Goal: Task Accomplishment & Management: Manage account settings

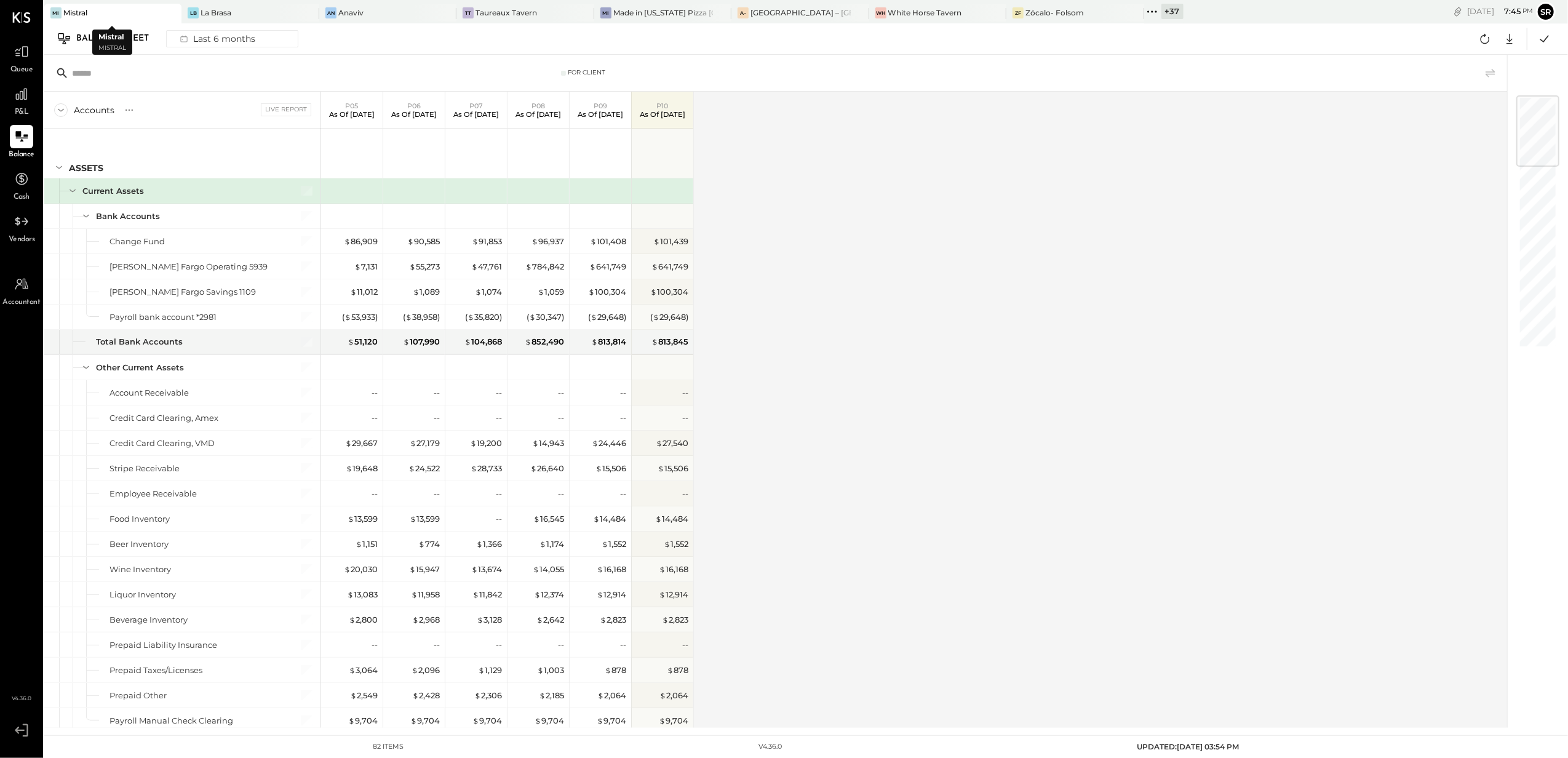
click at [87, 12] on div "Mistral" at bounding box center [75, 13] width 24 height 10
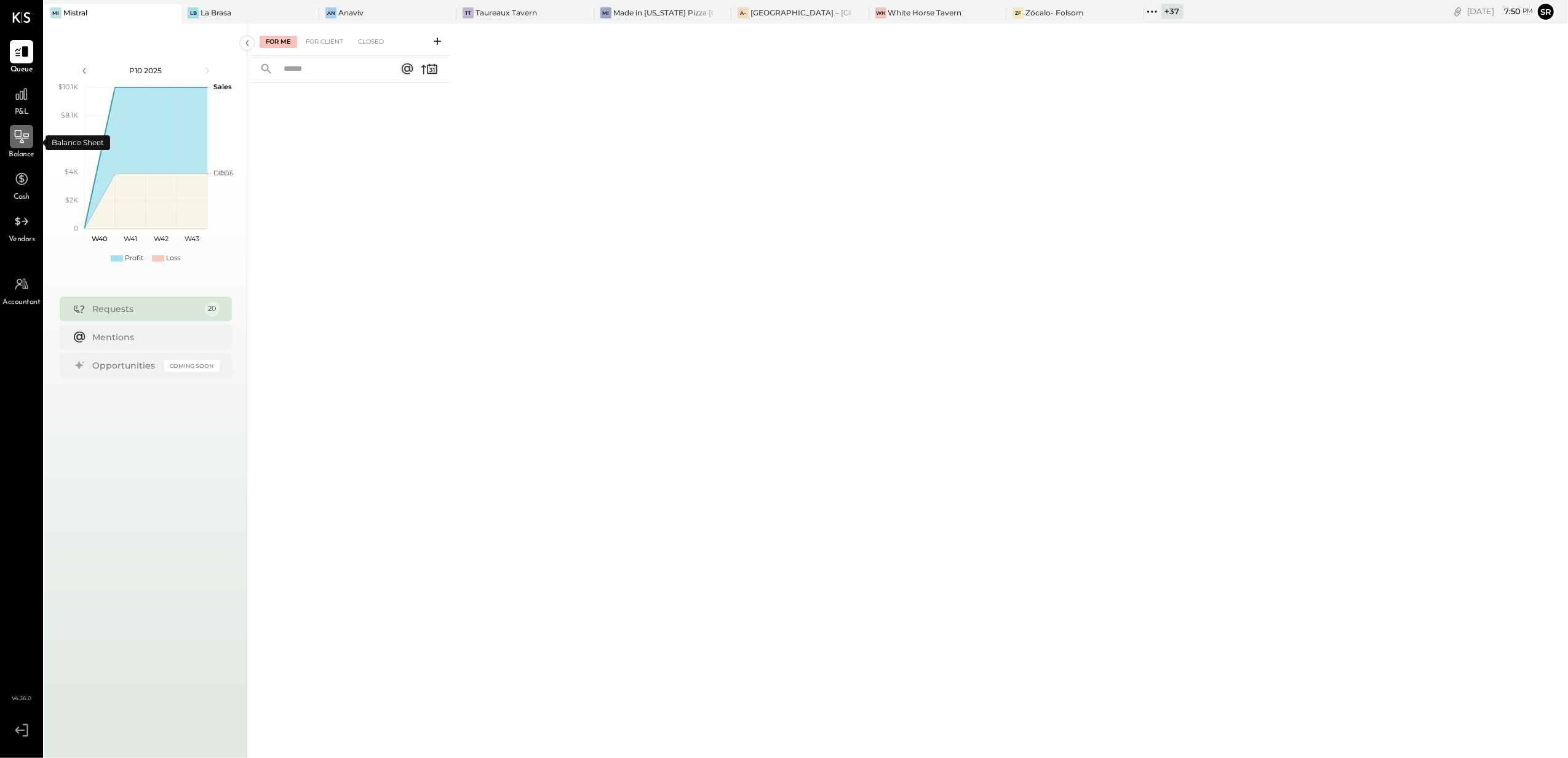
click at [21, 141] on icon at bounding box center [22, 136] width 14 height 13
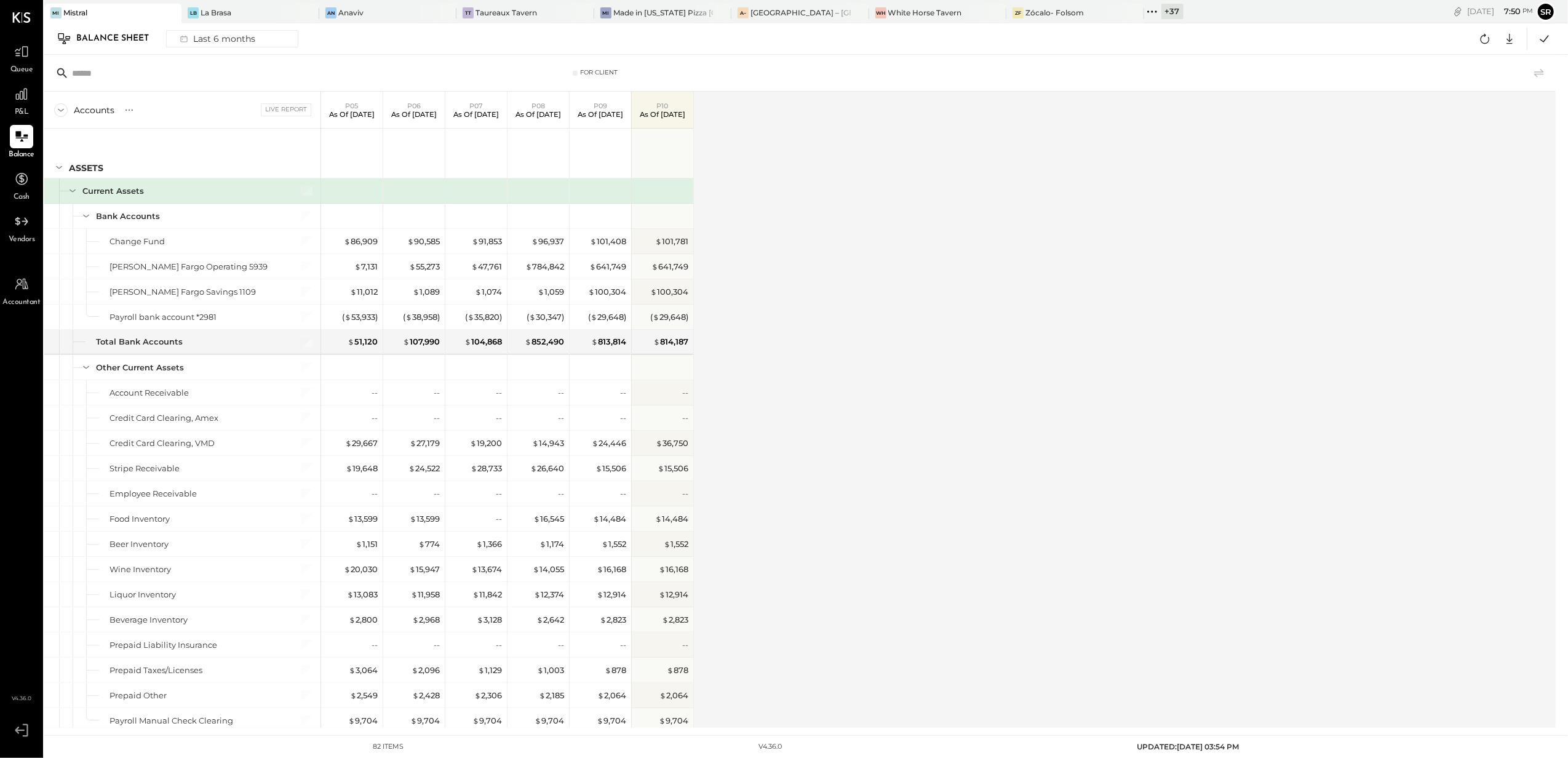
click at [817, 193] on div "Accounts S GL Live Report P05 As of [DATE] P06 As of [DATE] P07 As of [DATE] P0…" at bounding box center [801, 409] width 1513 height 636
click at [1513, 38] on icon at bounding box center [1509, 39] width 16 height 16
click at [1457, 112] on div "Excel" at bounding box center [1471, 110] width 98 height 26
click at [28, 47] on icon at bounding box center [21, 51] width 16 height 16
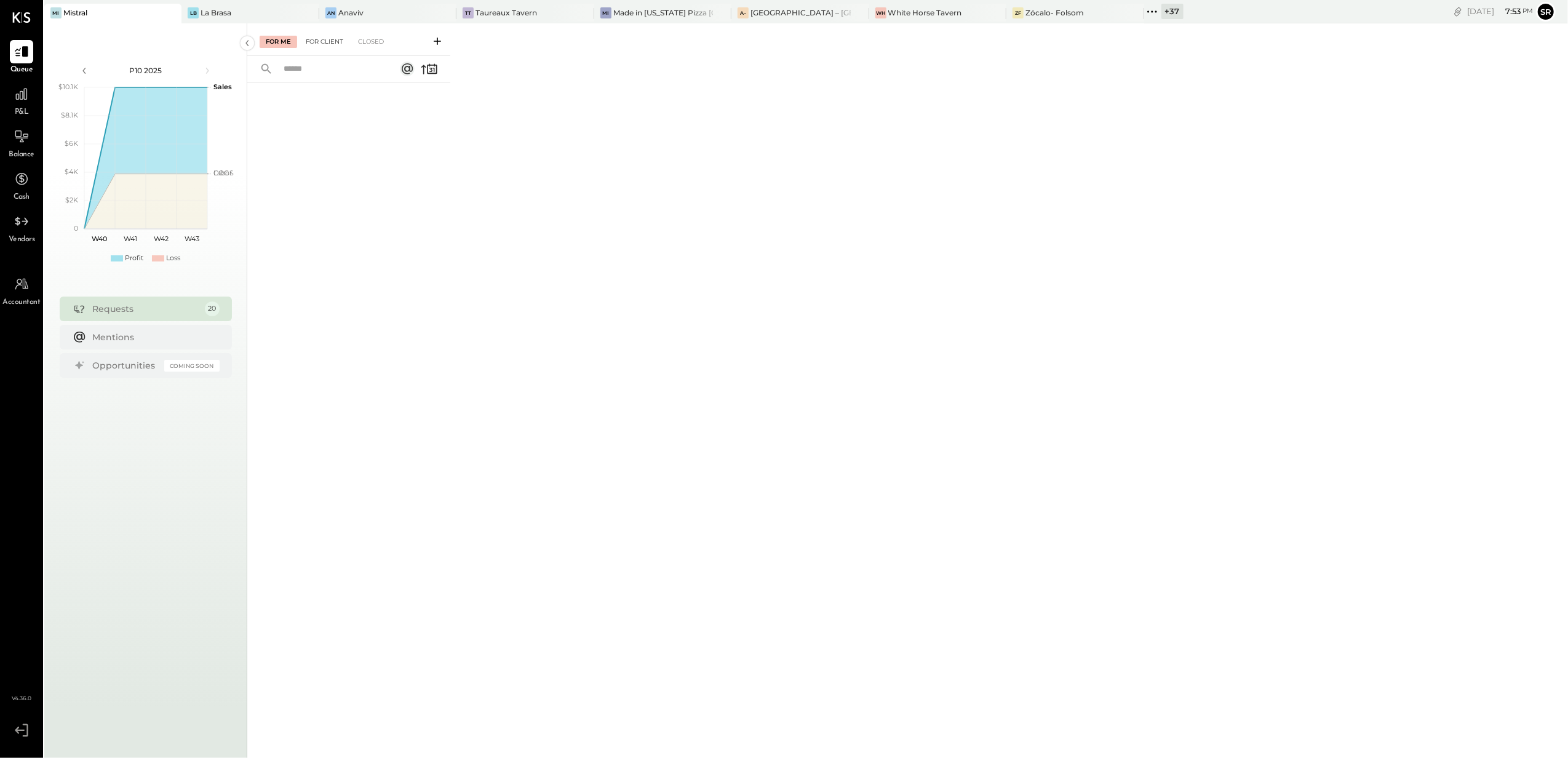
click at [322, 40] on div "For Client" at bounding box center [325, 42] width 50 height 12
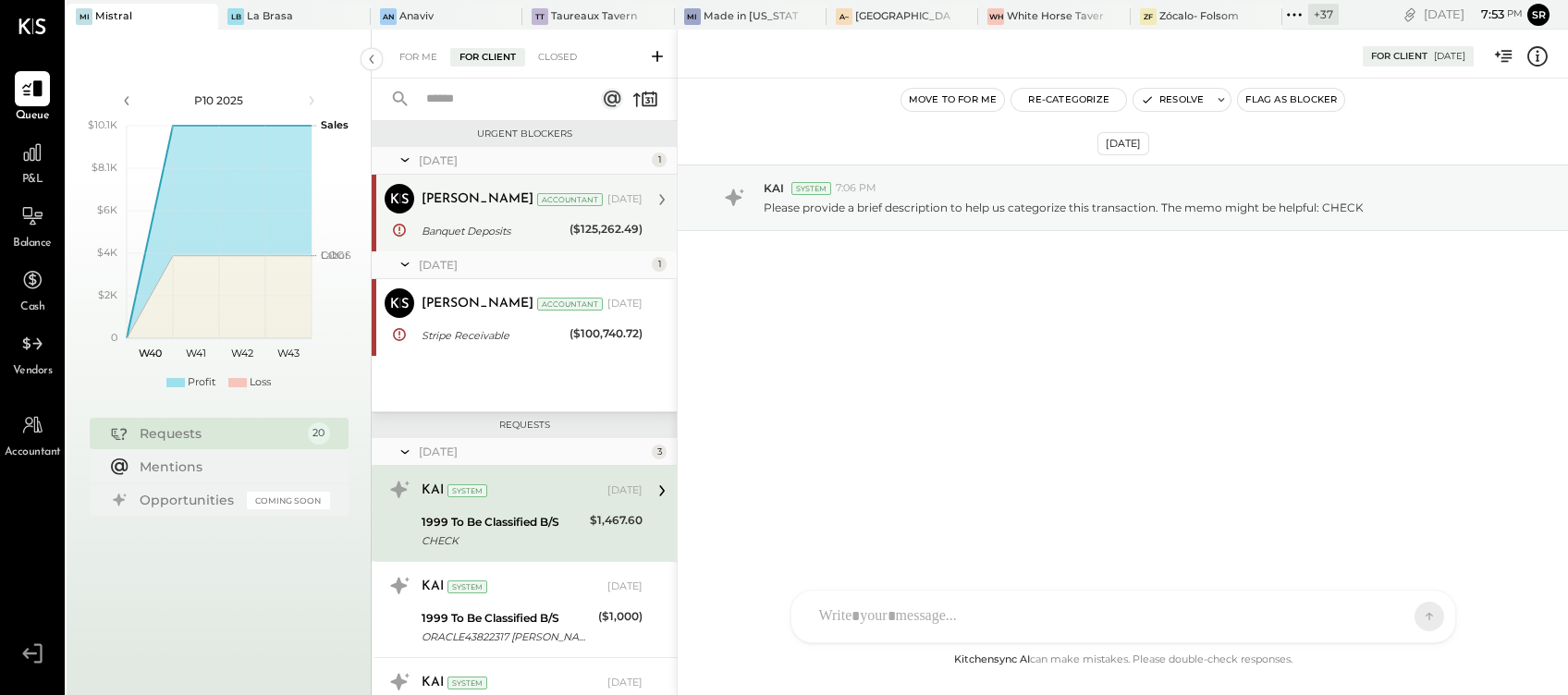
click at [475, 222] on div "Banquet Deposits" at bounding box center [493, 230] width 143 height 18
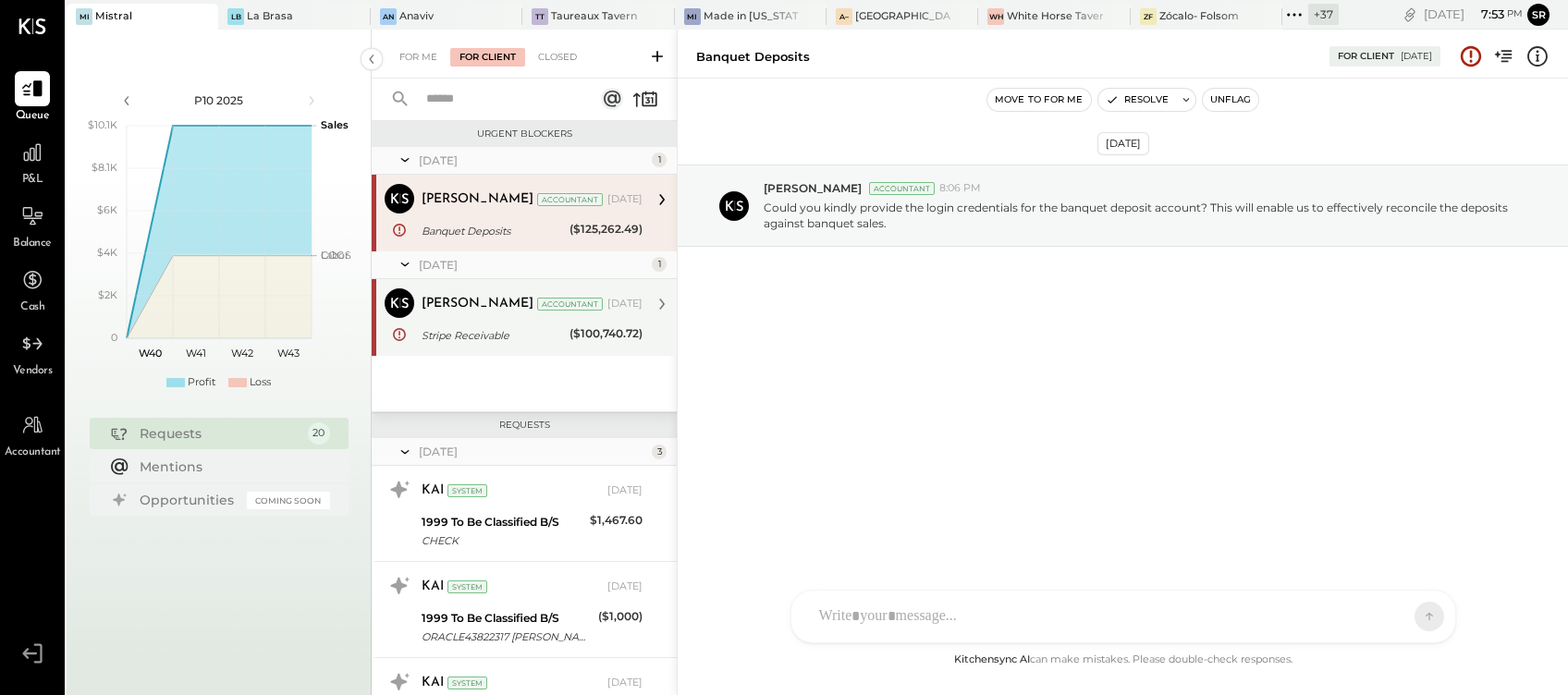
click at [455, 312] on div "[PERSON_NAME]" at bounding box center [477, 304] width 112 height 18
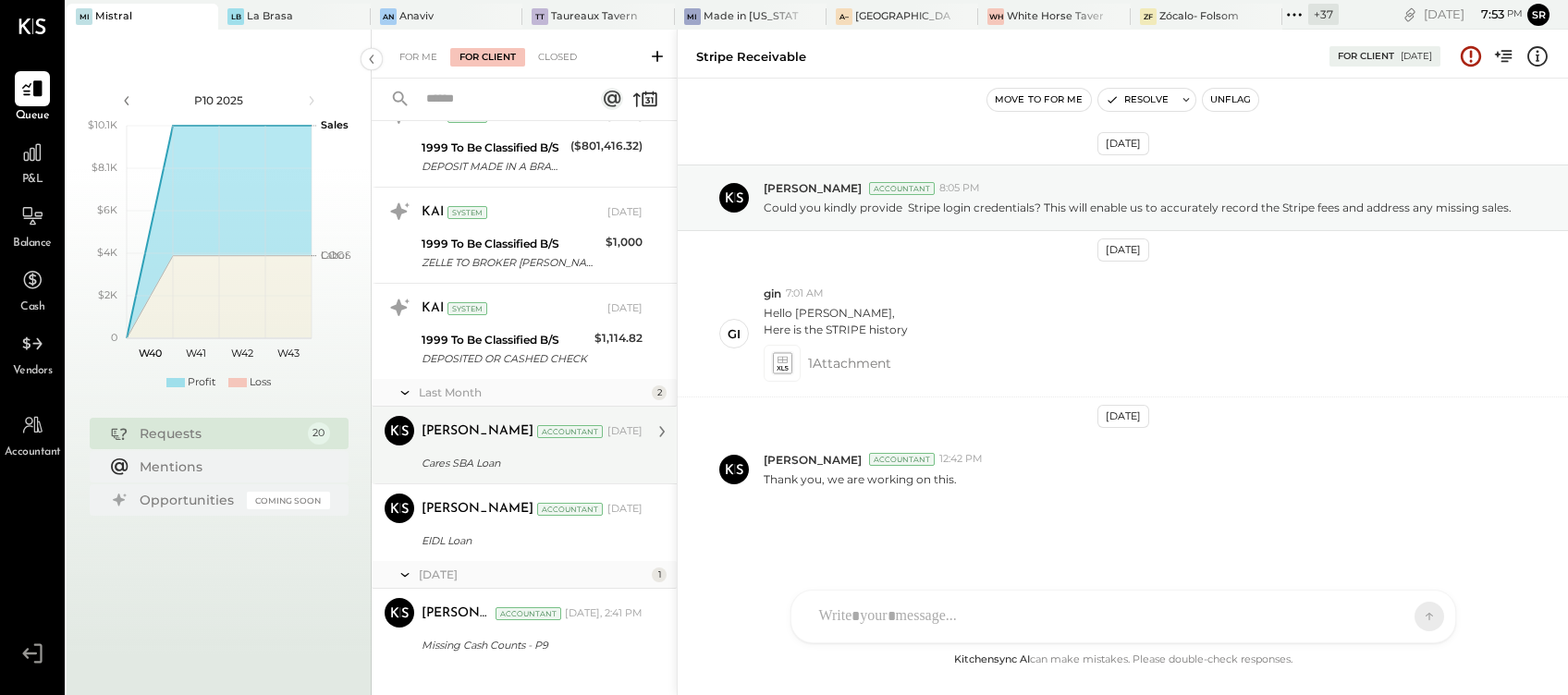
scroll to position [1472, 0]
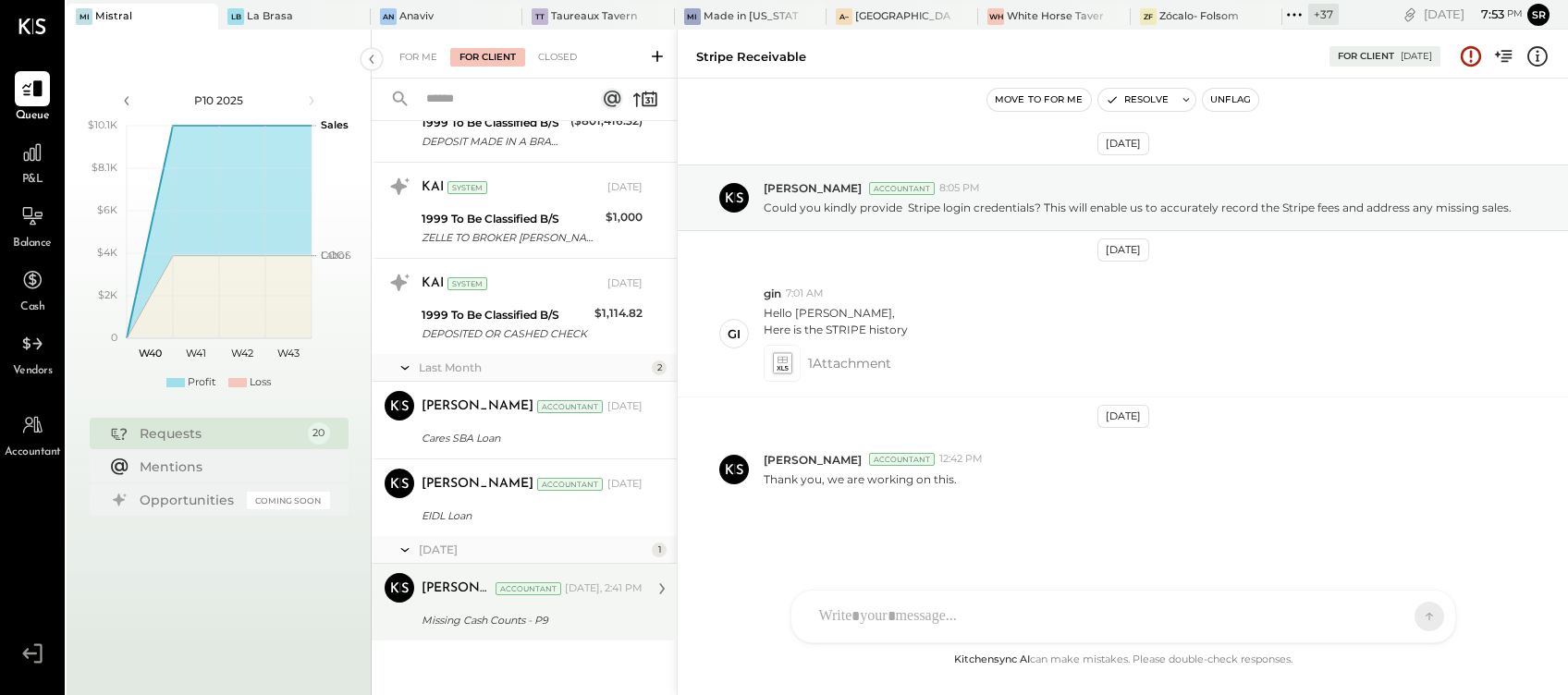
click at [470, 615] on div "Missing Cash Counts - P9" at bounding box center [528, 620] width 215 height 18
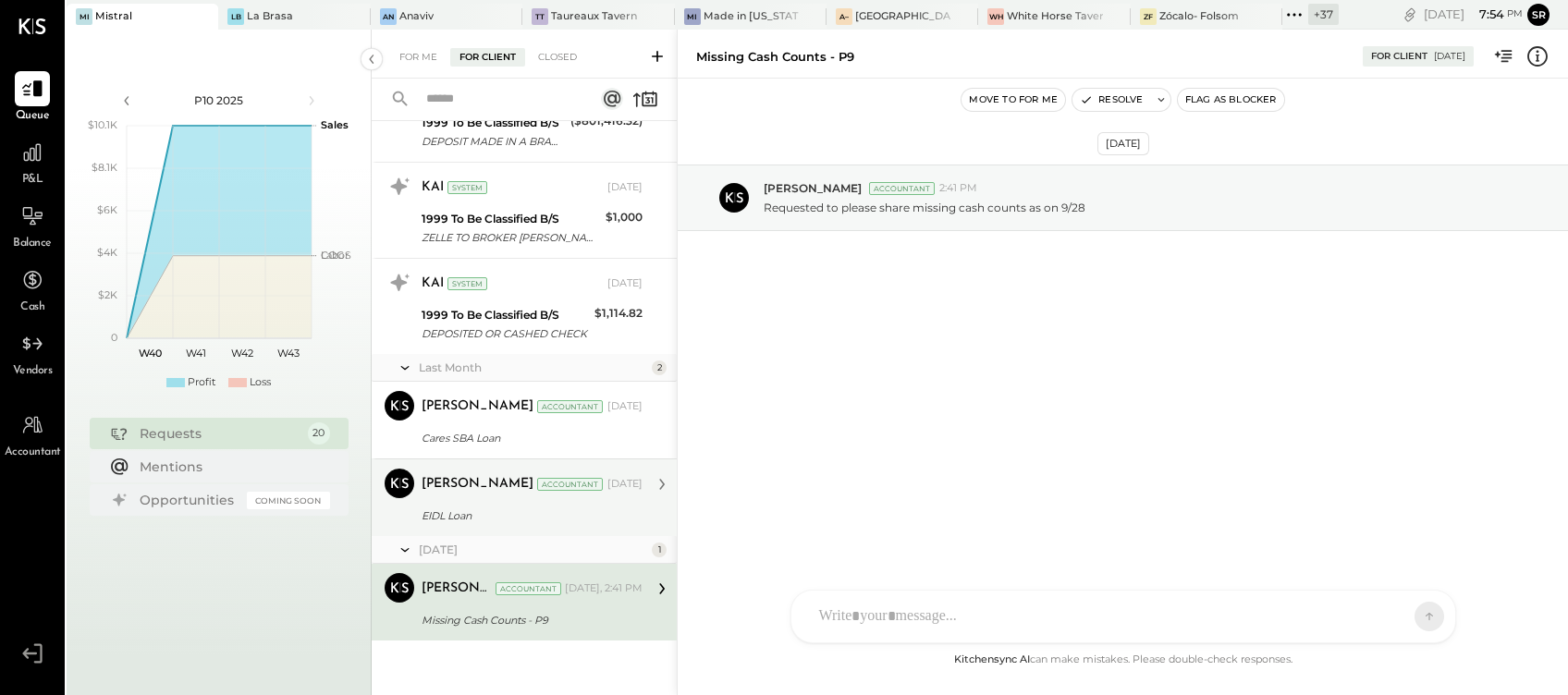
click at [503, 517] on div "EIDL Loan" at bounding box center [528, 515] width 215 height 18
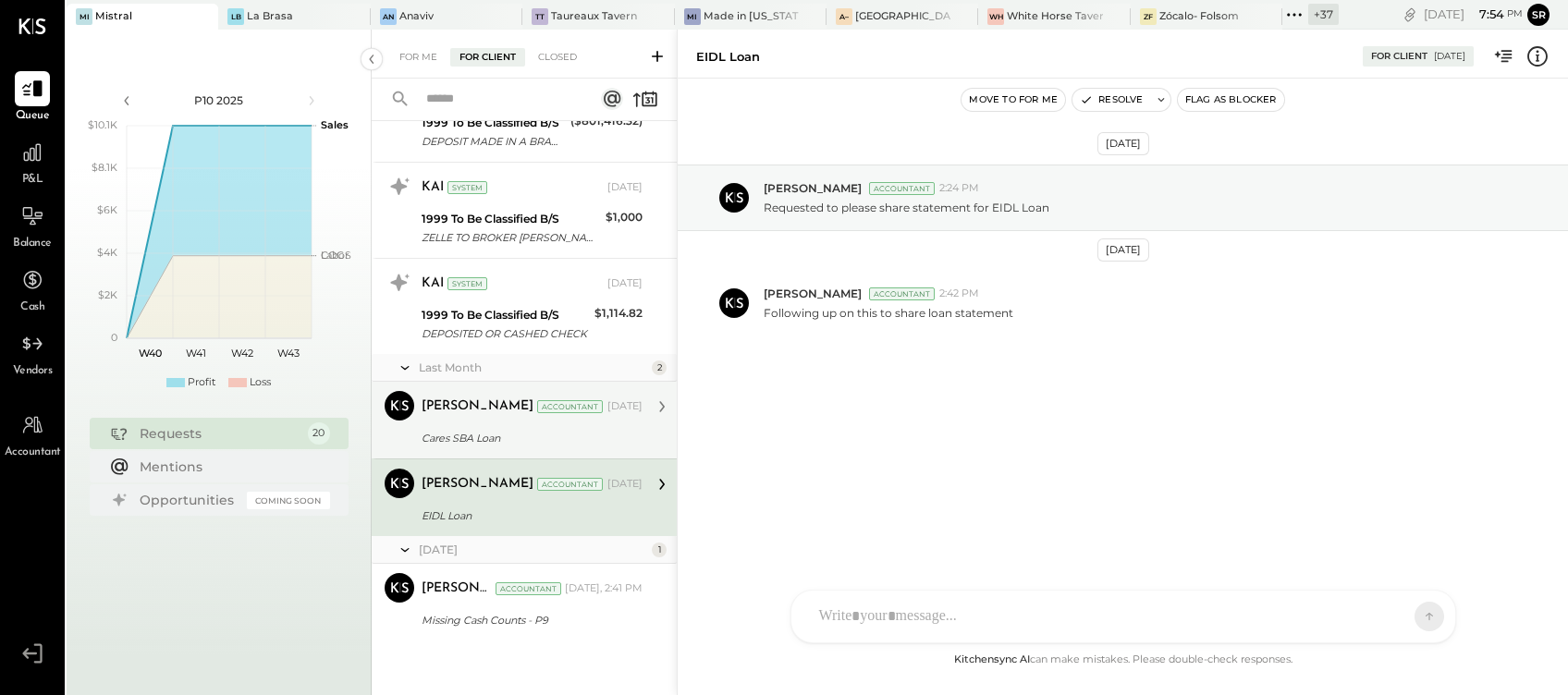
click at [473, 423] on div "[PERSON_NAME] Accountant [DATE] Cares SBA Loan Following up on this to share lo…" at bounding box center [531, 420] width 221 height 58
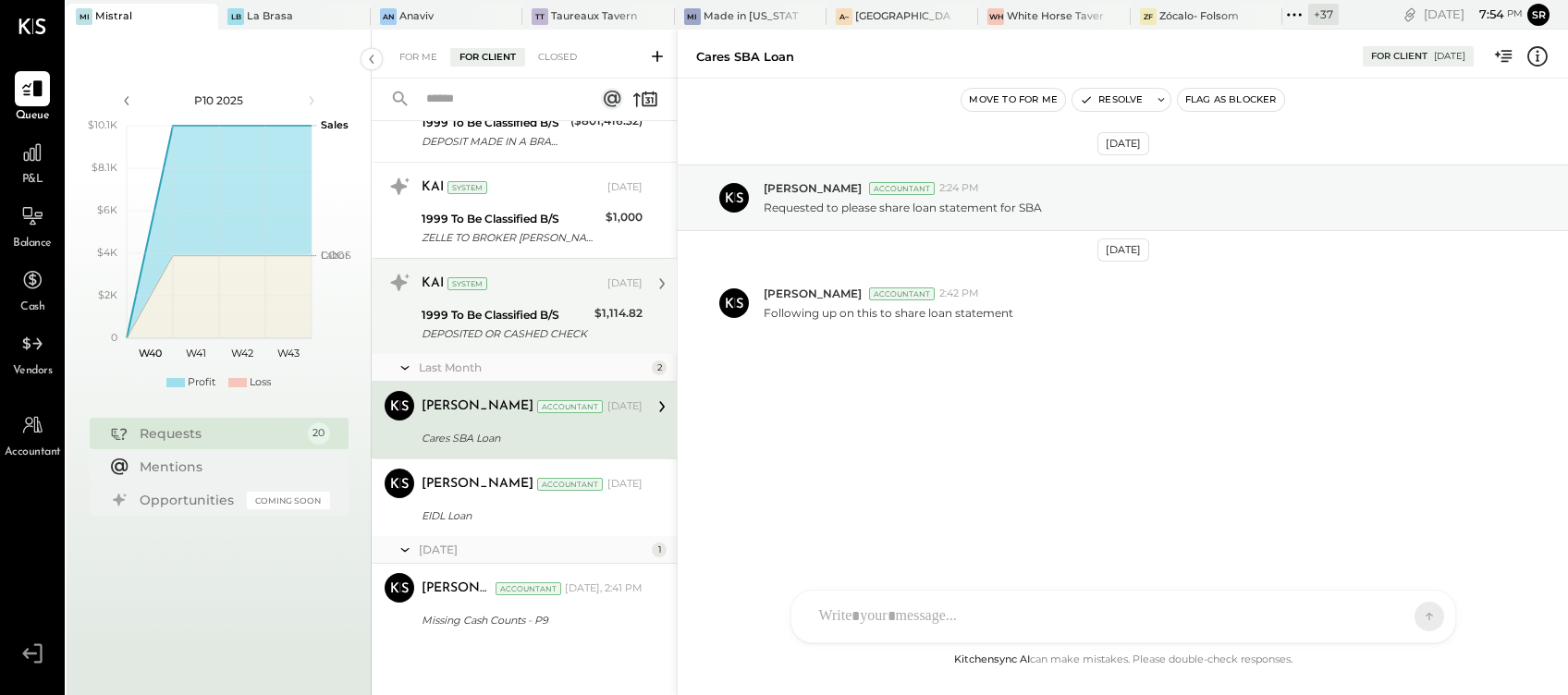
click at [482, 338] on div "DEPOSITED OR CASHED CHECK" at bounding box center [505, 334] width 168 height 18
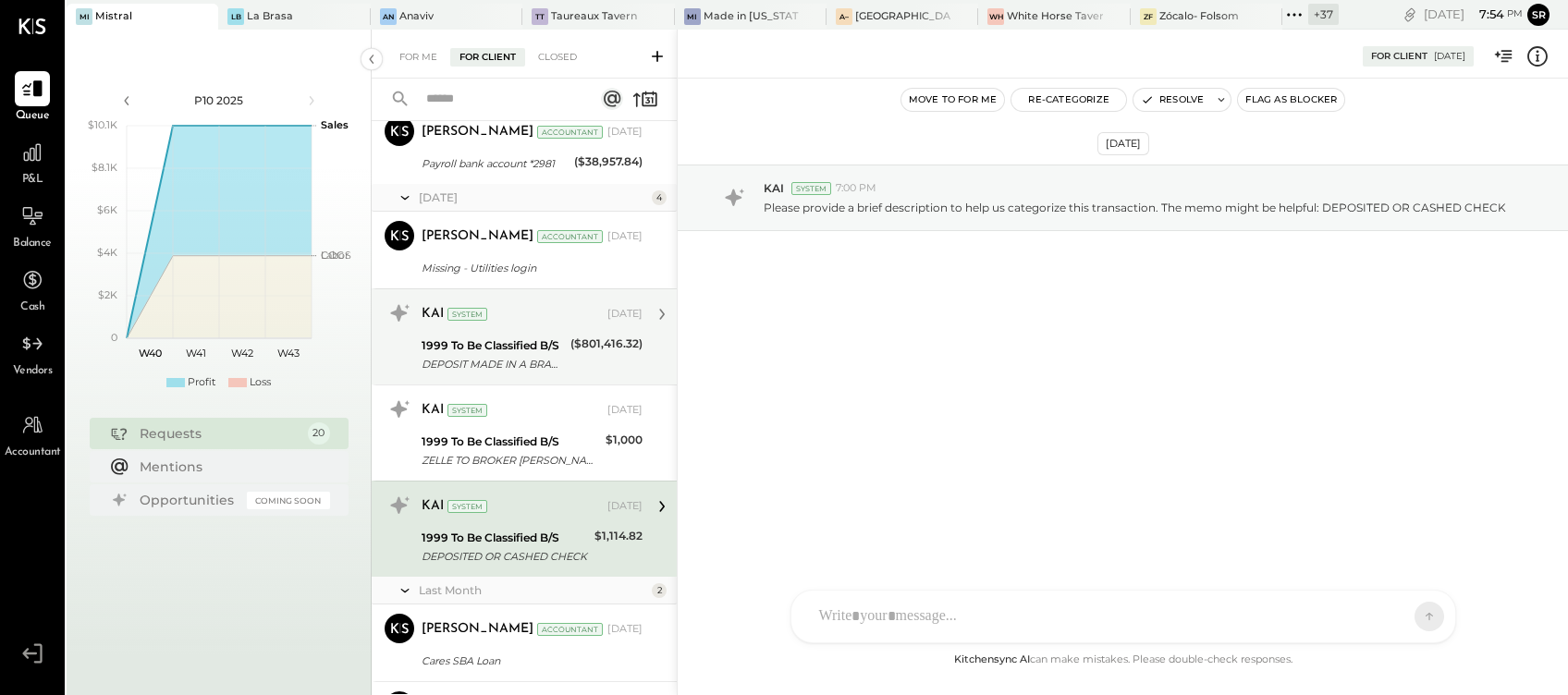
scroll to position [1226, 0]
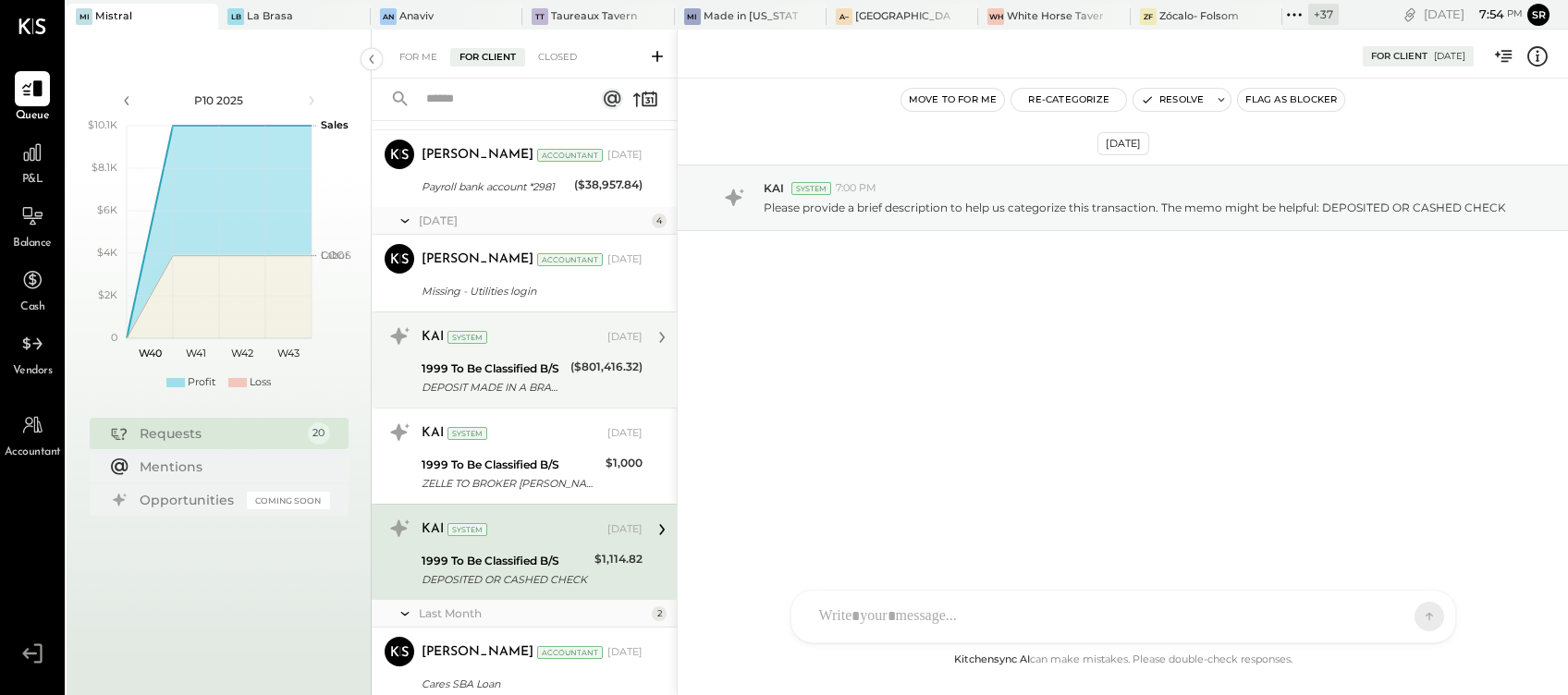
click at [507, 367] on div "1999 To Be Classified B/S" at bounding box center [493, 368] width 144 height 18
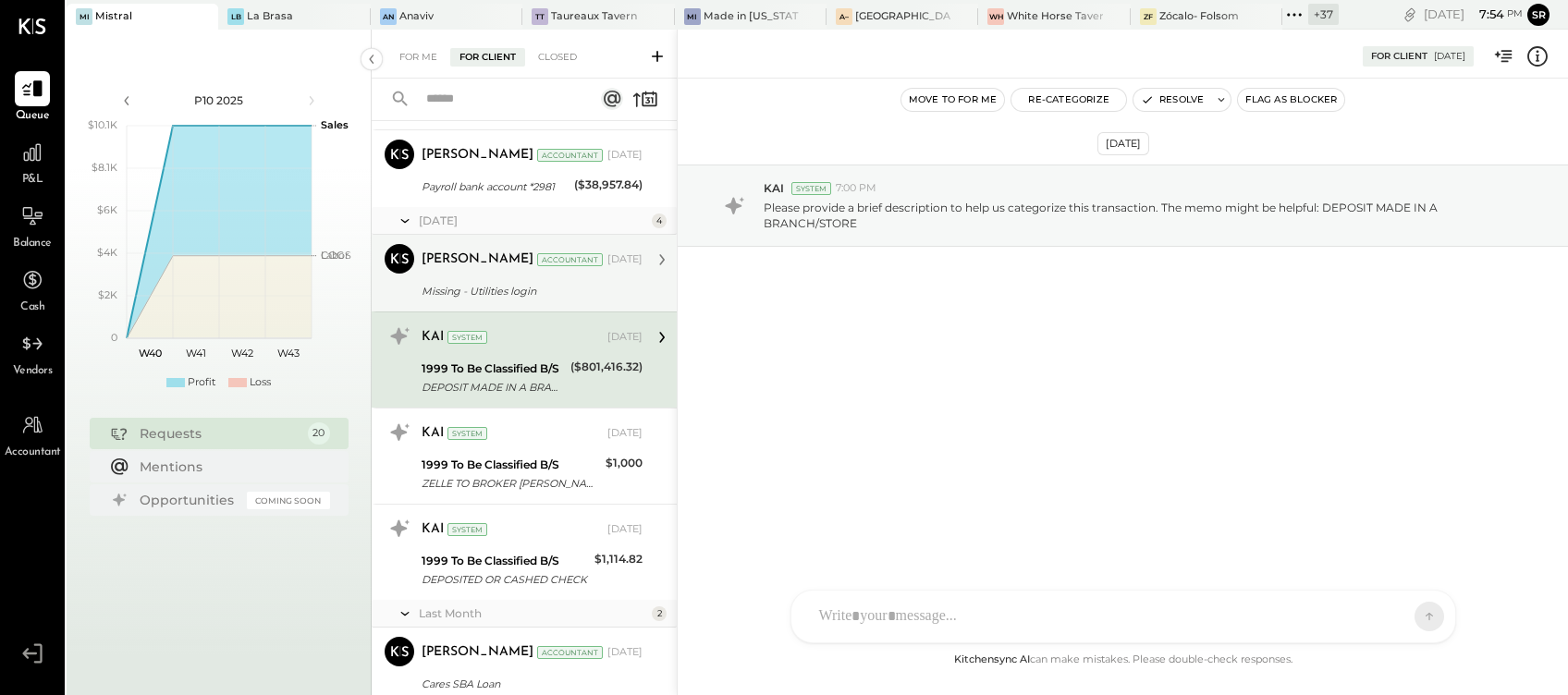
click at [484, 277] on div "[PERSON_NAME] Accountant [DATE] Missing - Utilities login Requested to please s…" at bounding box center [531, 273] width 221 height 58
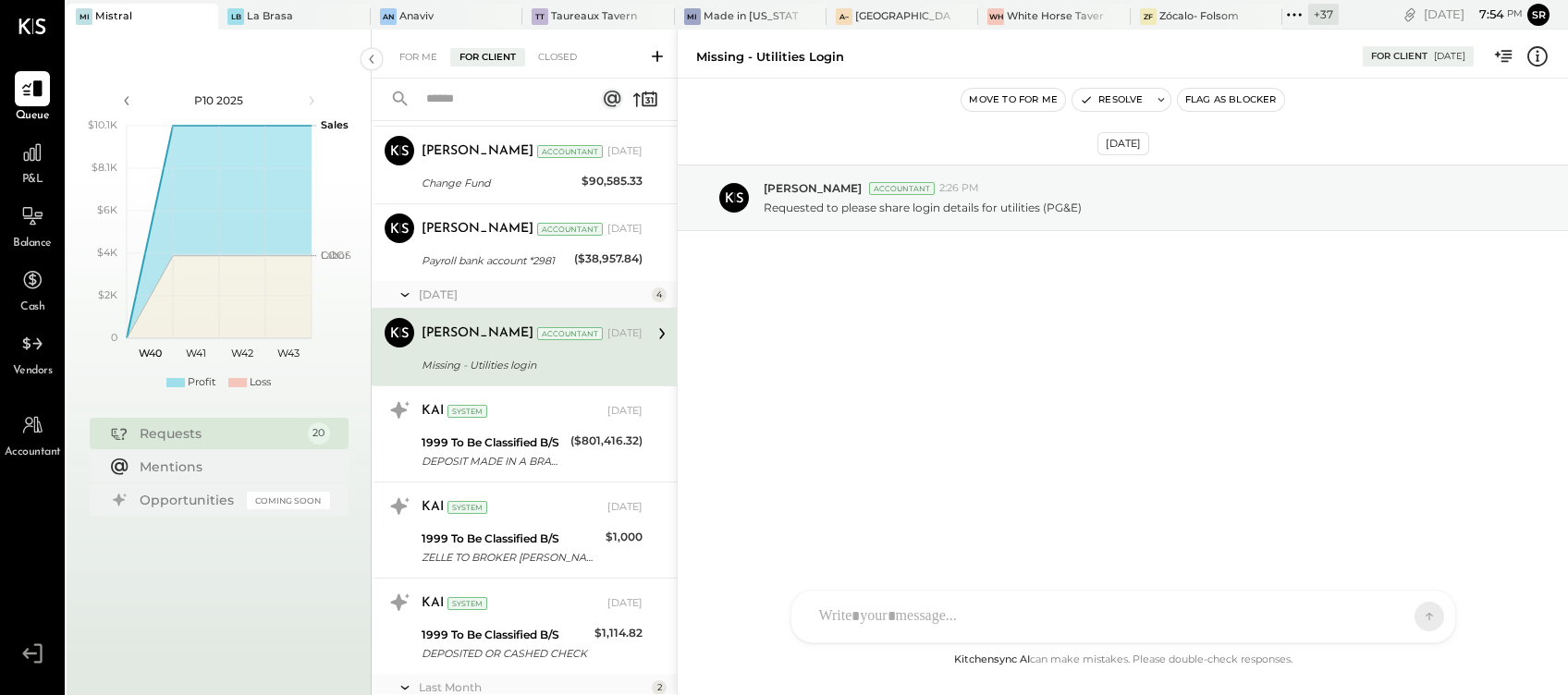
scroll to position [1103, 0]
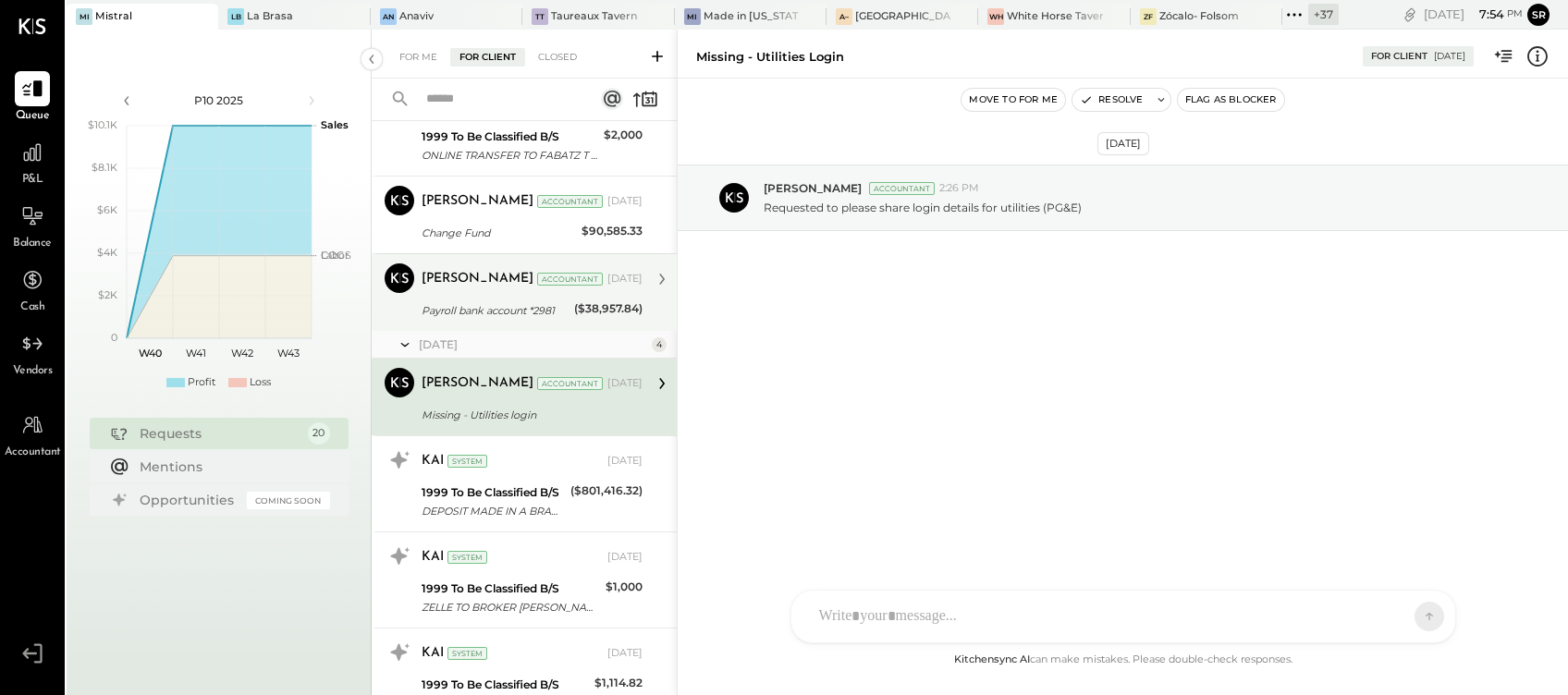
click at [456, 302] on div "Payroll bank account *2981" at bounding box center [495, 310] width 147 height 18
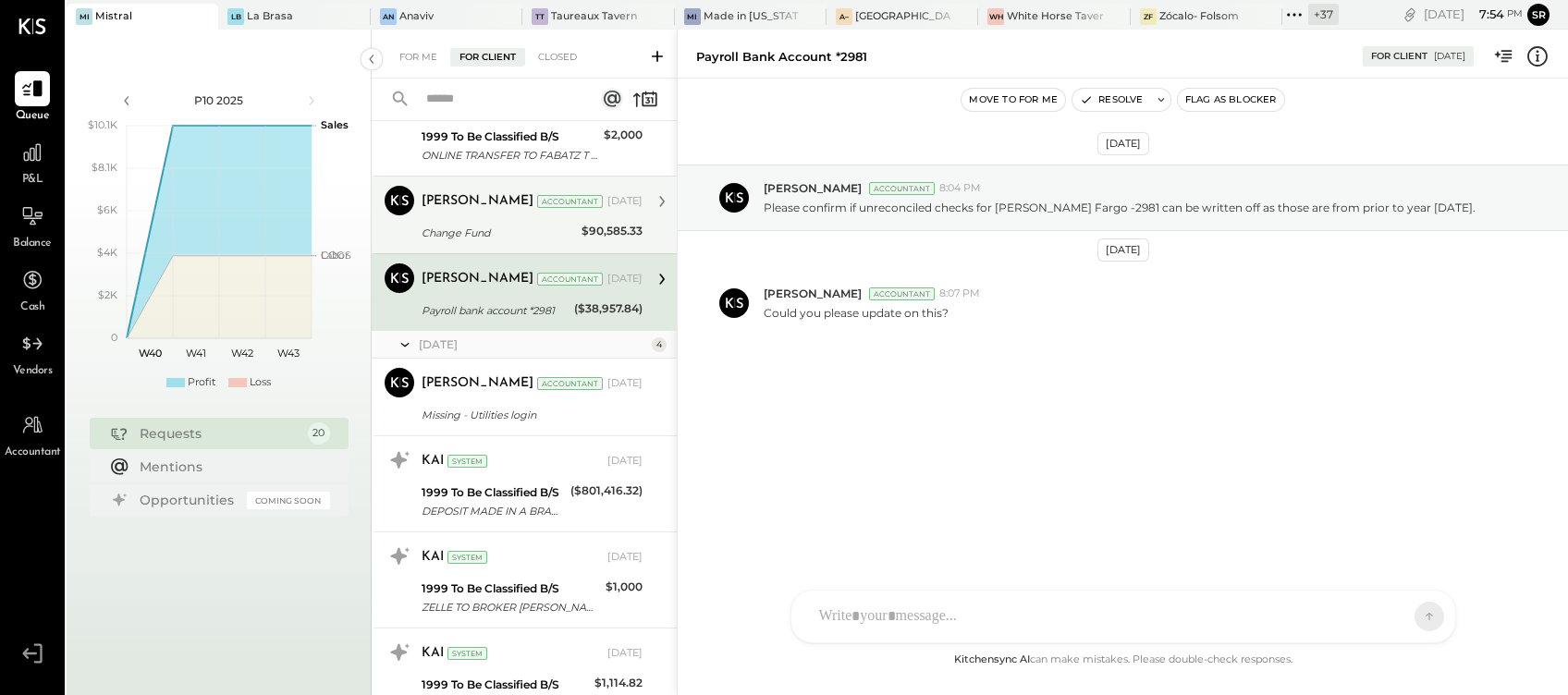
click at [477, 237] on div "Change Fund" at bounding box center [499, 232] width 154 height 18
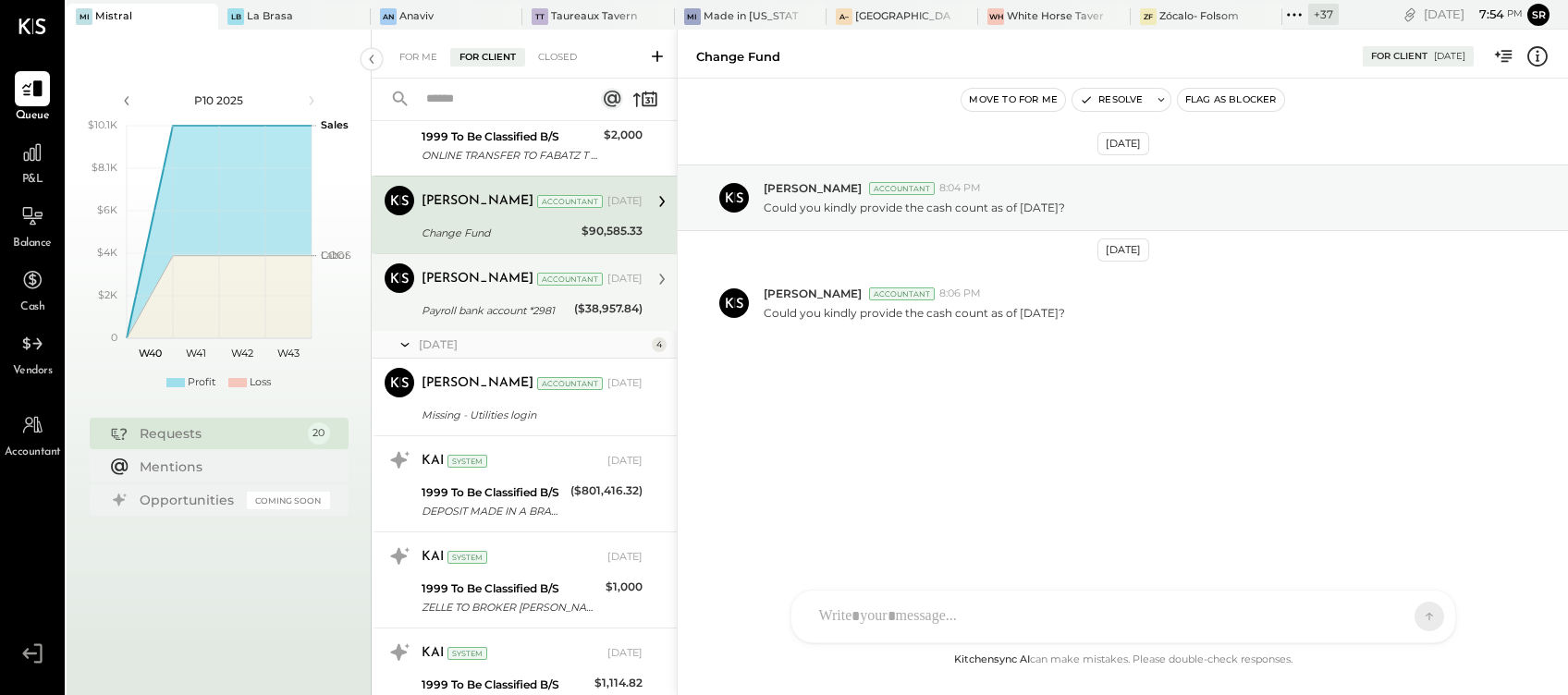
scroll to position [979, 0]
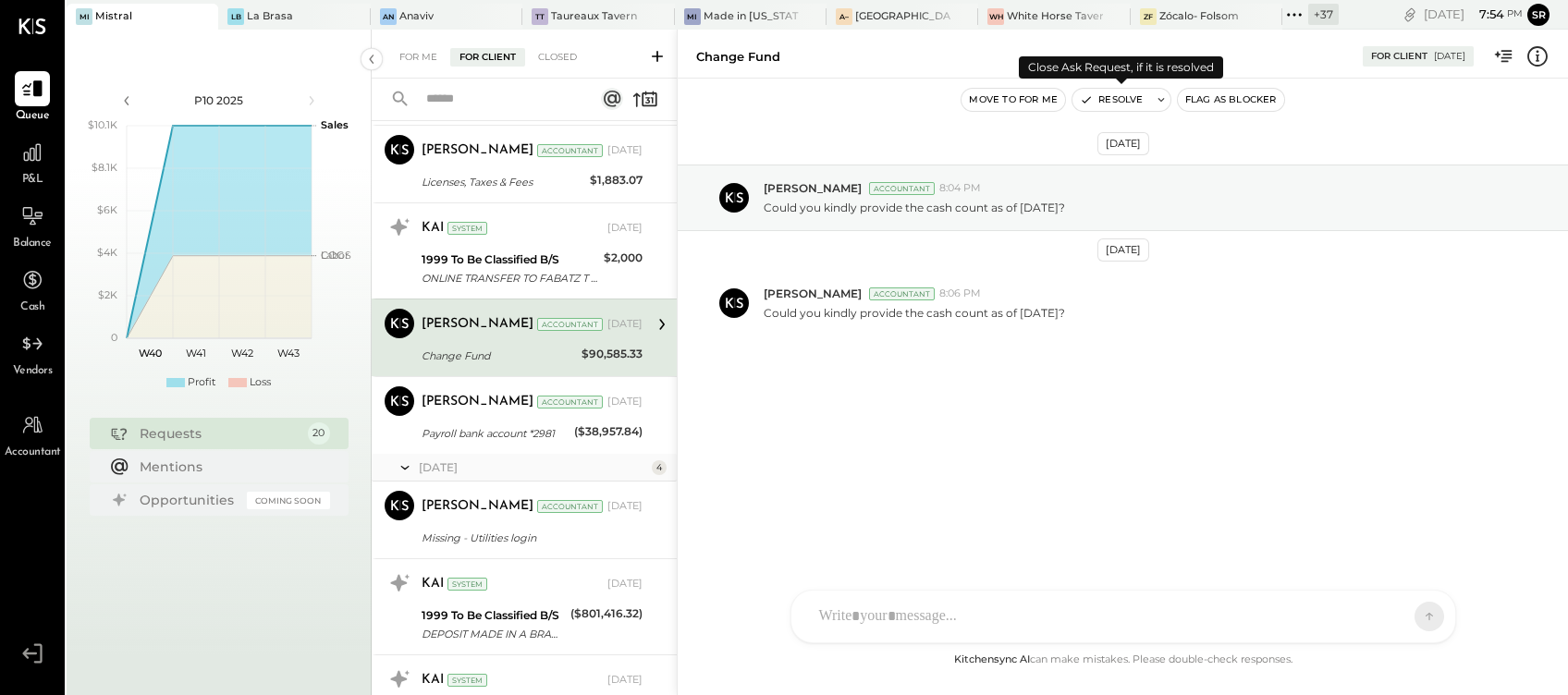
click at [1112, 98] on button "Resolve" at bounding box center [1111, 99] width 78 height 22
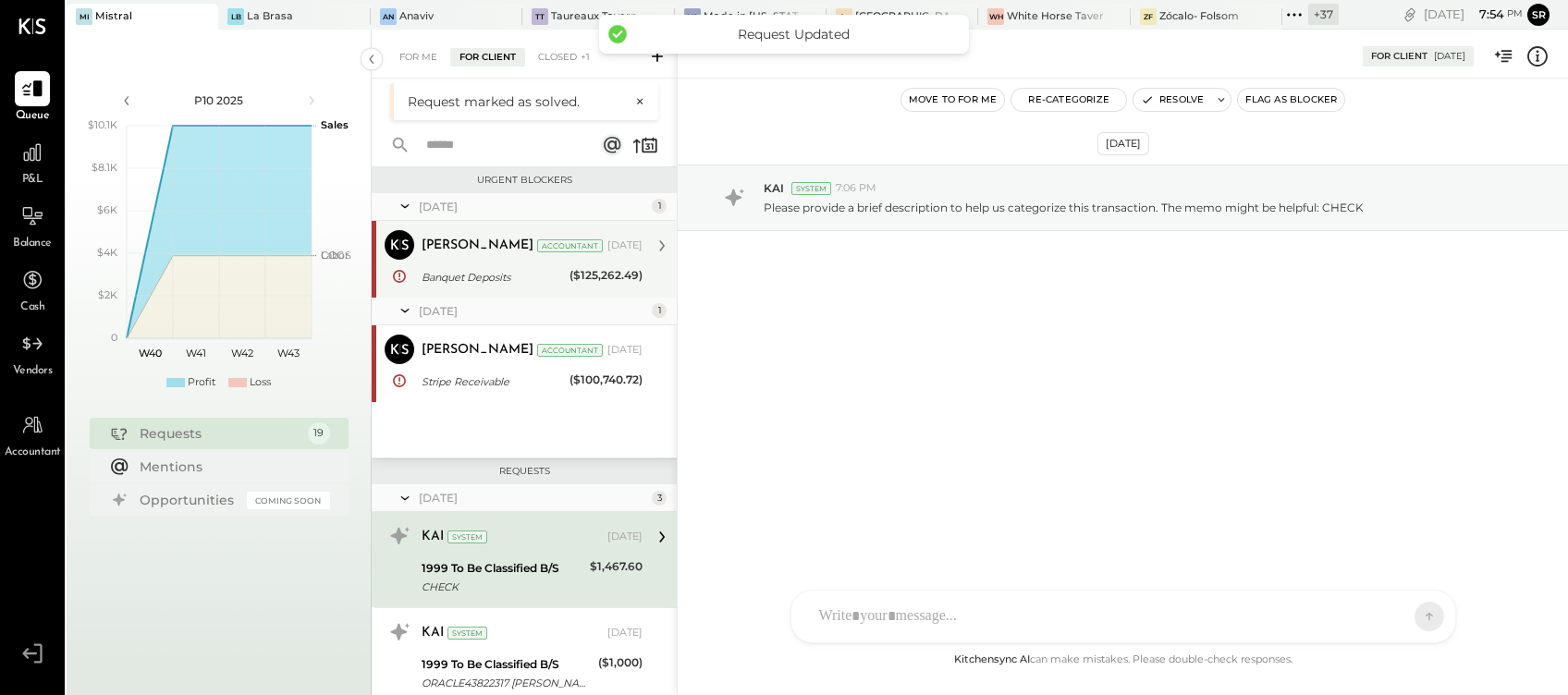
click at [502, 274] on div "Banquet Deposits" at bounding box center [493, 277] width 143 height 18
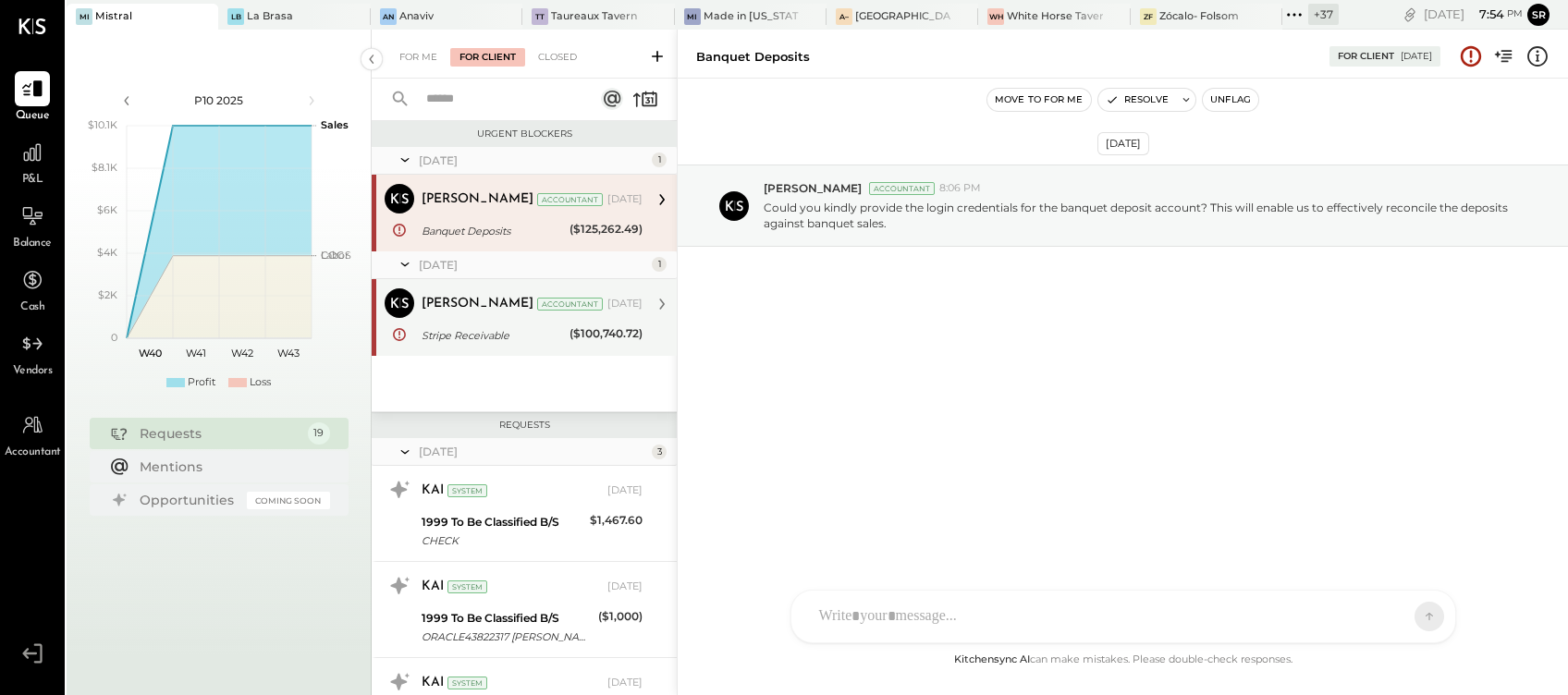
click at [485, 320] on div "[PERSON_NAME] Accountant [DATE] Stripe Receivable ($100,740.72) Thank you, we a…" at bounding box center [531, 317] width 221 height 58
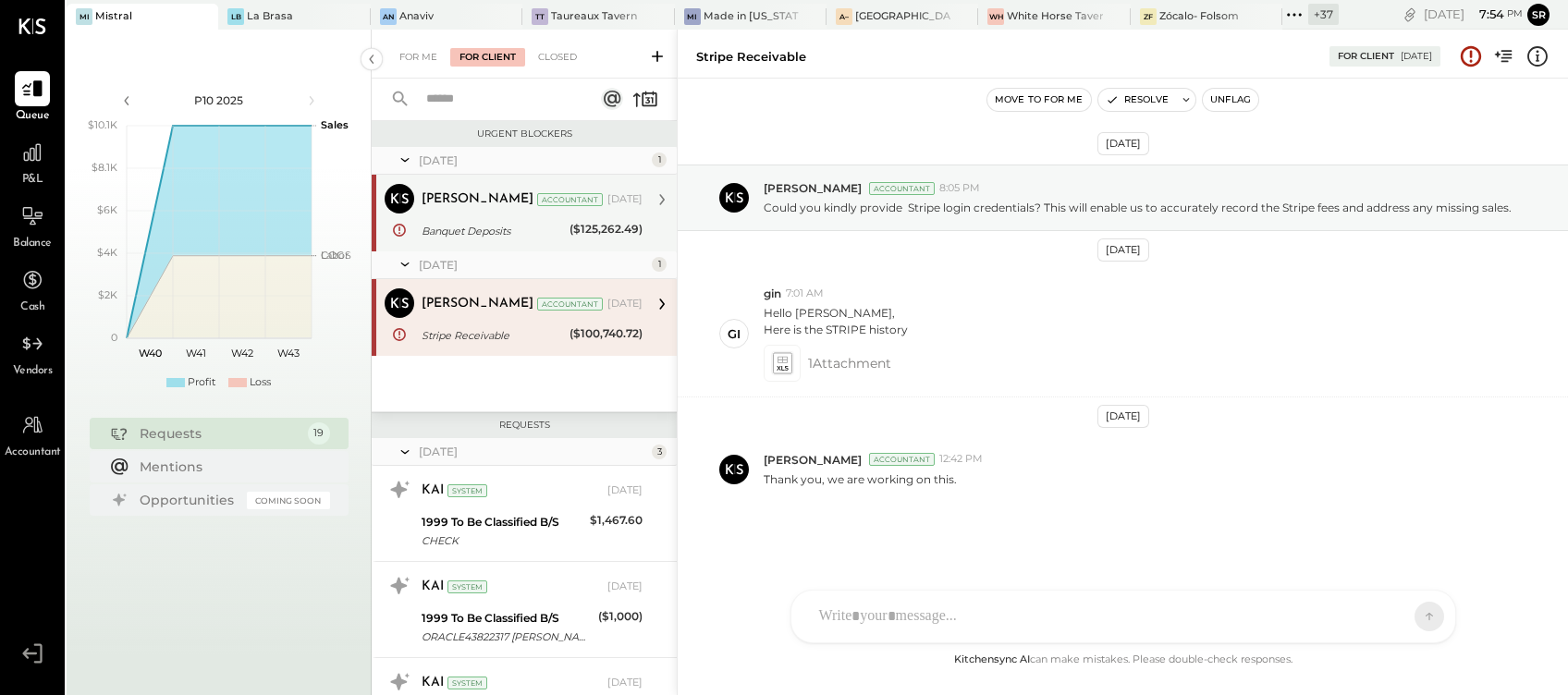
click at [449, 212] on div "[PERSON_NAME] Accountant [DATE]" at bounding box center [531, 200] width 221 height 26
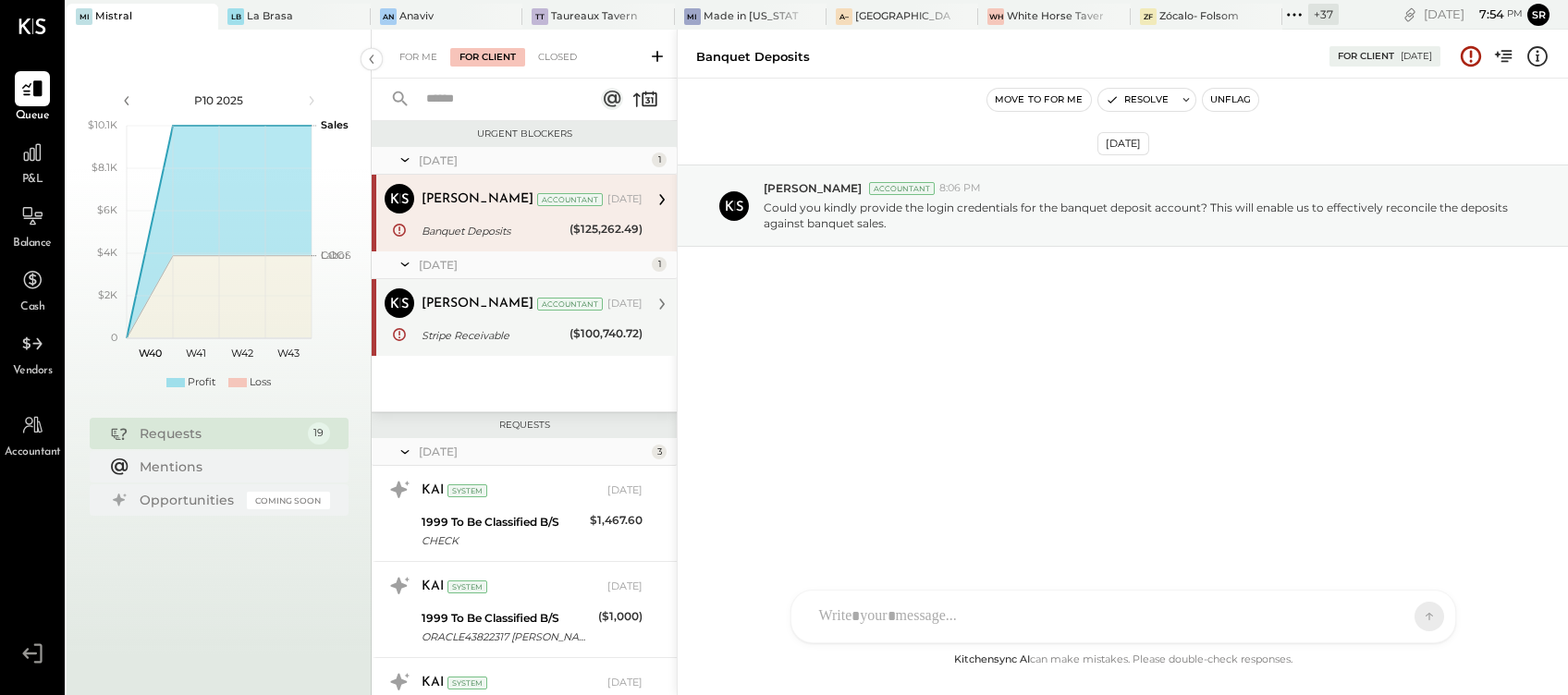
click at [438, 310] on div "[PERSON_NAME]" at bounding box center [477, 304] width 112 height 18
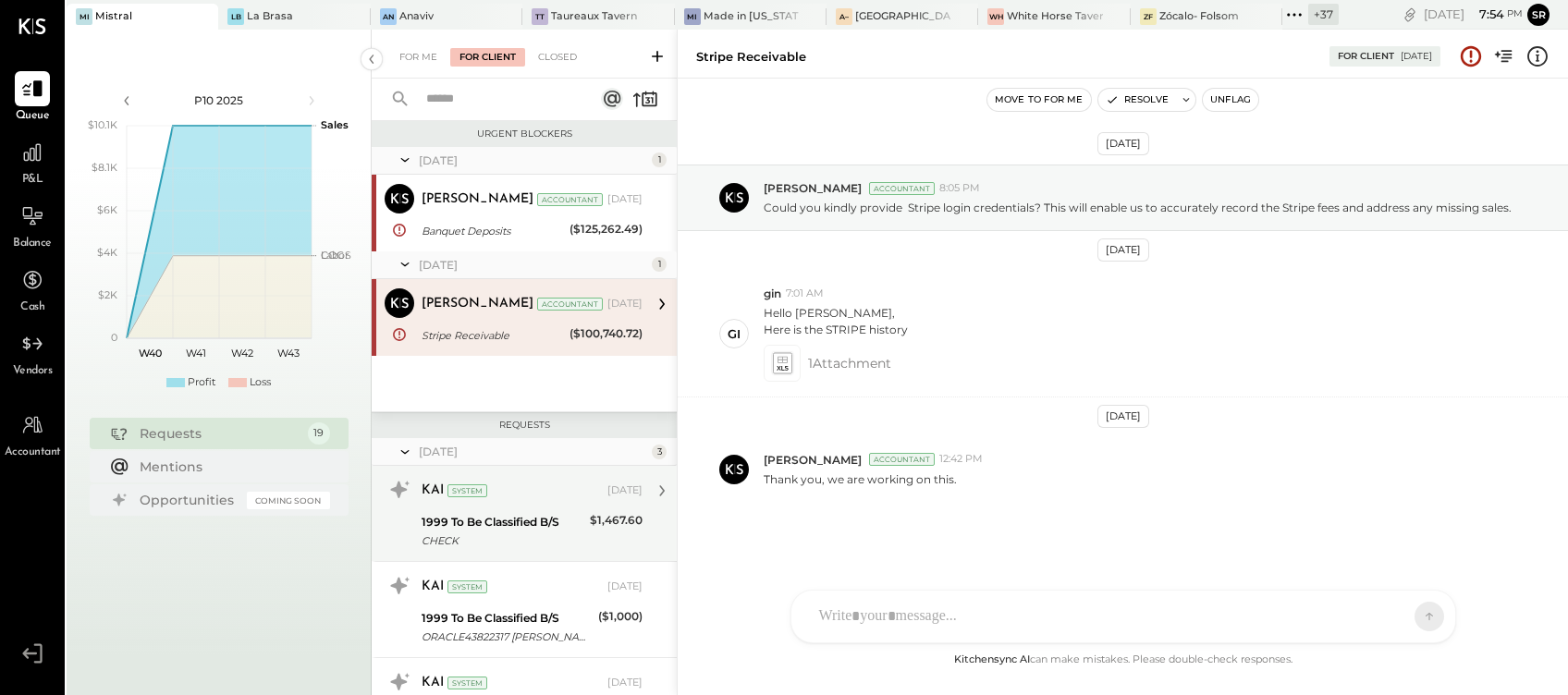
click at [488, 543] on div "CHECK" at bounding box center [502, 540] width 163 height 18
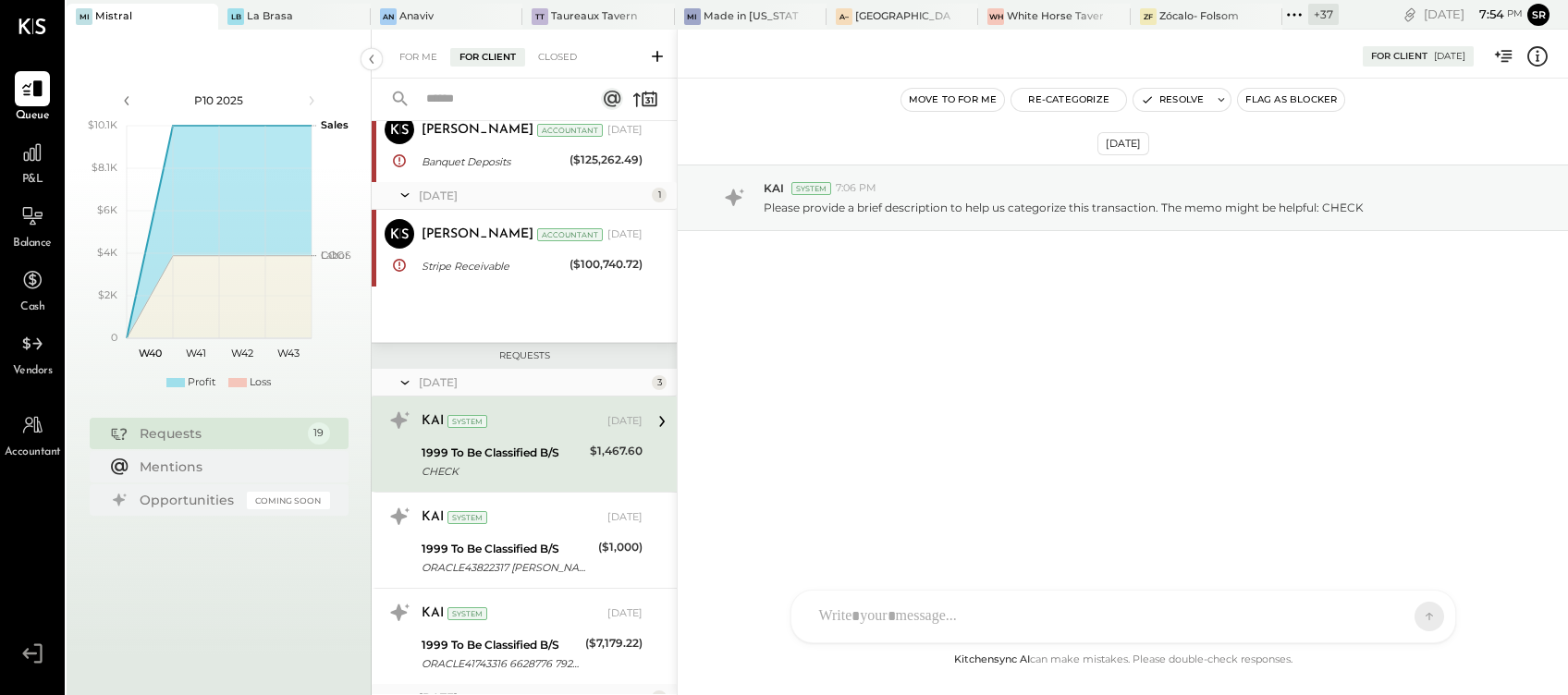
scroll to position [123, 0]
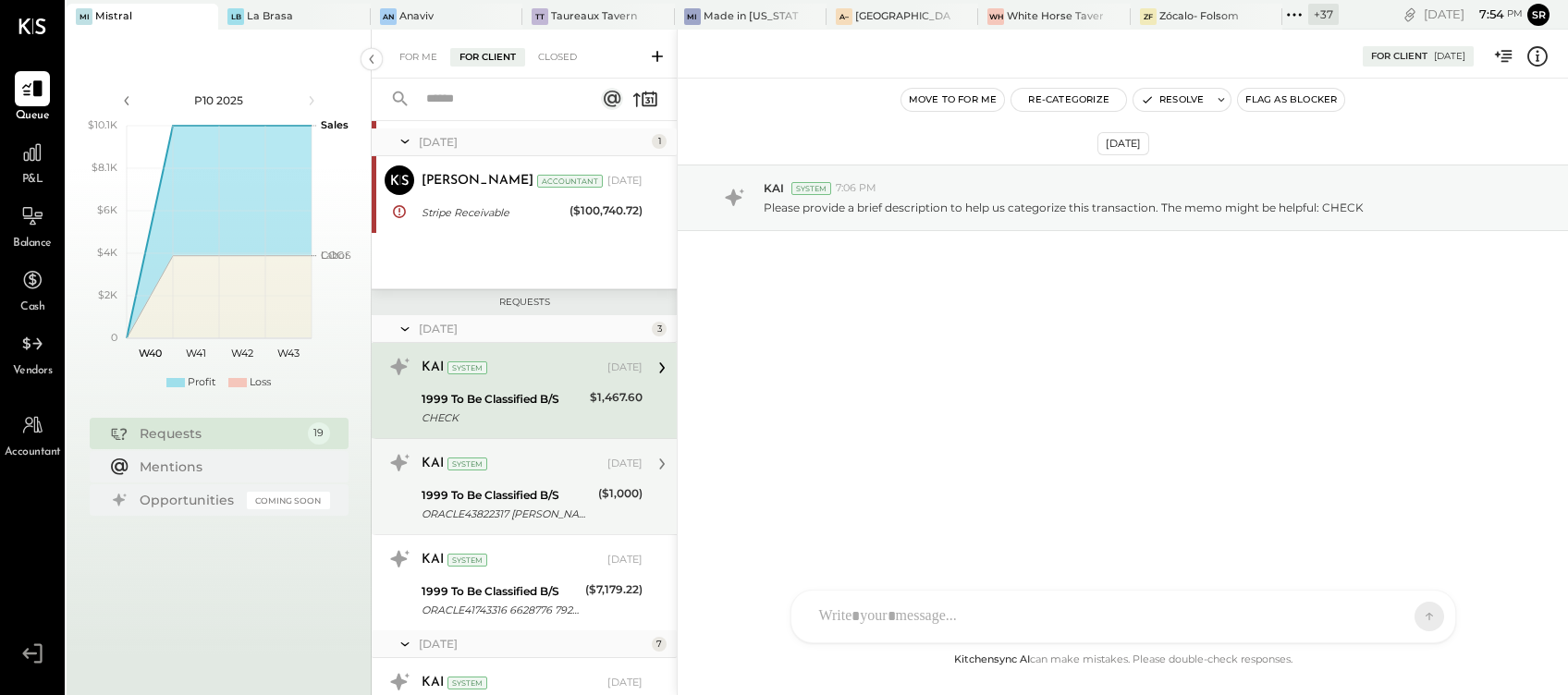
click at [488, 484] on div "1999 To Be Classified B/S ORACLE43822317 [PERSON_NAME] 7062218 SE*27*000000012\…" at bounding box center [506, 504] width 171 height 40
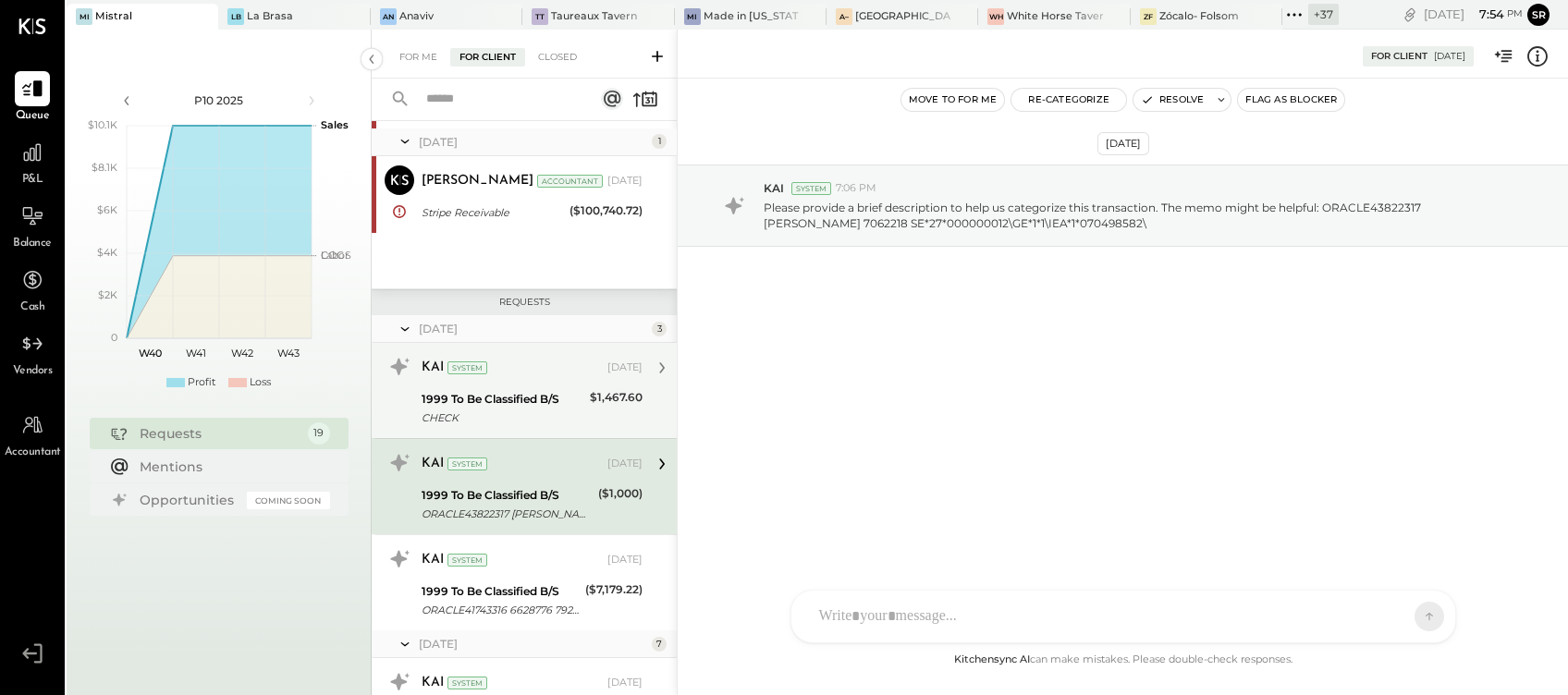
click at [501, 406] on div "1999 To Be Classified B/S" at bounding box center [502, 399] width 163 height 18
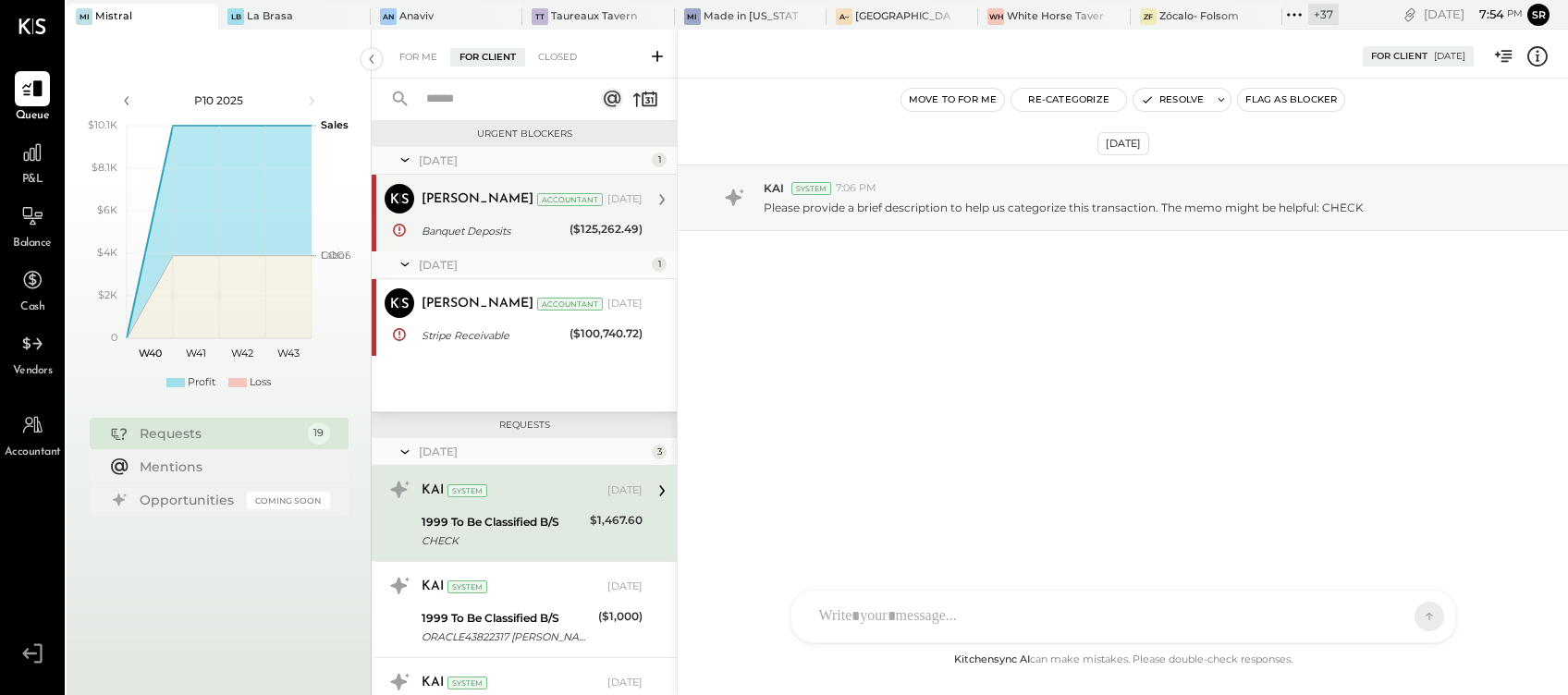
click at [477, 232] on div "Banquet Deposits" at bounding box center [493, 230] width 143 height 18
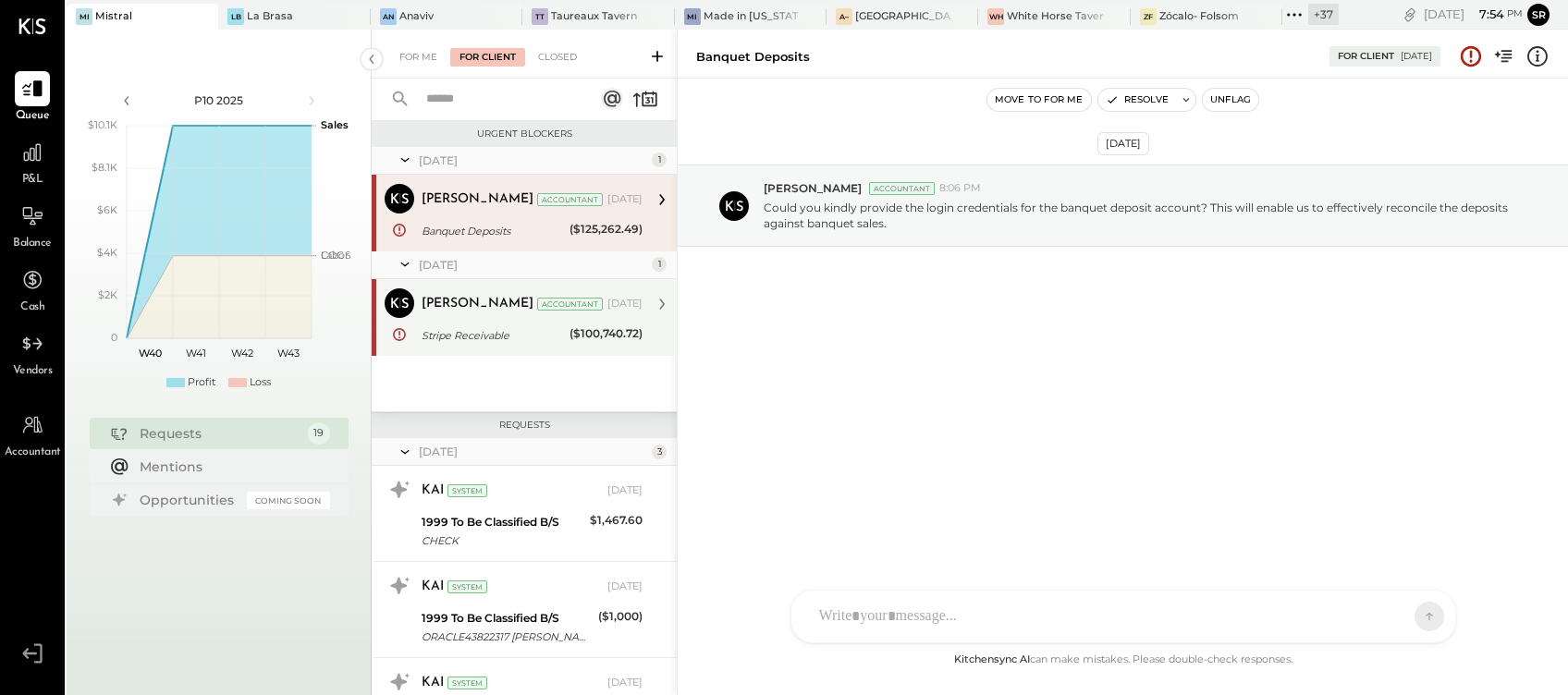
click at [473, 325] on div "Stripe Receivable" at bounding box center [493, 335] width 143 height 22
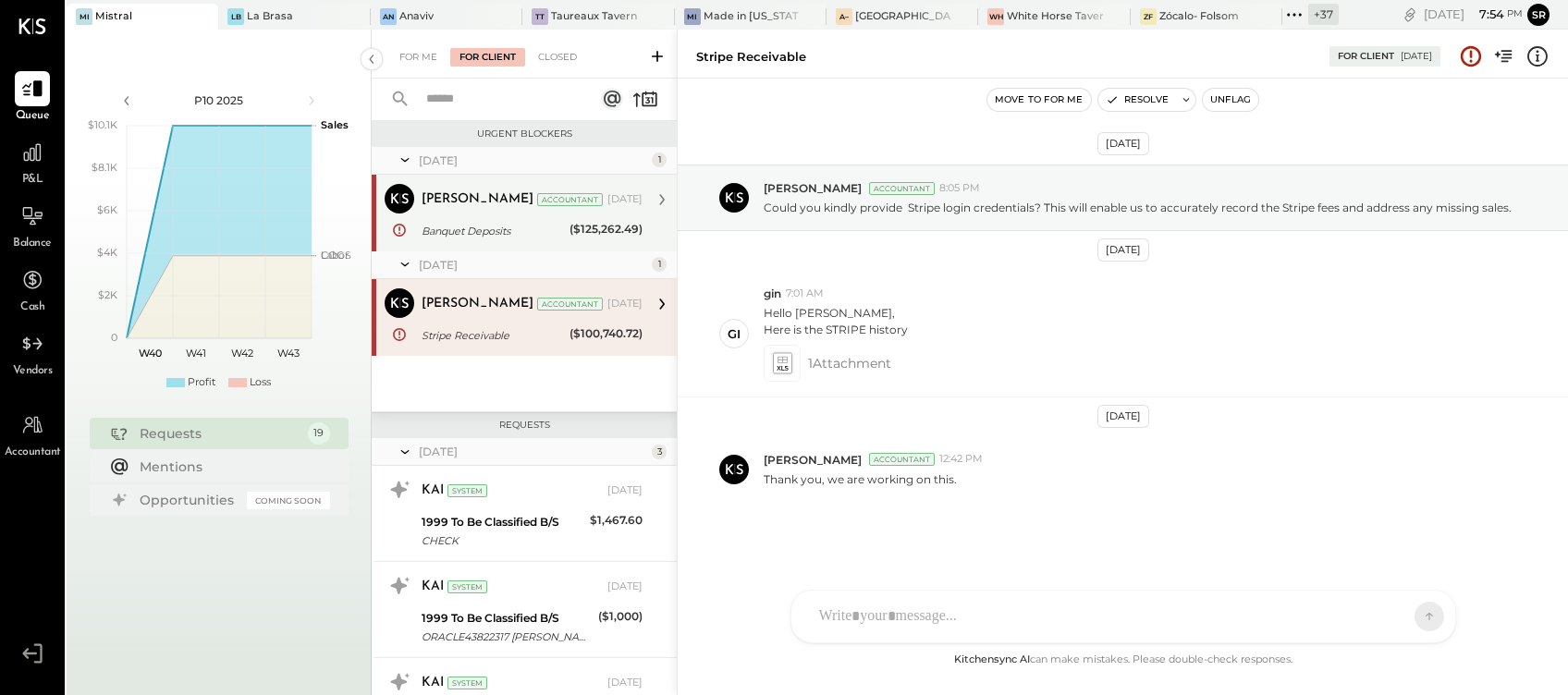
click at [475, 236] on div "Banquet Deposits" at bounding box center [493, 230] width 143 height 18
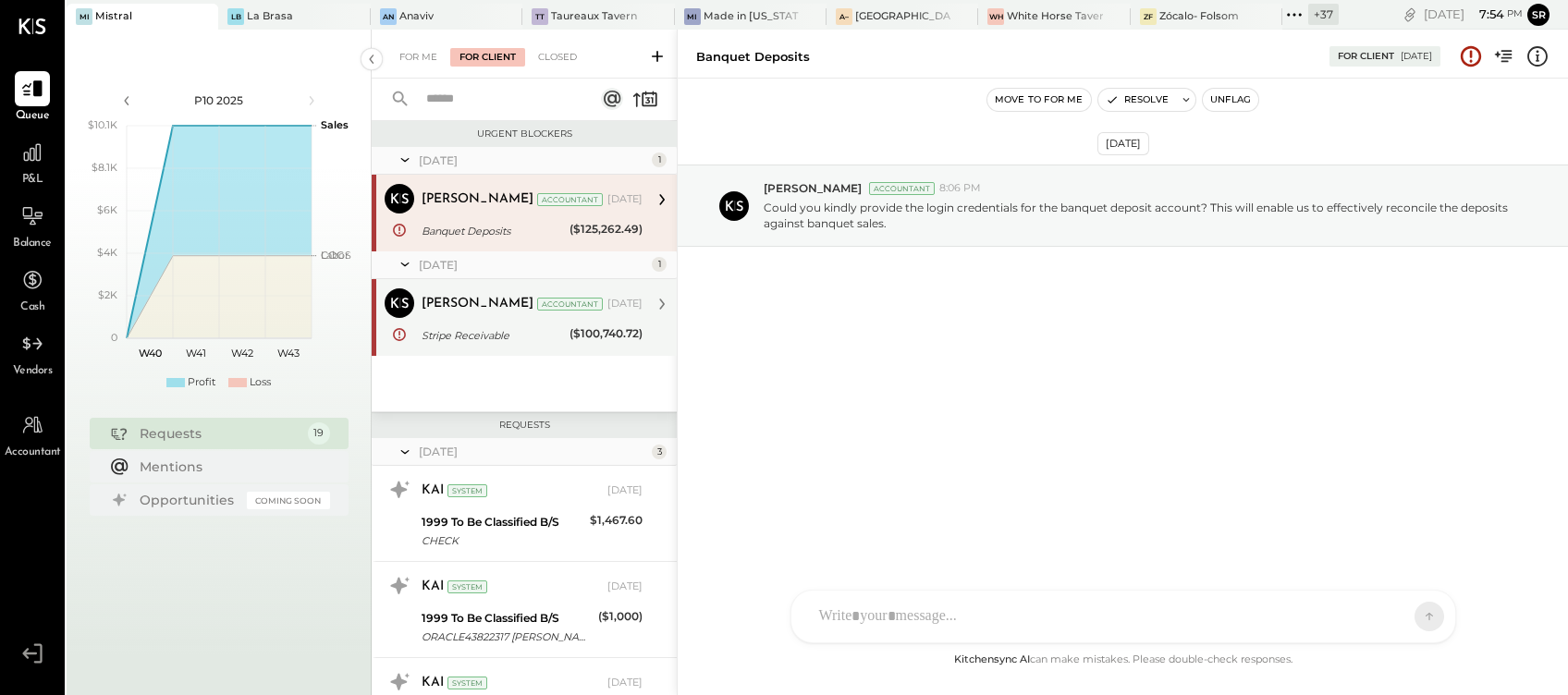
click at [470, 323] on div "[PERSON_NAME] Accountant [DATE] Stripe Receivable ($100,740.72) Thank you, we a…" at bounding box center [531, 317] width 221 height 58
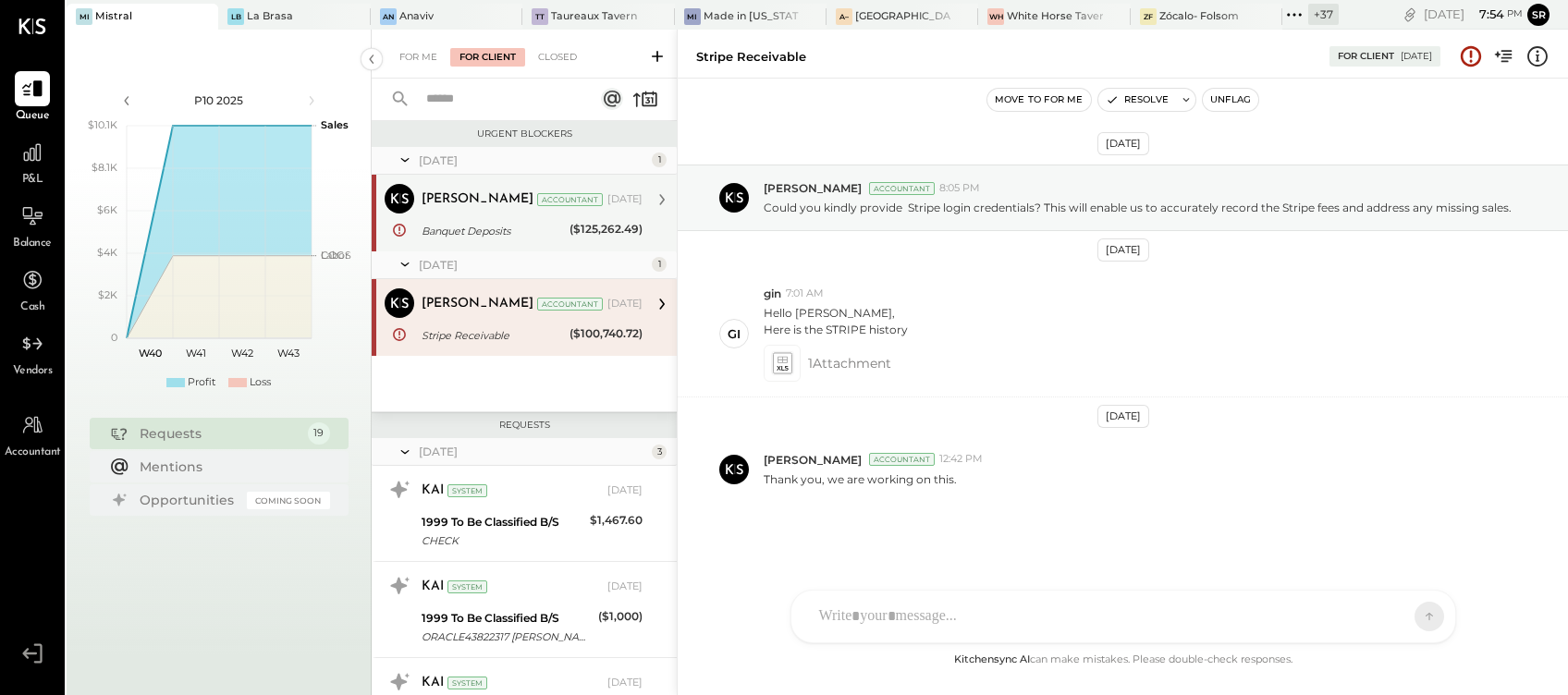
click at [473, 228] on div "Banquet Deposits" at bounding box center [493, 230] width 143 height 18
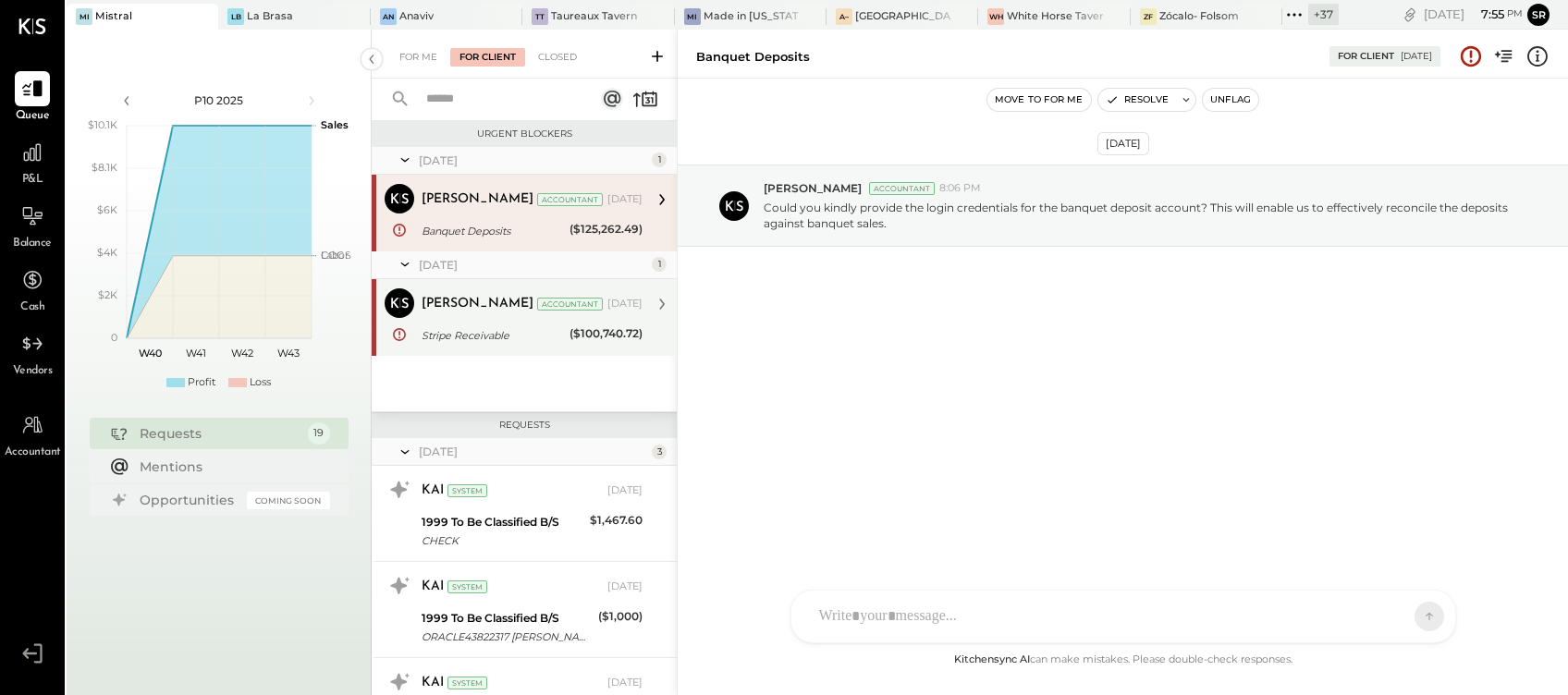
click at [453, 329] on div "Stripe Receivable" at bounding box center [493, 334] width 143 height 18
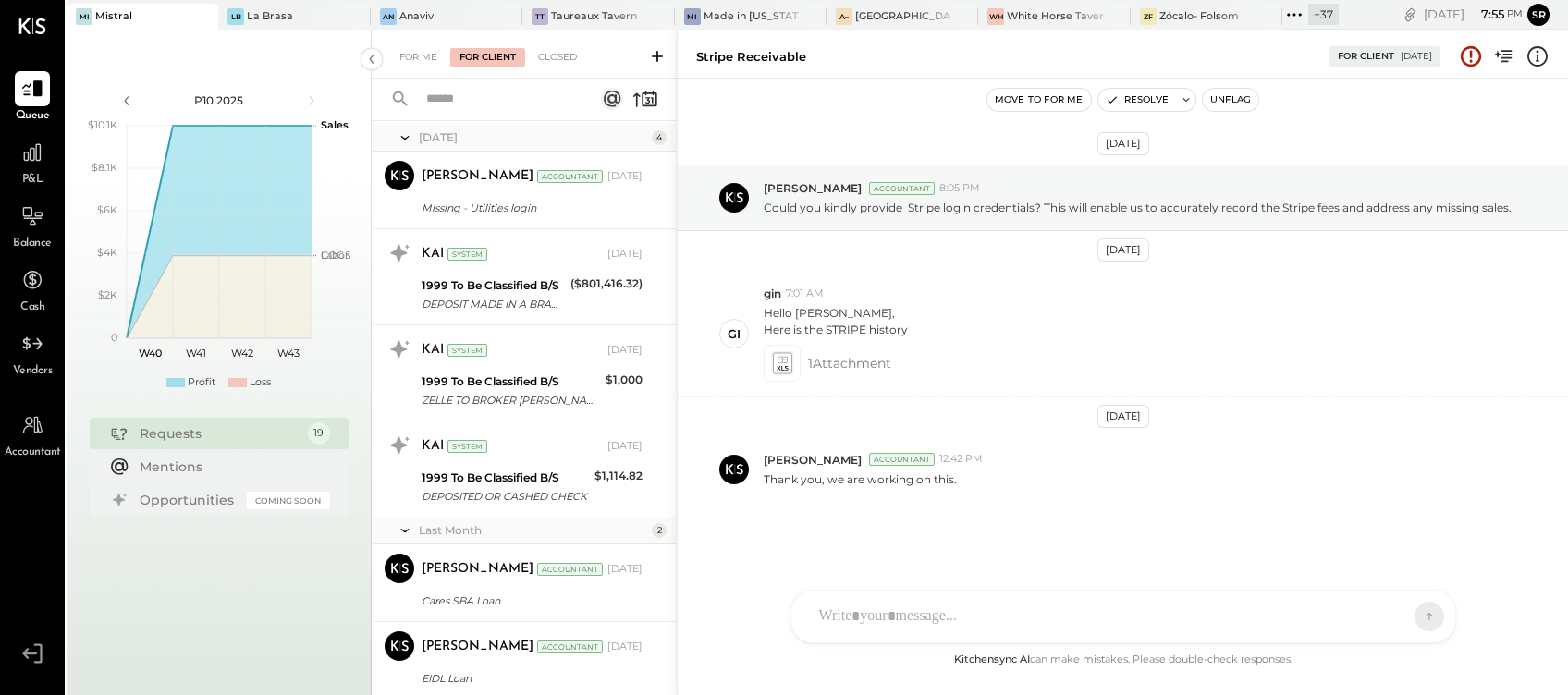
scroll to position [1395, 0]
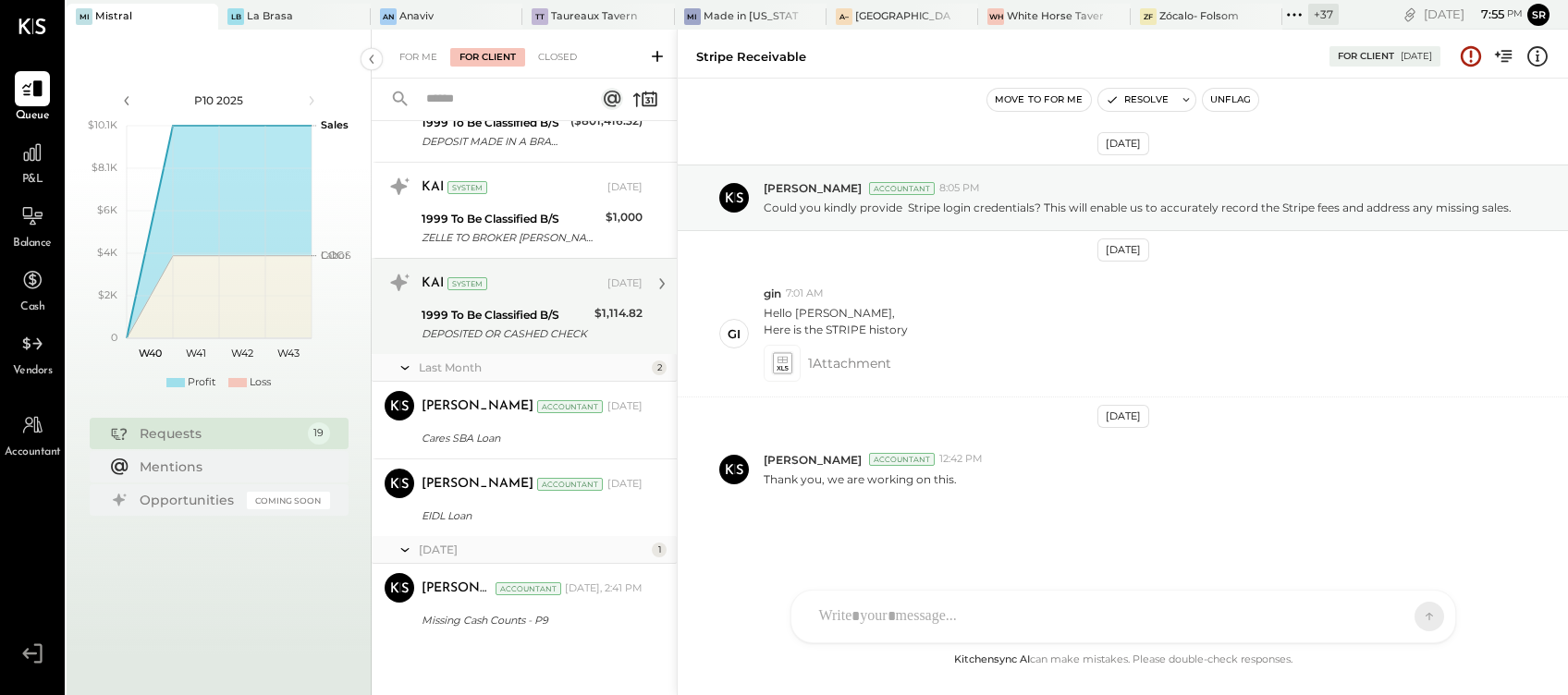
click at [518, 337] on div "DEPOSITED OR CASHED CHECK" at bounding box center [505, 334] width 168 height 18
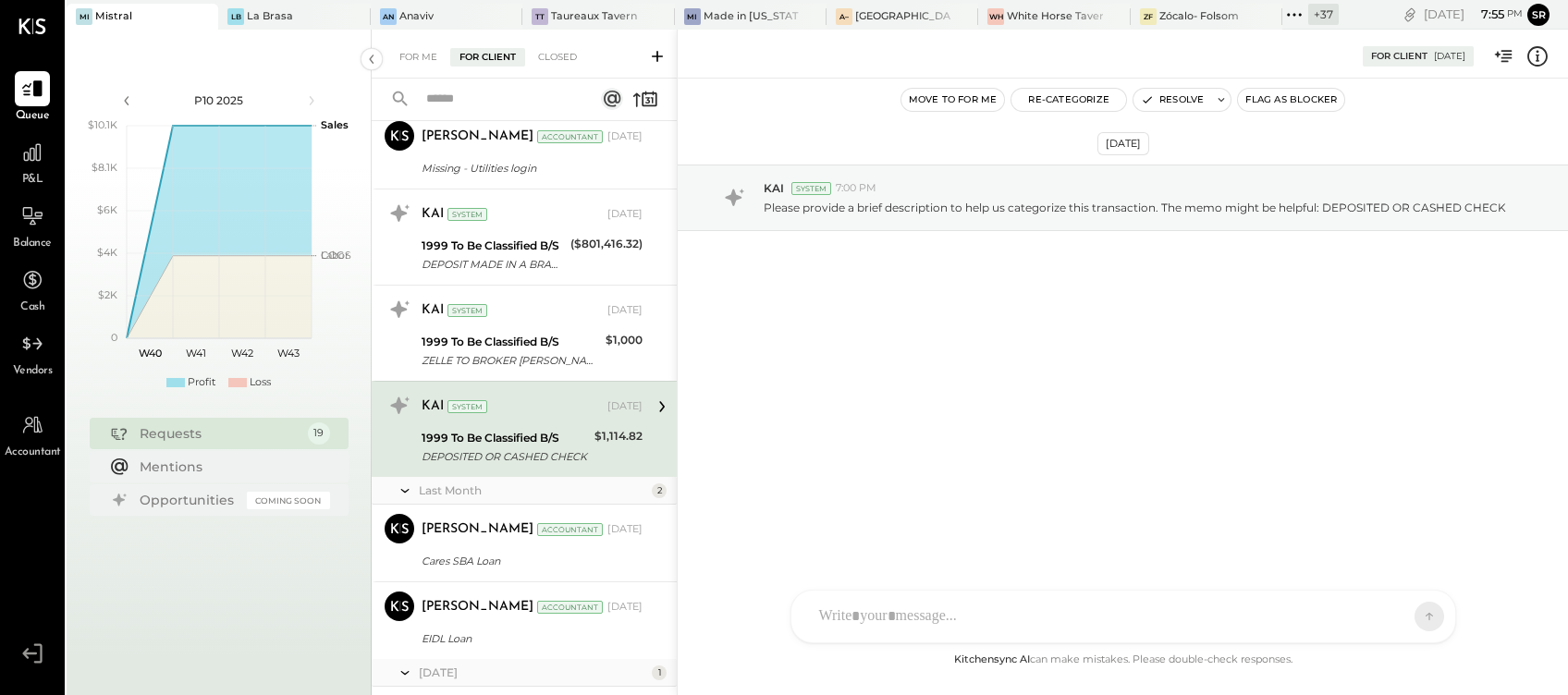
scroll to position [1395, 0]
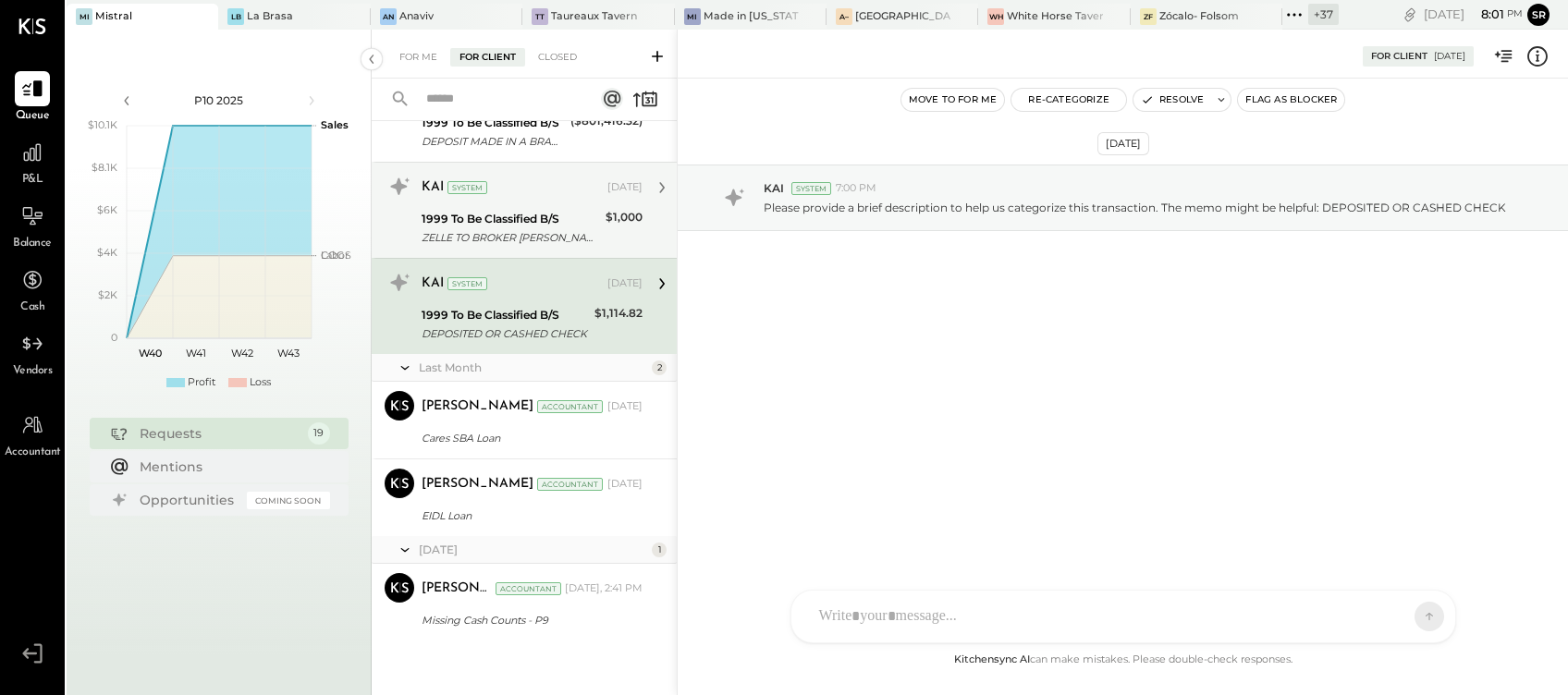
click at [488, 230] on div "ZELLE TO BROKER [PERSON_NAME] ON 07/28 REF #RP0Z3WB6NV" at bounding box center [510, 237] width 178 height 18
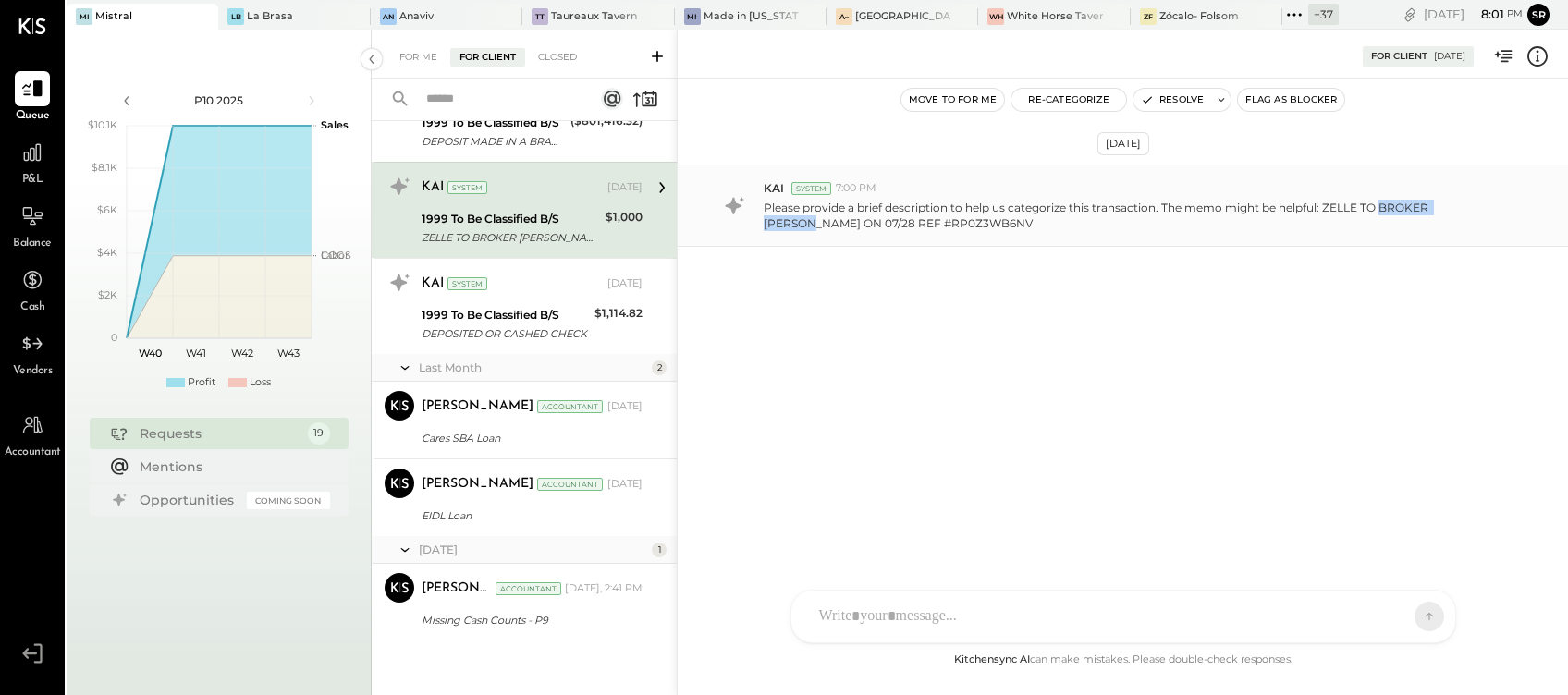
drag, startPoint x: 1378, startPoint y: 205, endPoint x: 1475, endPoint y: 200, distance: 97.1
click at [1475, 200] on p "Please provide a brief description to help us categorize this transaction. The …" at bounding box center [1139, 215] width 750 height 32
copy p "BROKER [PERSON_NAME]"
click at [1176, 100] on button "Resolve" at bounding box center [1172, 99] width 78 height 22
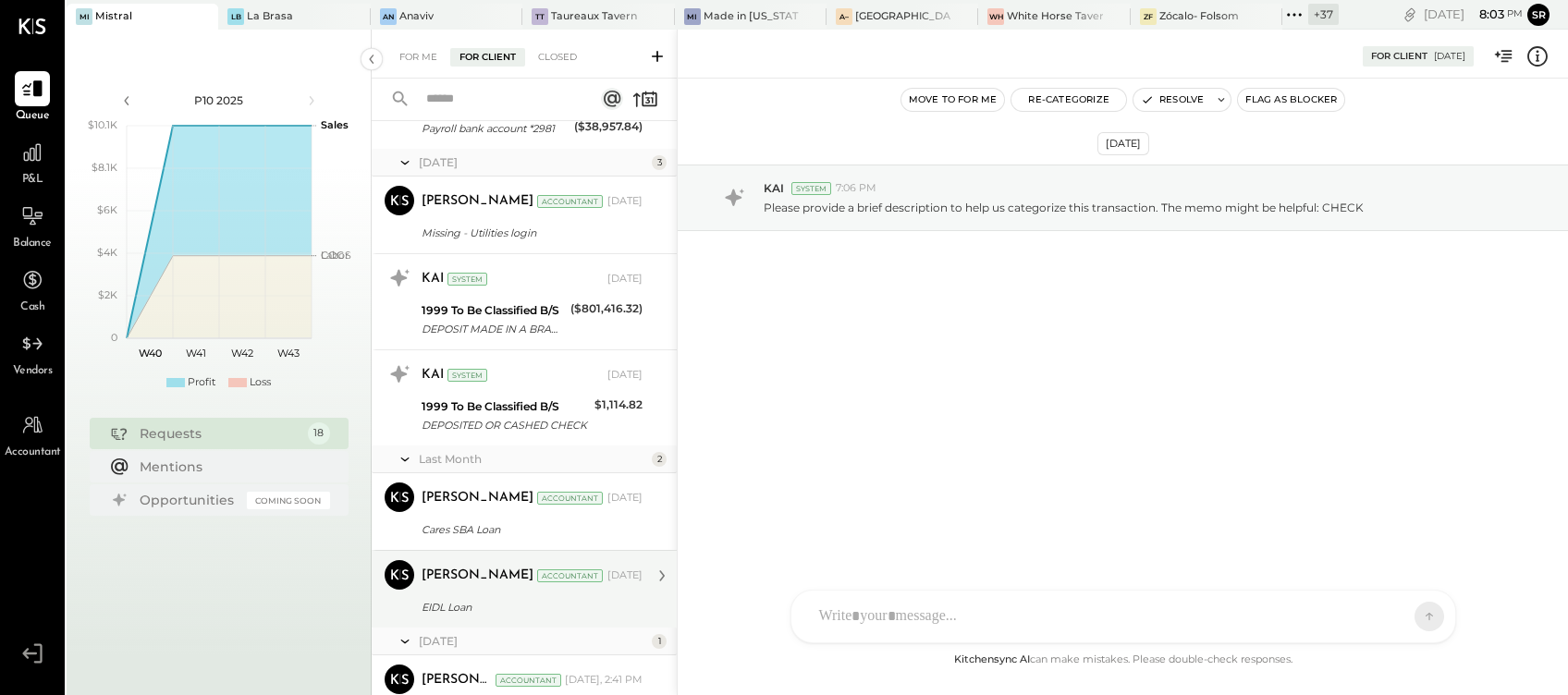
scroll to position [1176, 0]
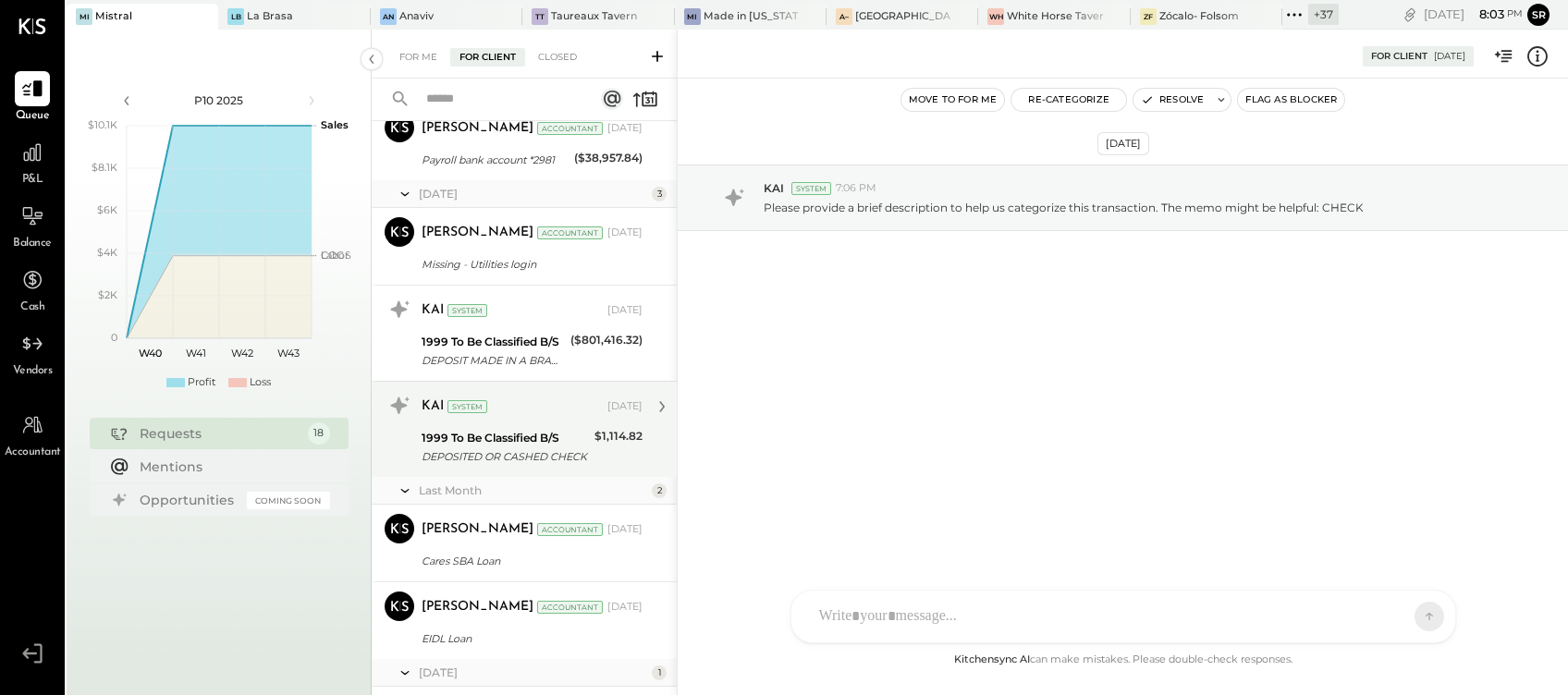
click at [518, 433] on div "1999 To Be Classified B/S" at bounding box center [505, 438] width 168 height 18
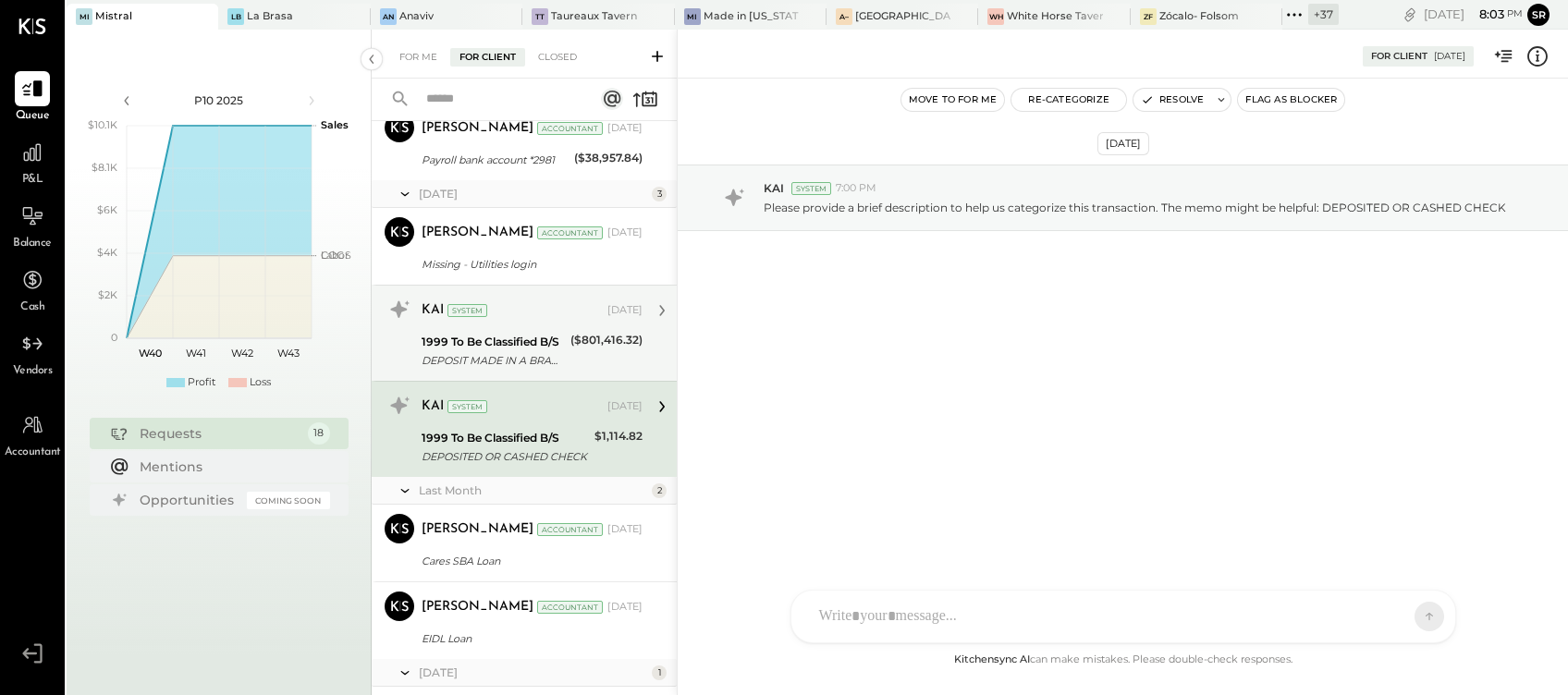
click at [506, 336] on div "1999 To Be Classified B/S" at bounding box center [493, 341] width 144 height 18
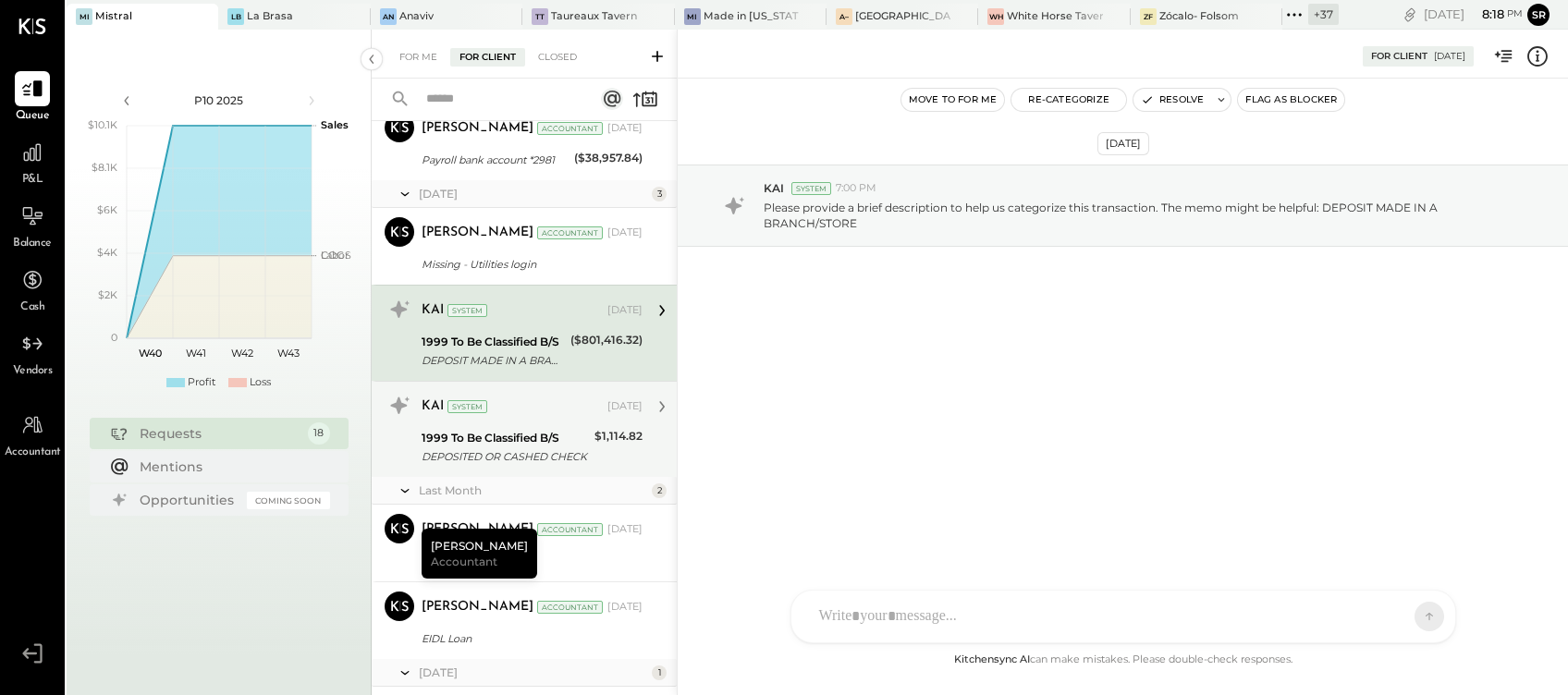
click at [520, 432] on div "1999 To Be Classified B/S" at bounding box center [505, 438] width 168 height 18
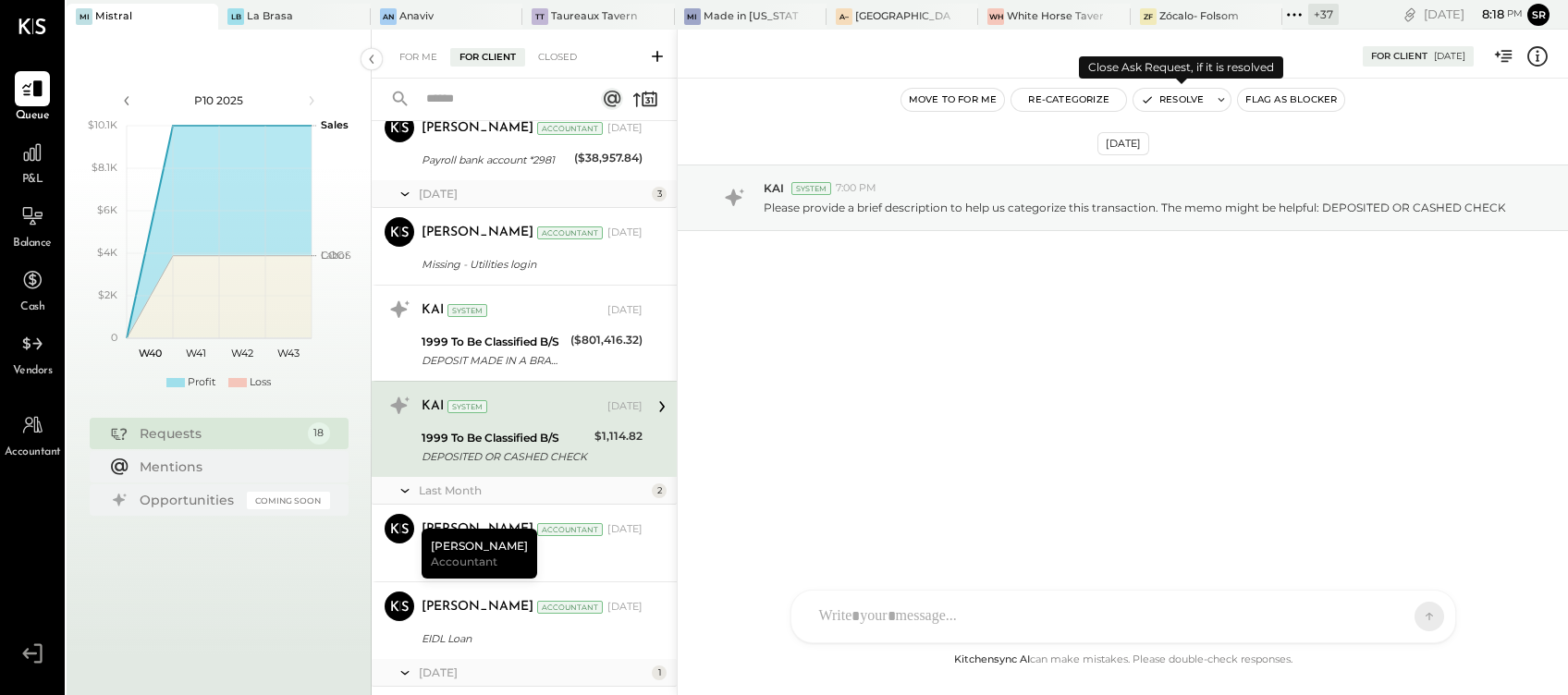
click at [1178, 98] on button "Resolve" at bounding box center [1172, 99] width 78 height 22
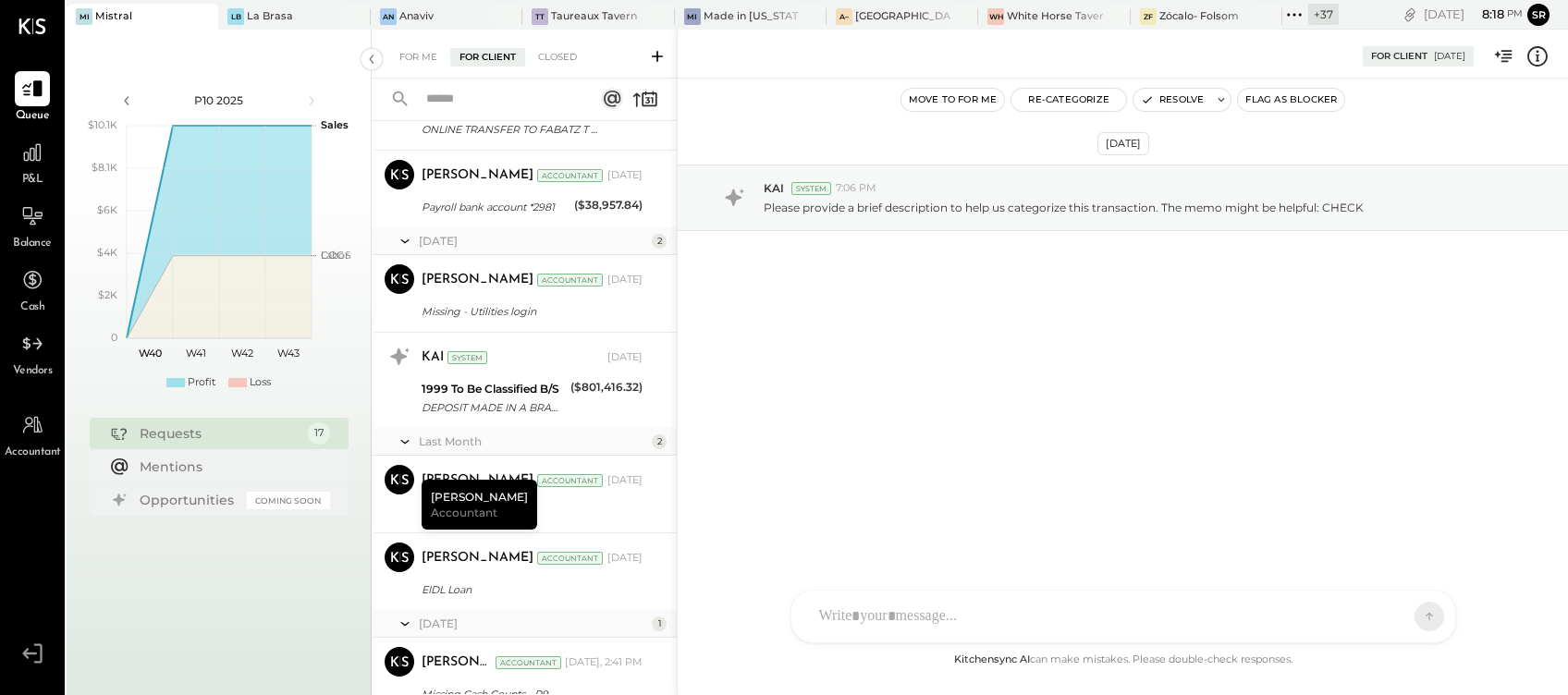
scroll to position [1080, 0]
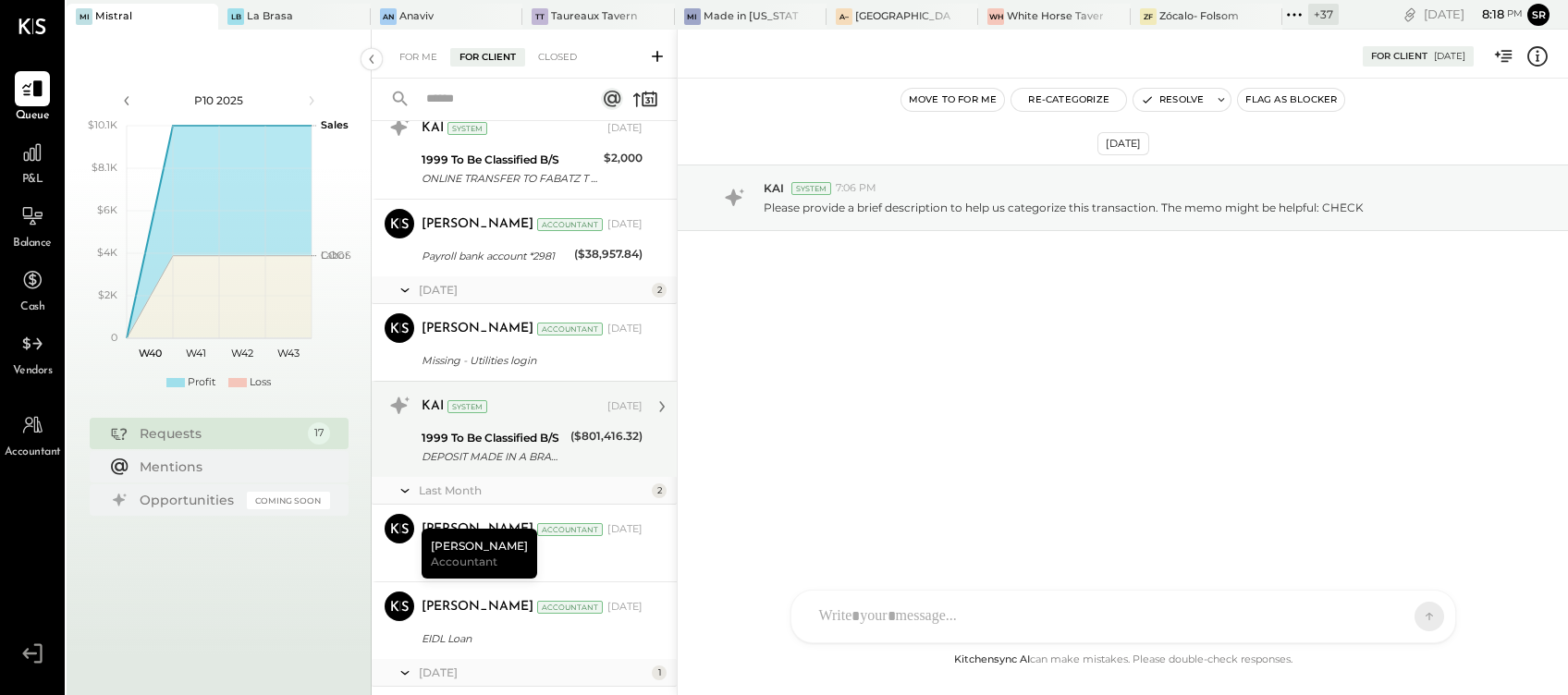
click at [545, 441] on div "1999 To Be Classified B/S" at bounding box center [493, 438] width 144 height 18
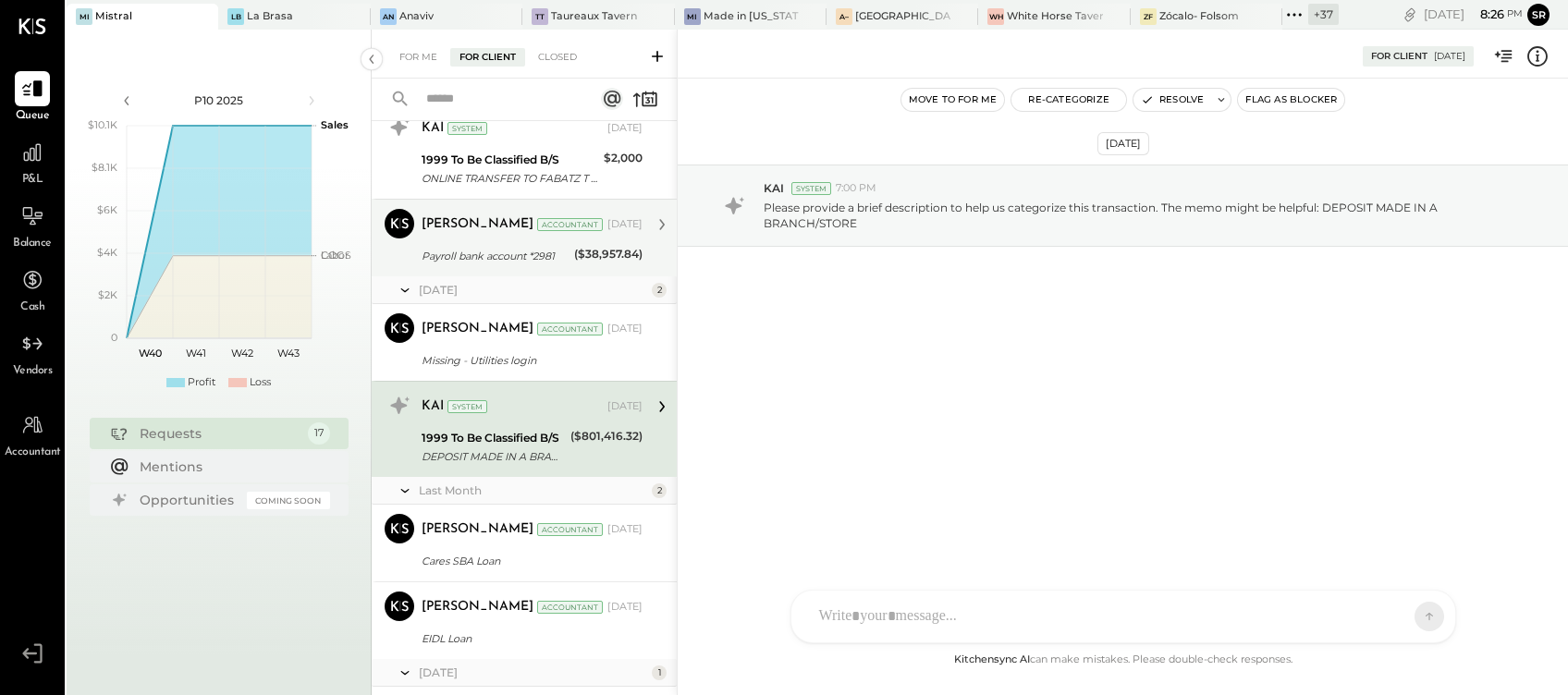
scroll to position [955, 0]
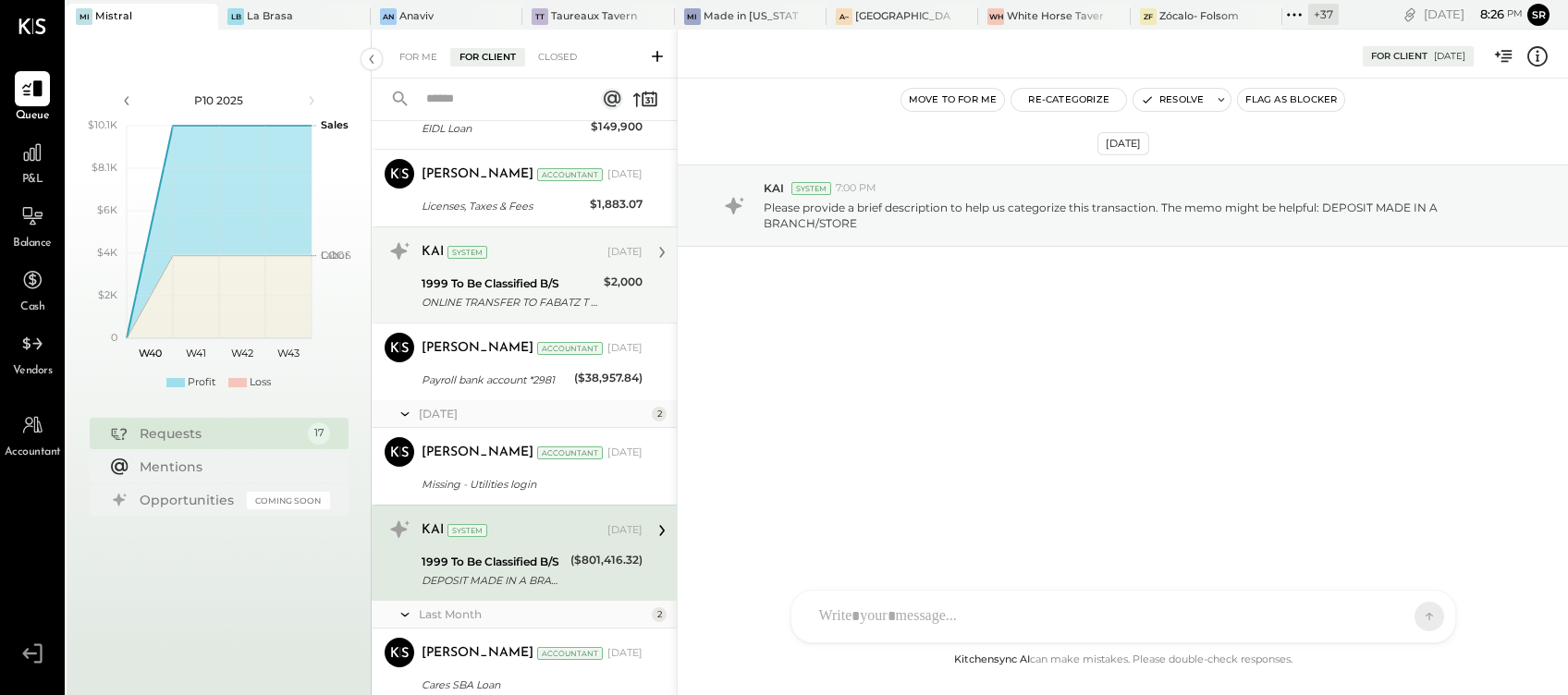
click at [544, 286] on div "1999 To Be Classified B/S" at bounding box center [509, 283] width 176 height 18
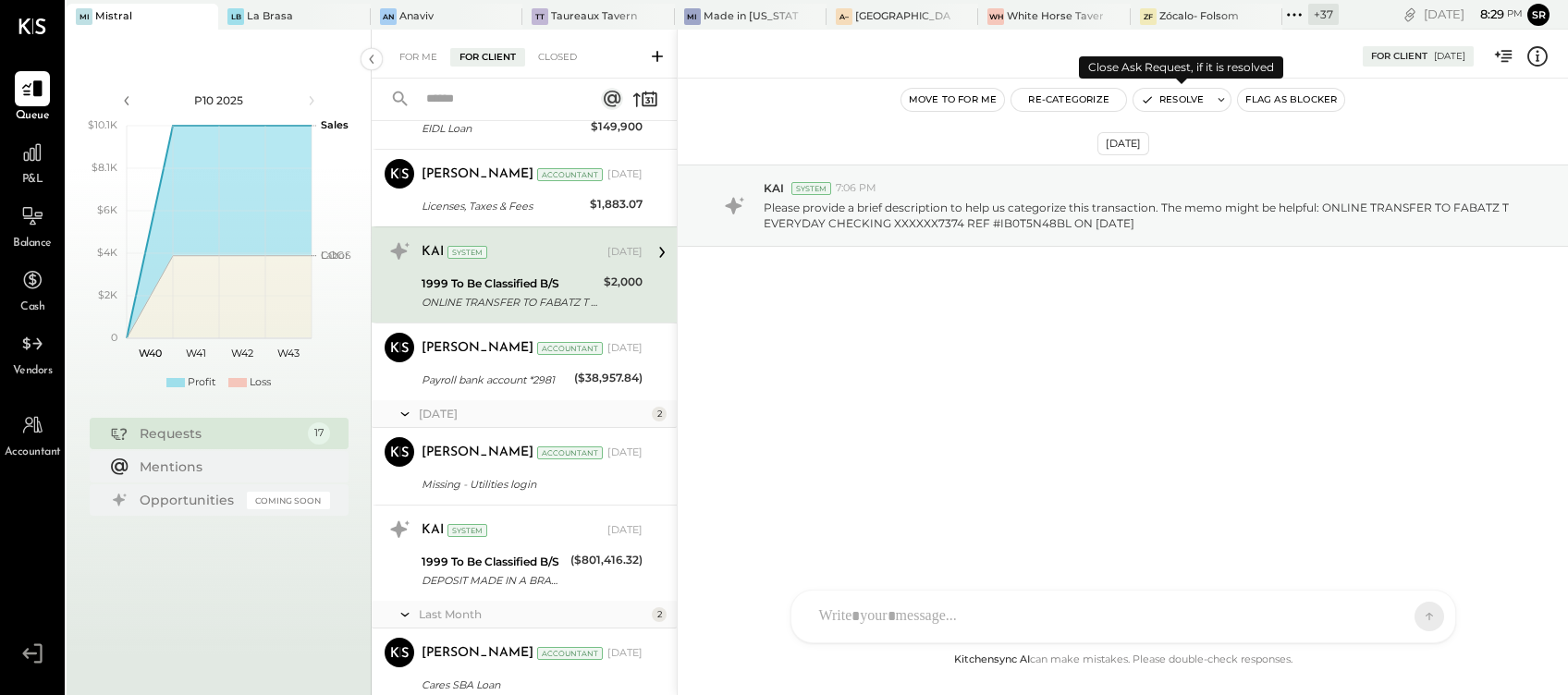
click at [1184, 95] on button "Resolve" at bounding box center [1172, 99] width 78 height 22
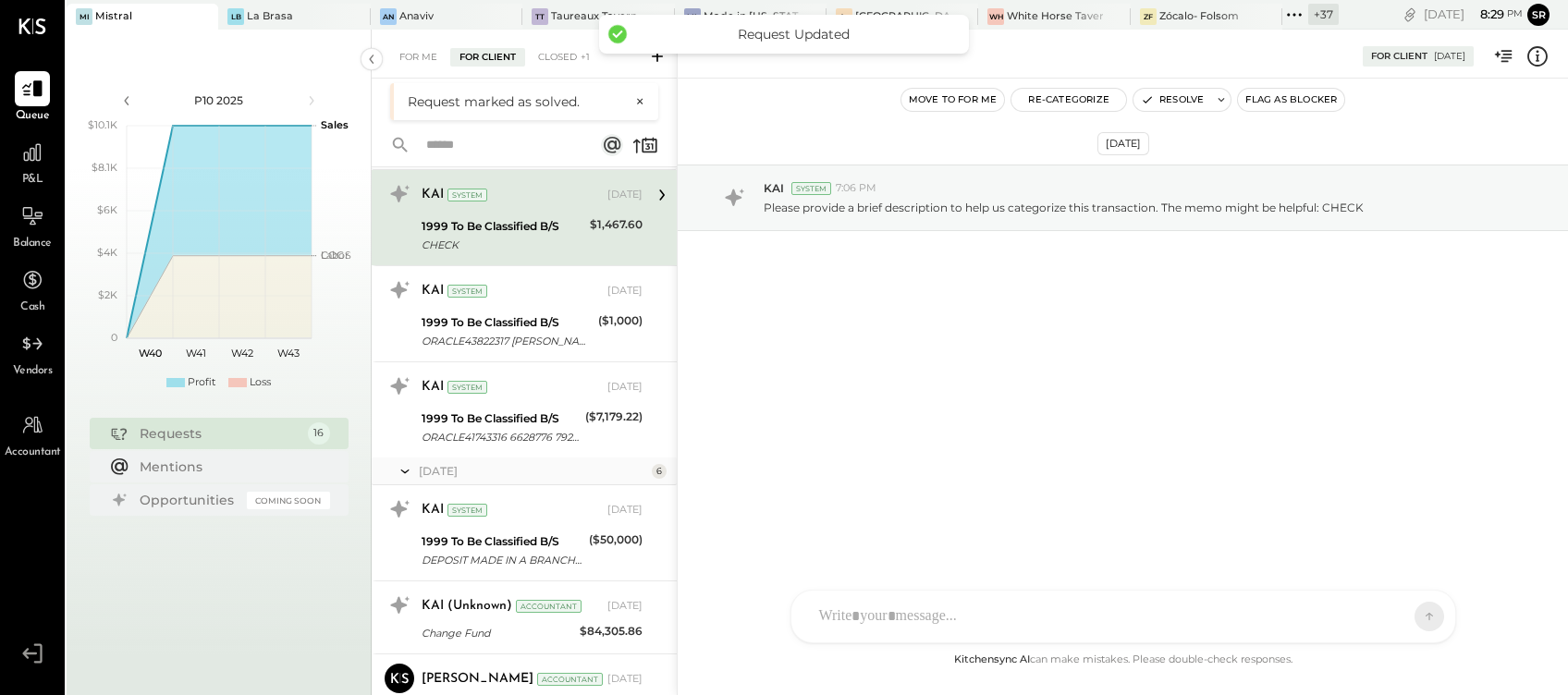
scroll to position [352, 0]
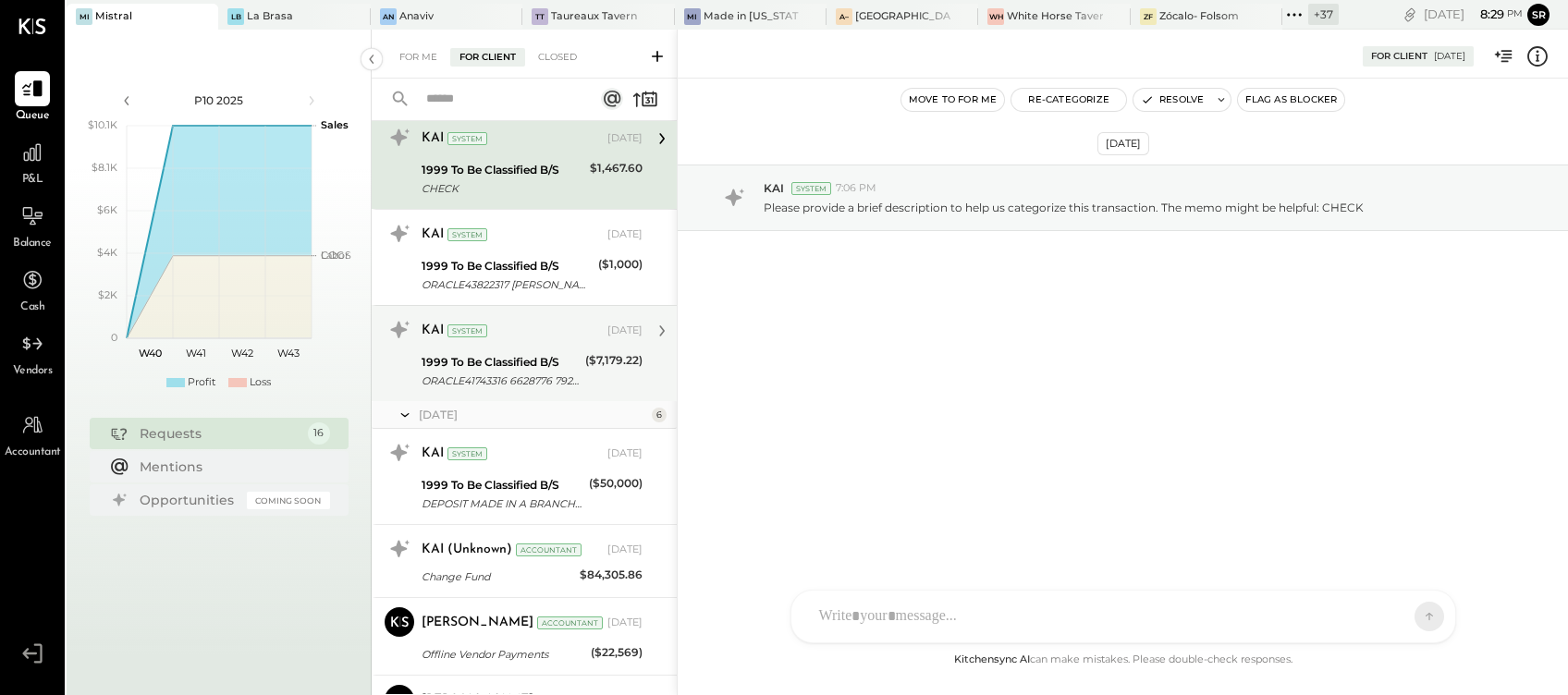
click at [536, 371] on div "ORACLE41743316 6628776 7922***7179.22\DTM*003*20240715\SE*25*000000298\" at bounding box center [500, 380] width 158 height 18
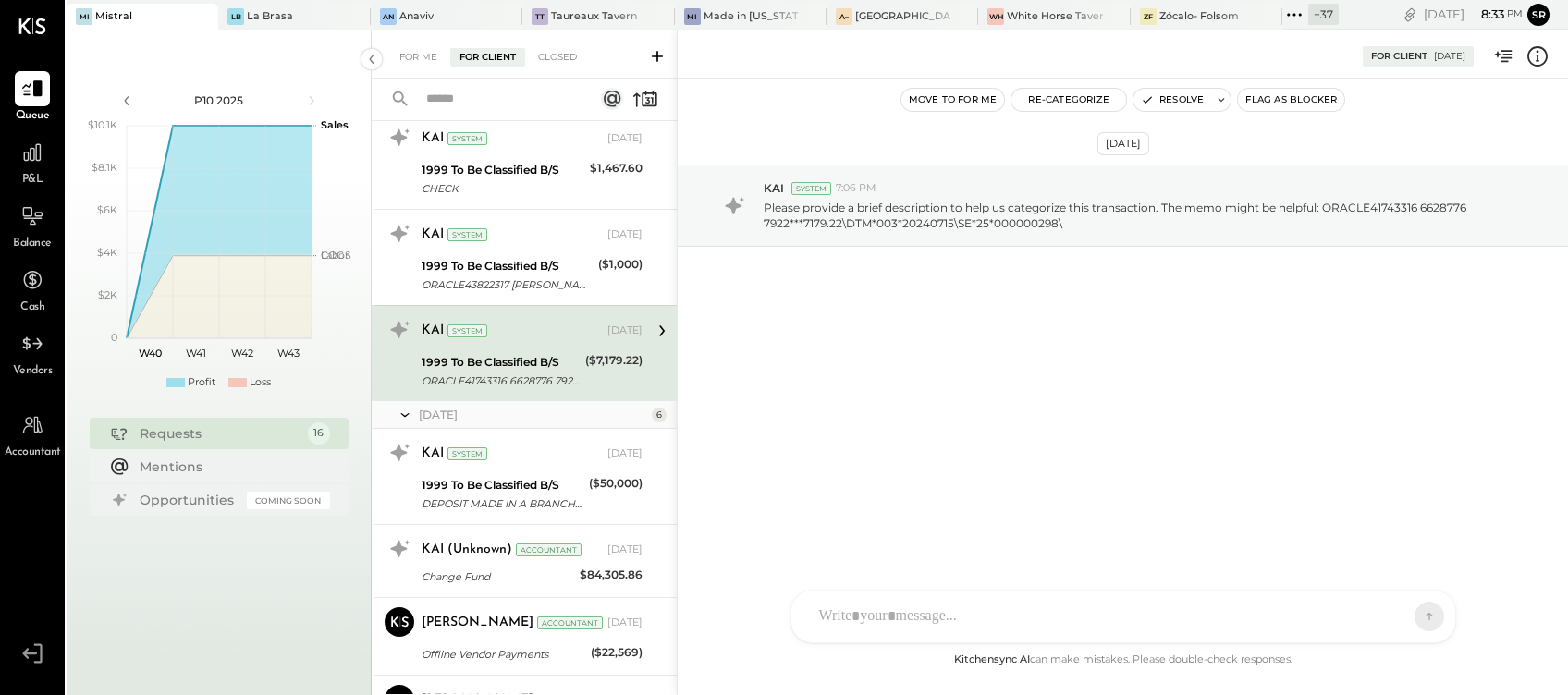
scroll to position [229, 0]
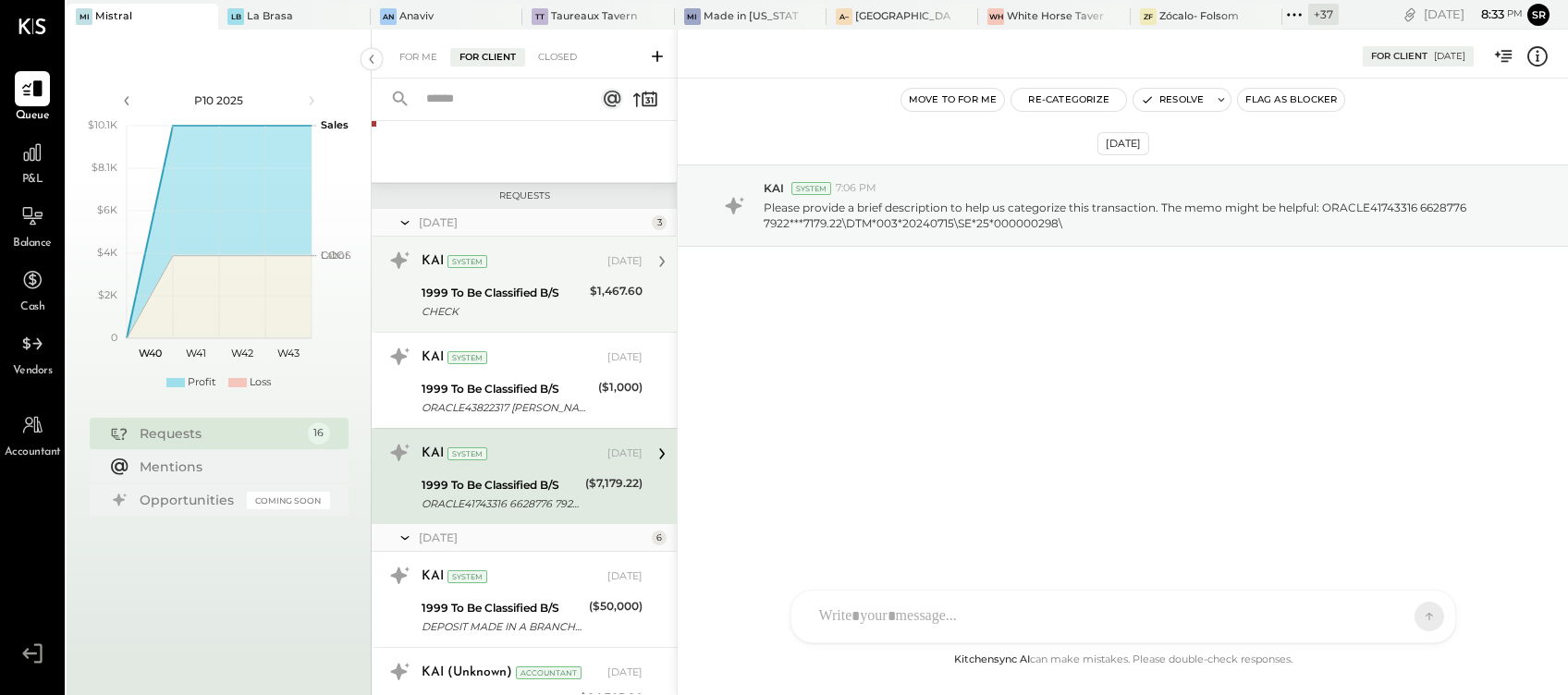
click at [524, 303] on div "CHECK" at bounding box center [502, 311] width 163 height 18
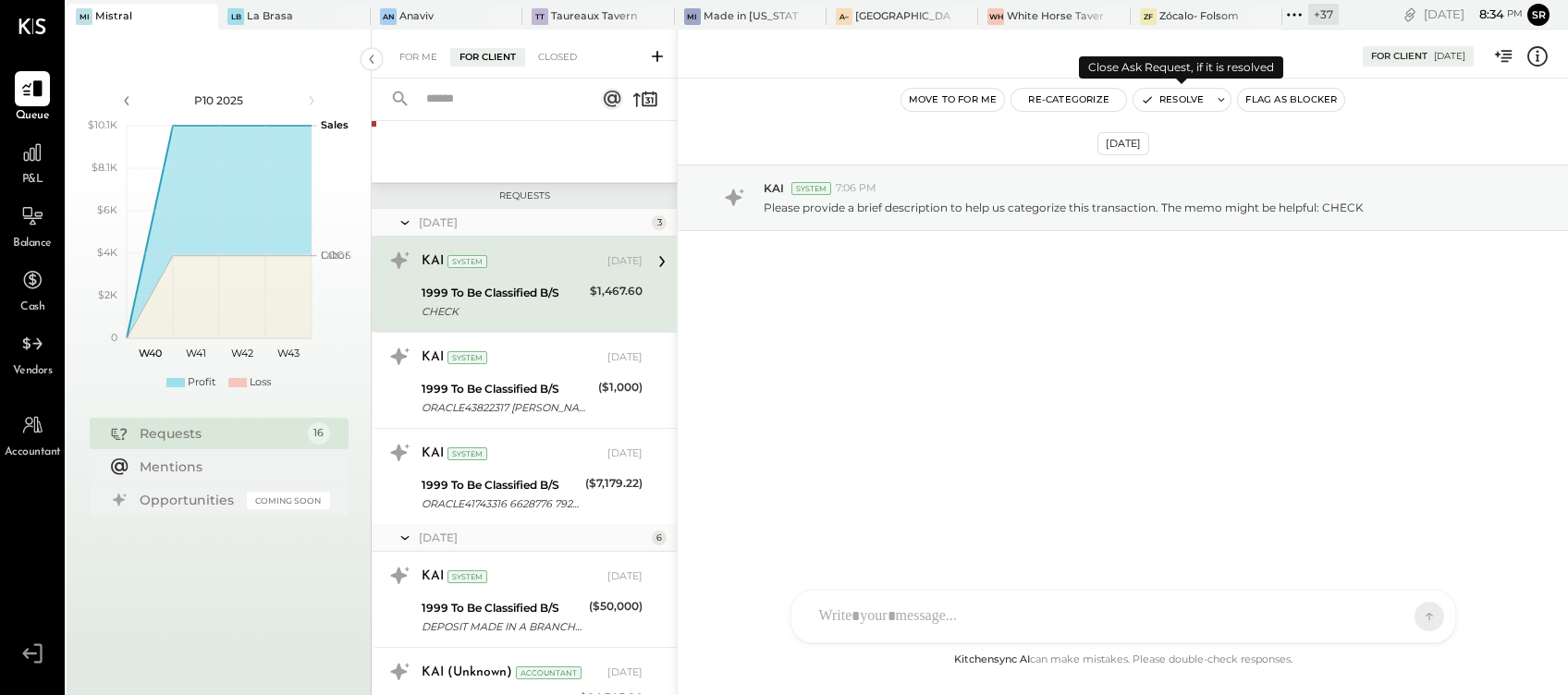
click at [1180, 100] on button "Resolve" at bounding box center [1172, 99] width 78 height 22
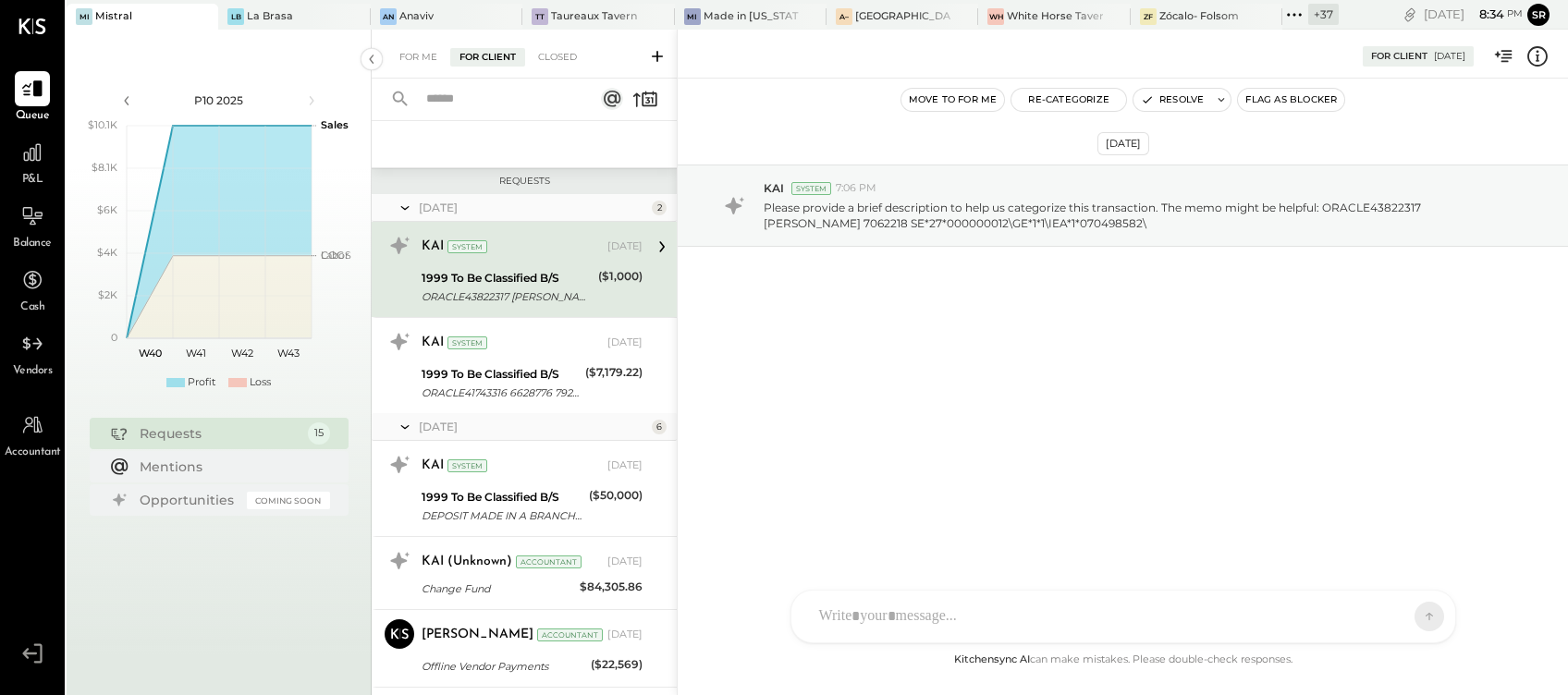
scroll to position [246, 0]
click at [490, 287] on div "ORACLE43822317 [PERSON_NAME] 7062218 SE*27*000000012\GE*1*1\IEA*1*070498582\" at bounding box center [506, 294] width 171 height 18
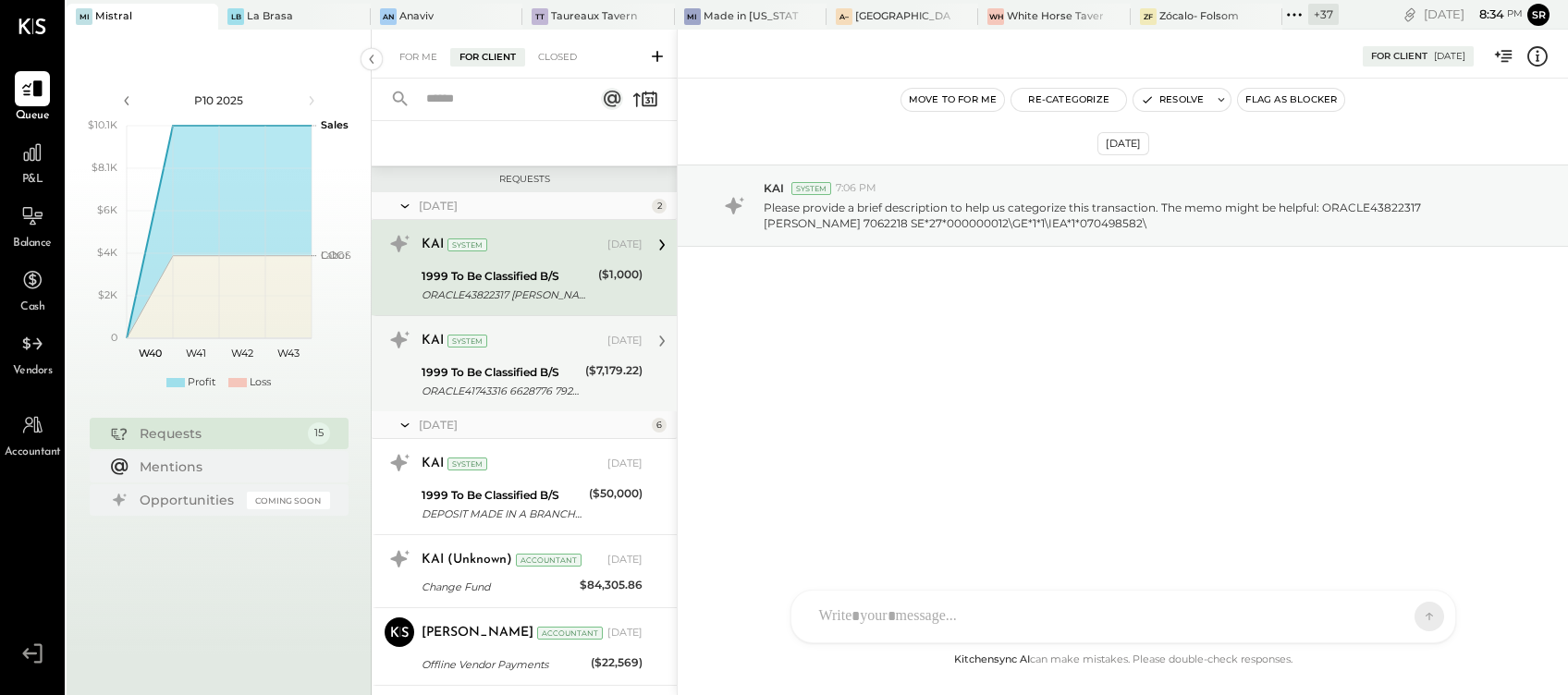
click at [544, 361] on div "1999 To Be Classified B/S ORACLE41743316 6628776 7922***7179.22\DTM*003*2024071…" at bounding box center [500, 382] width 158 height 40
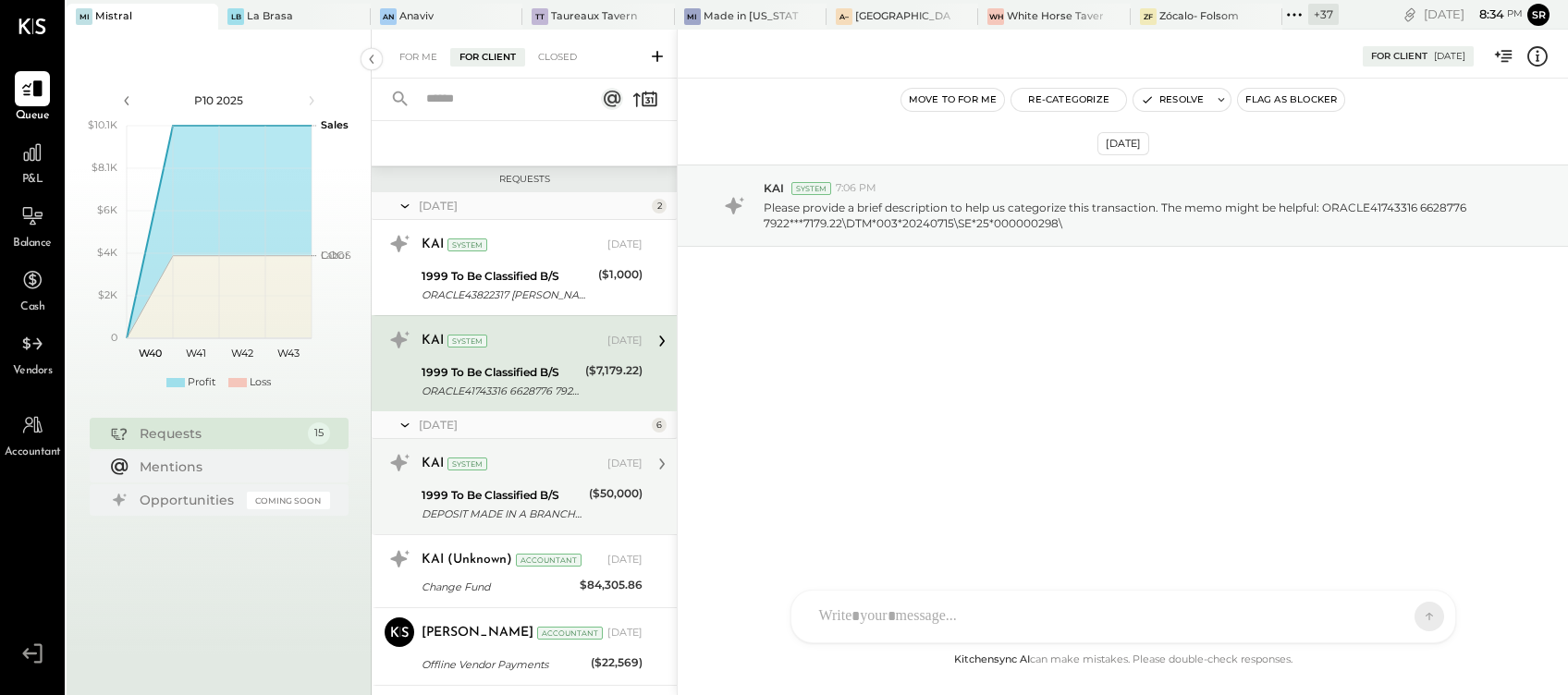
click at [533, 481] on div "KAI System [DATE] 1999 To Be Classified B/S DEPOSIT MADE IN A BRANCH/STORE ($50…" at bounding box center [531, 487] width 221 height 77
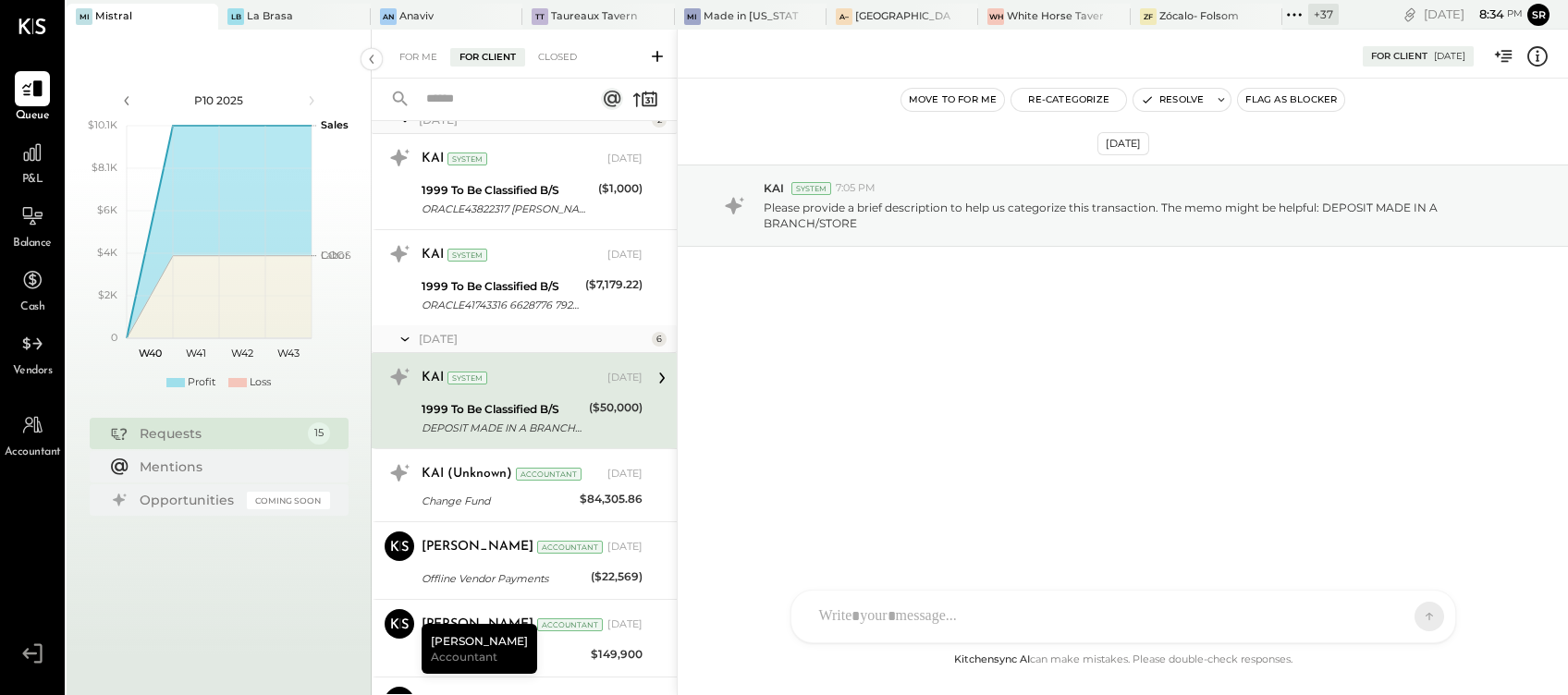
scroll to position [369, 0]
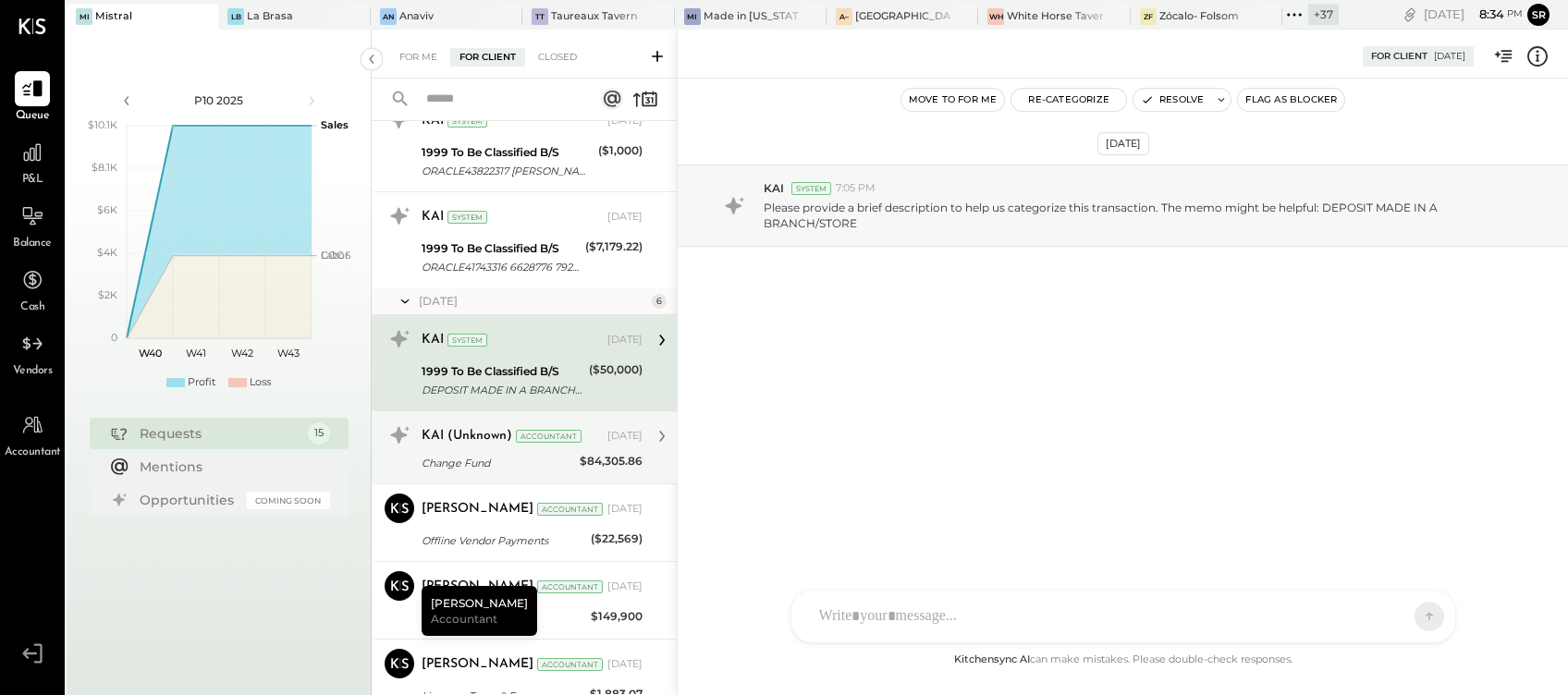
click at [485, 455] on div "Change Fund" at bounding box center [498, 463] width 152 height 18
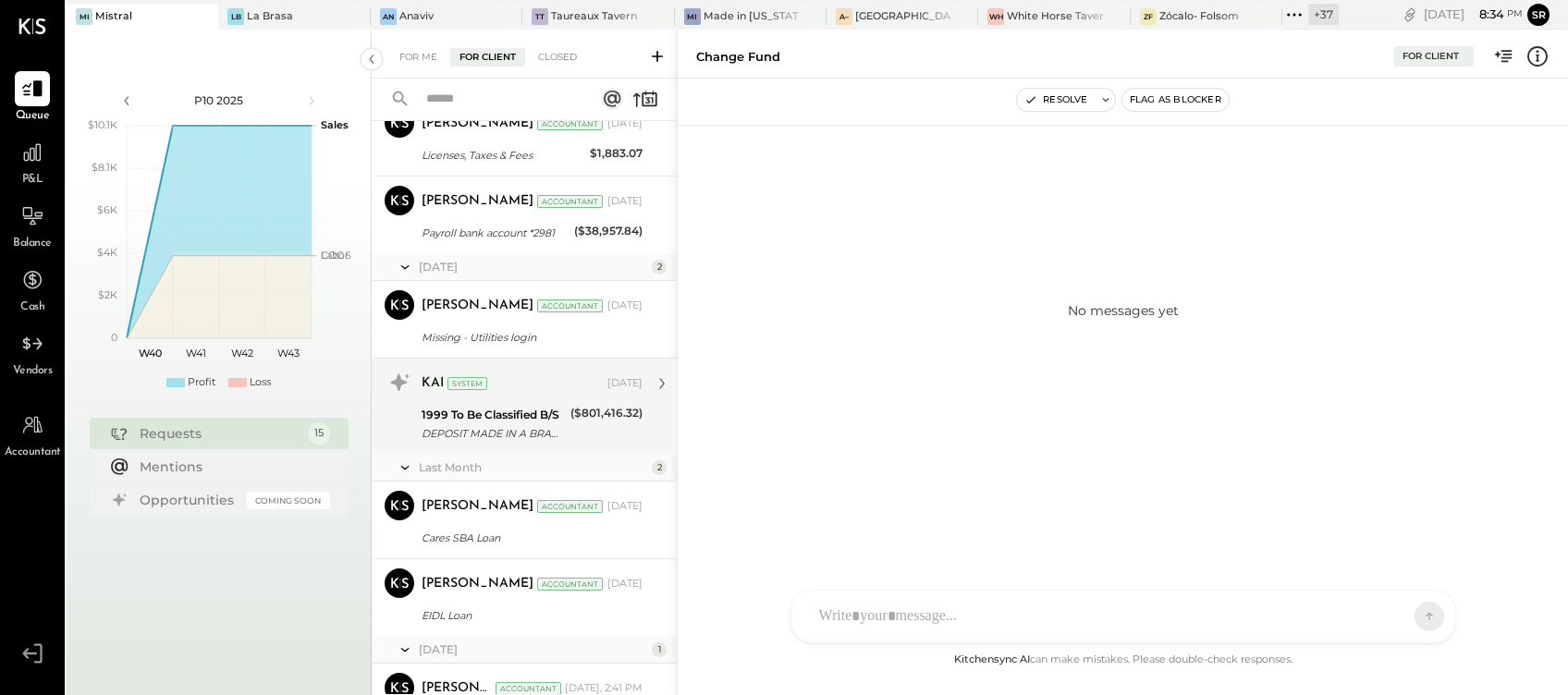
scroll to position [985, 0]
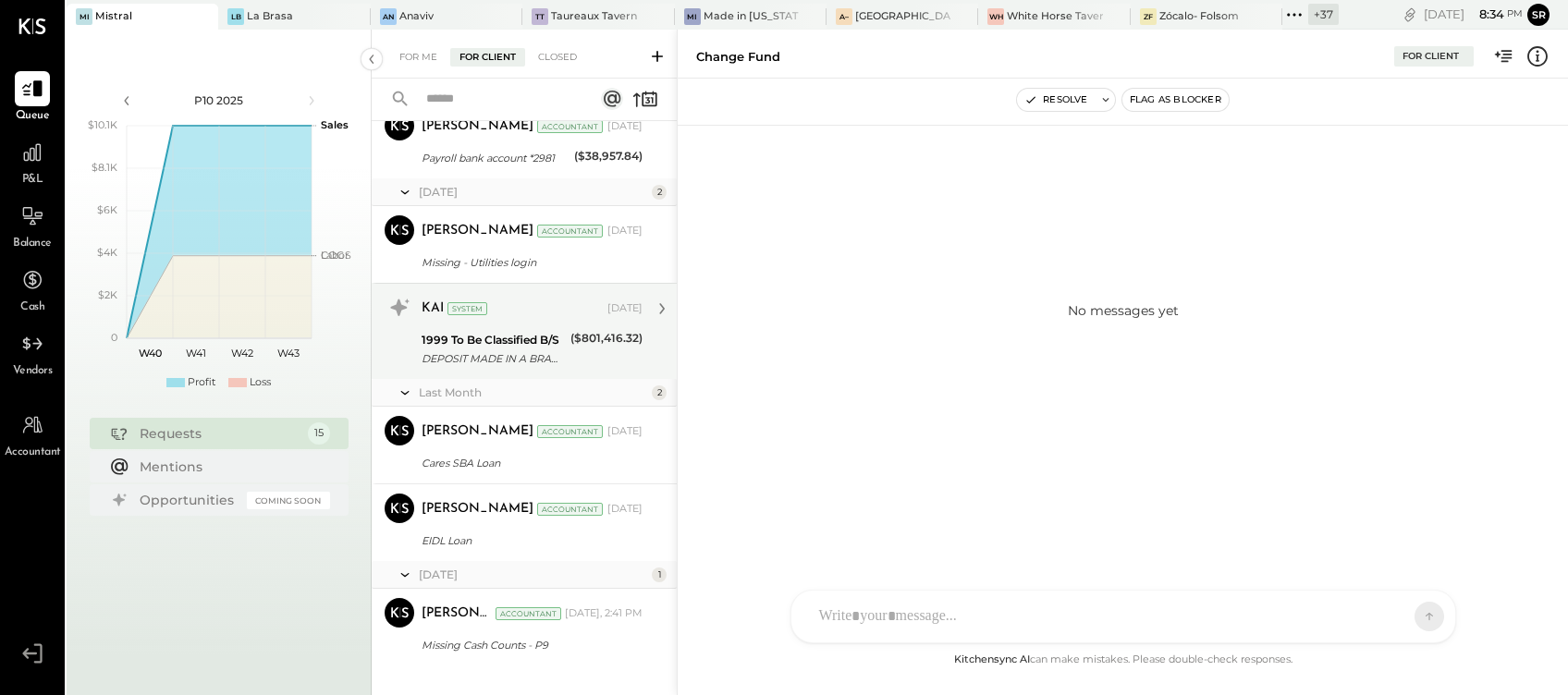
click at [526, 350] on div "DEPOSIT MADE IN A BRANCH/STORE" at bounding box center [493, 358] width 144 height 18
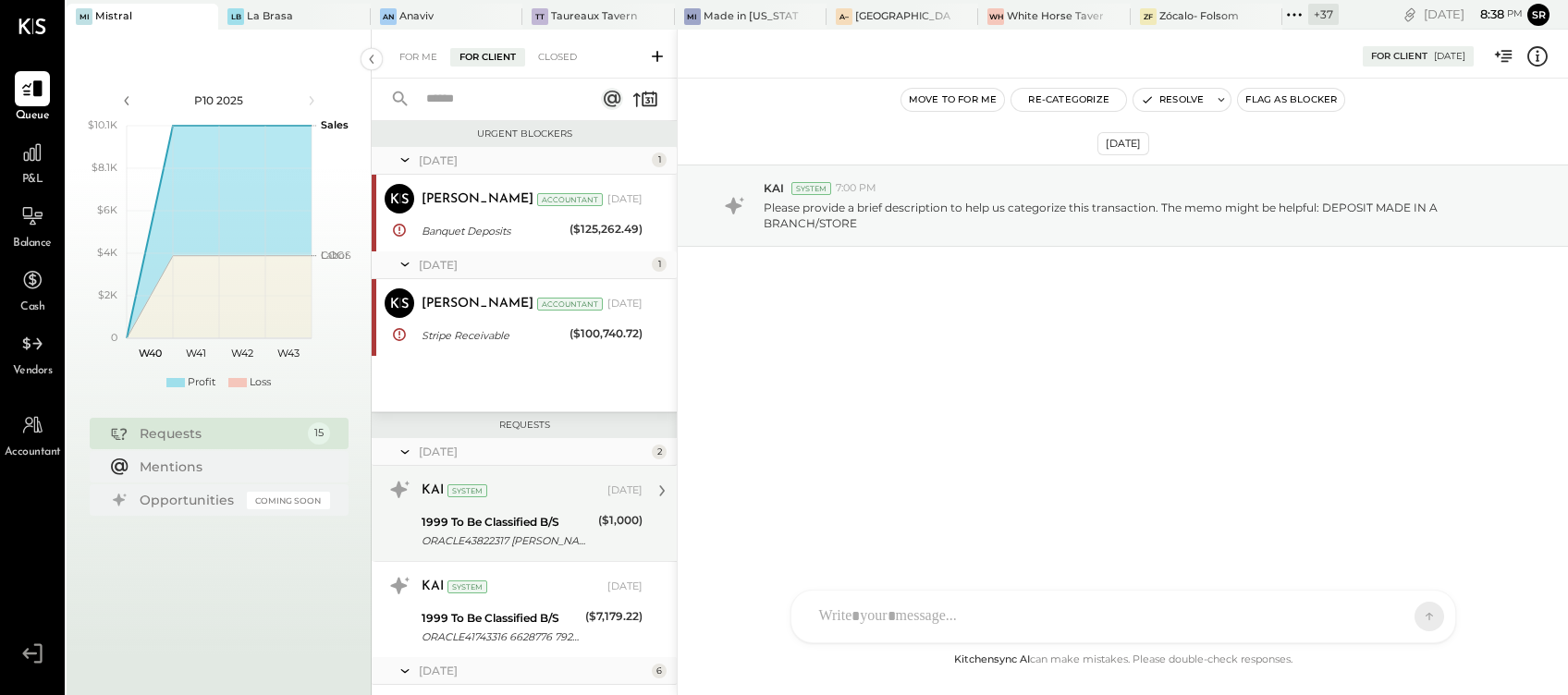
click at [549, 510] on div "KAI System [DATE] 1999 To Be Classified B/S ORACLE43822317 [PERSON_NAME] 706221…" at bounding box center [531, 514] width 221 height 77
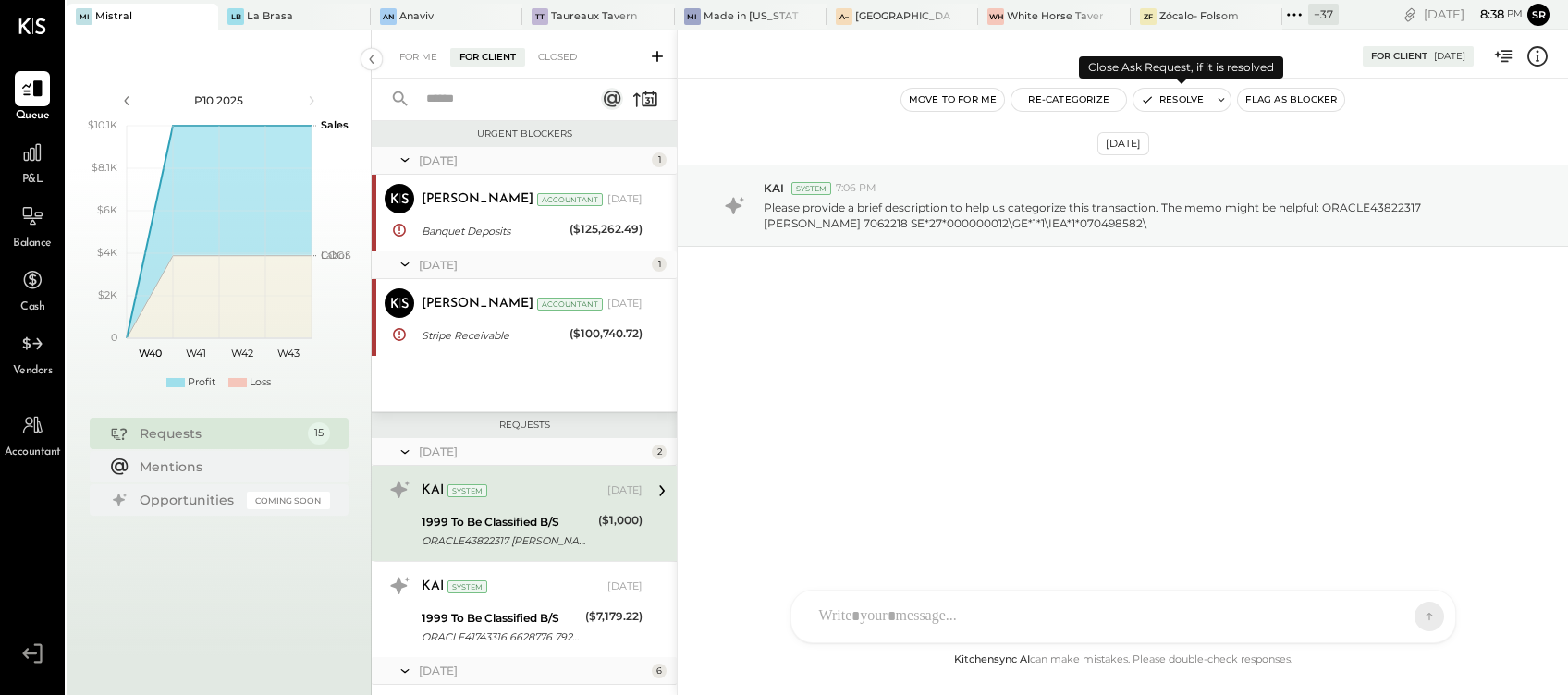
click at [1175, 93] on button "Resolve" at bounding box center [1172, 99] width 78 height 22
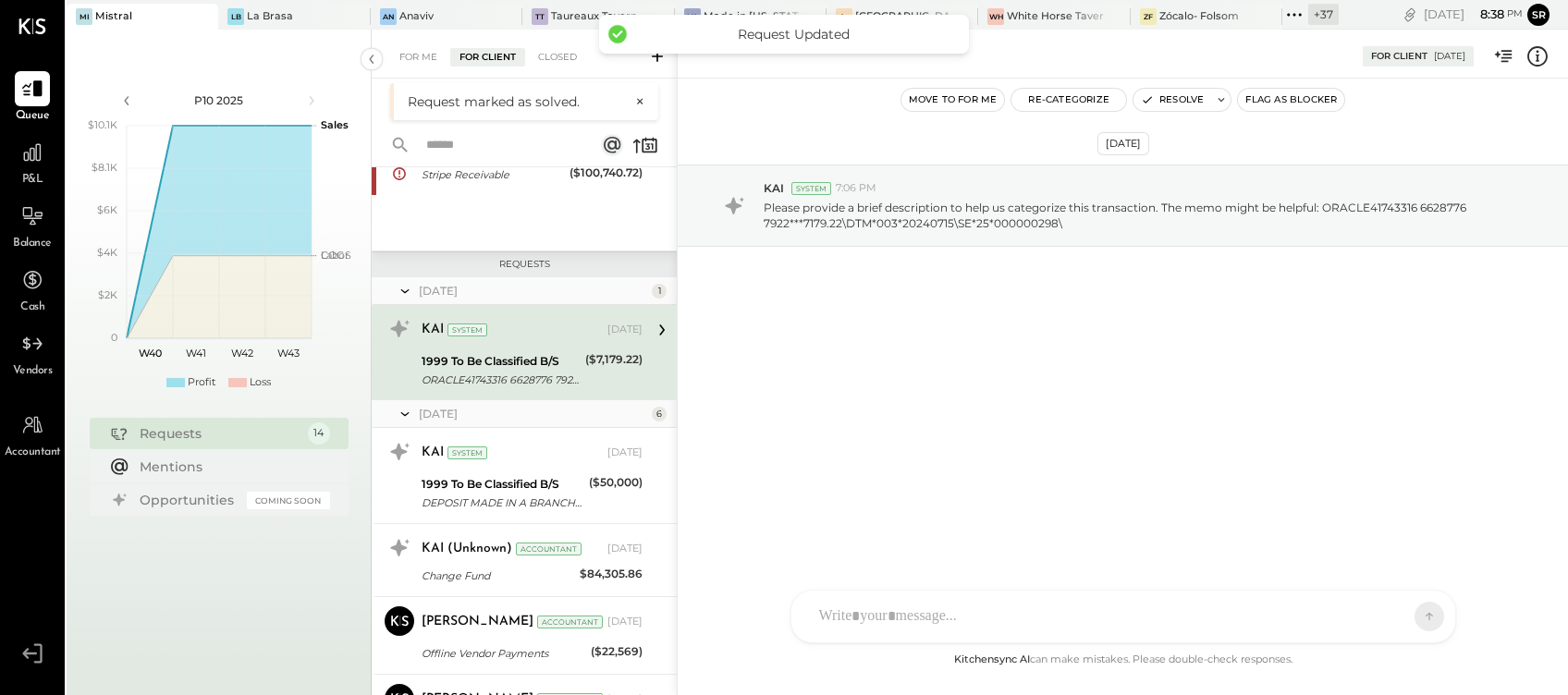
scroll to position [246, 0]
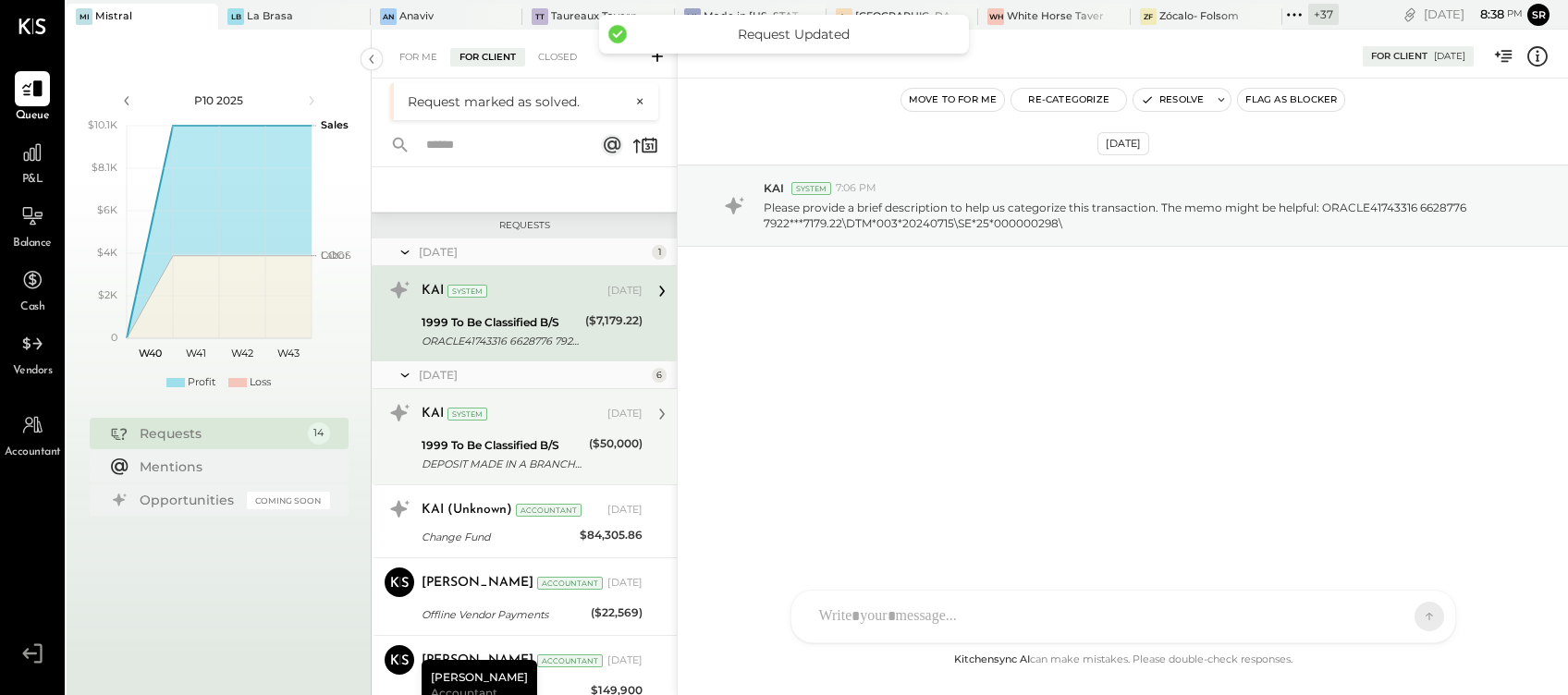
click at [520, 455] on div "DEPOSIT MADE IN A BRANCH/STORE" at bounding box center [502, 464] width 162 height 18
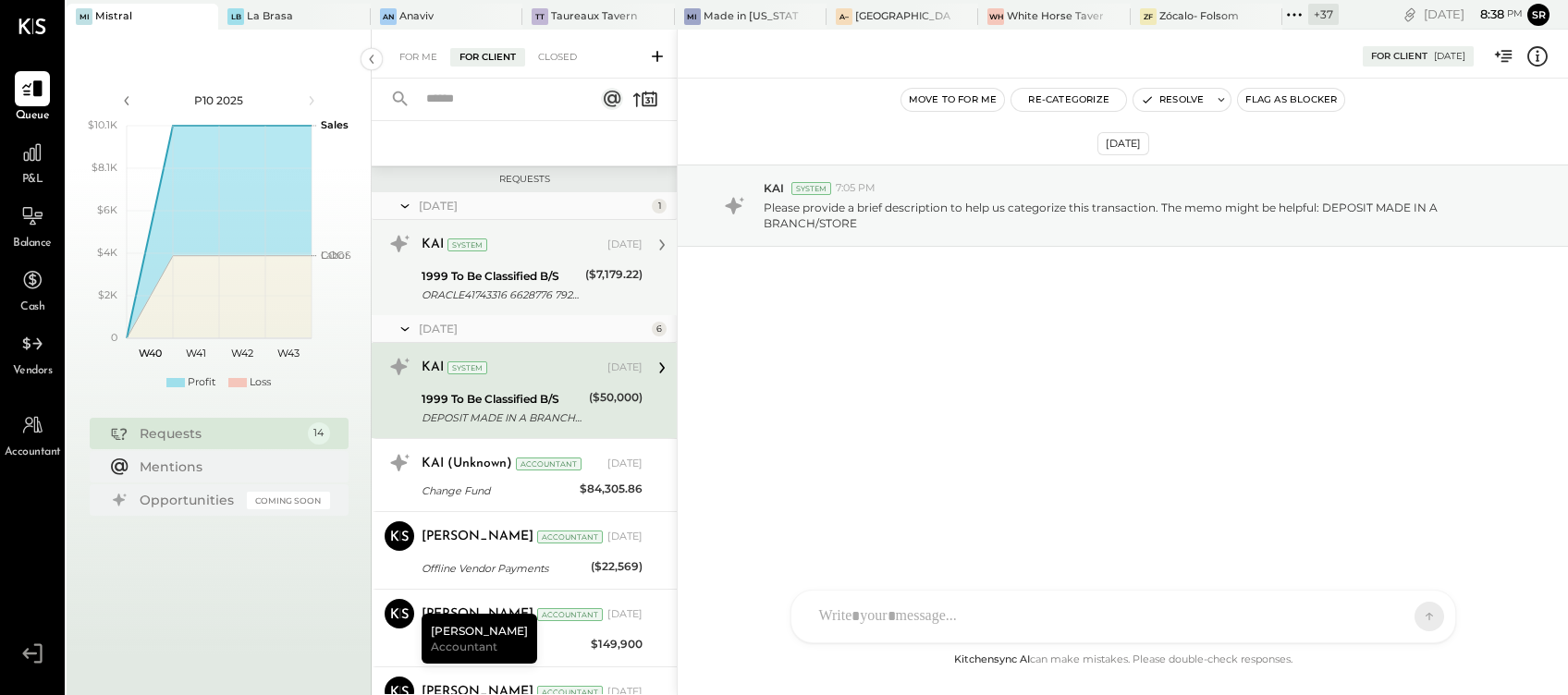
click at [527, 267] on div "1999 To Be Classified B/S" at bounding box center [500, 276] width 158 height 18
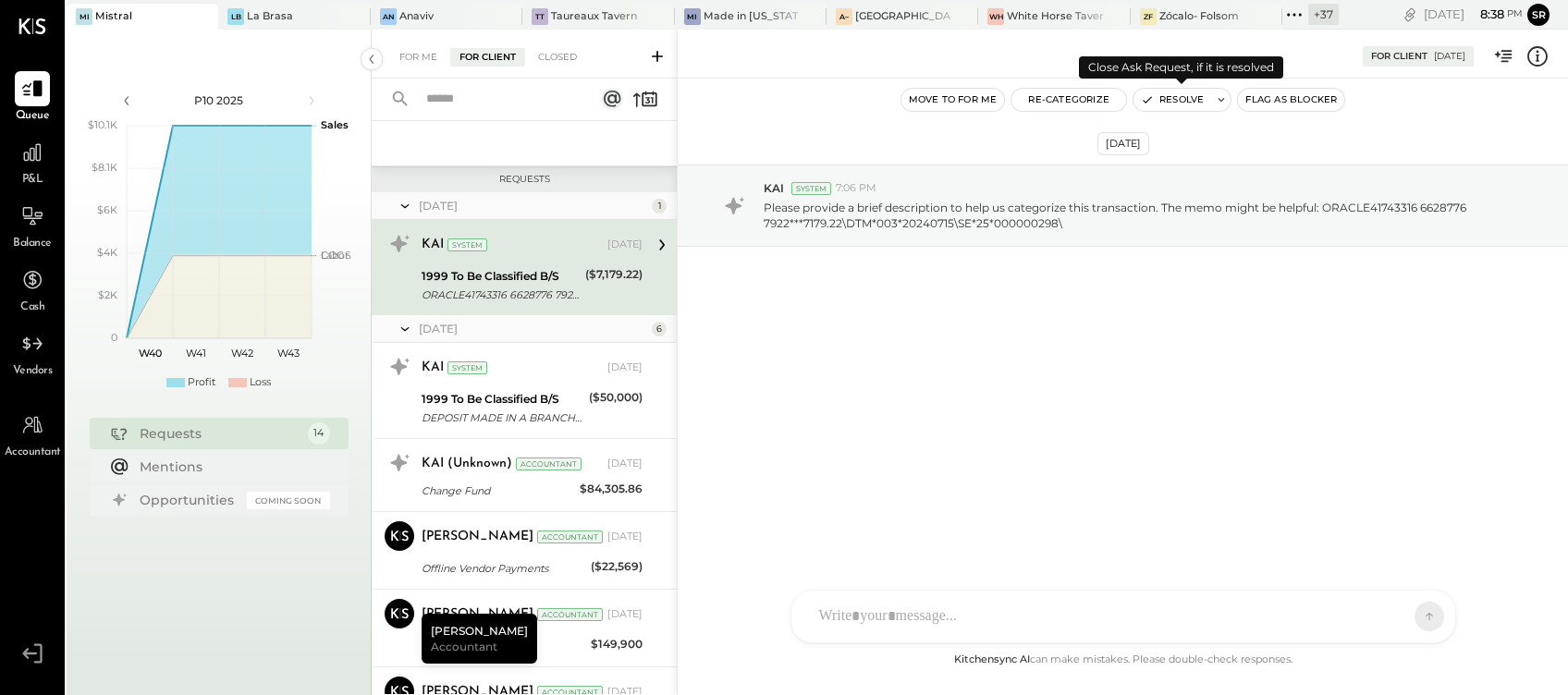
click at [1167, 101] on button "Resolve" at bounding box center [1172, 99] width 78 height 22
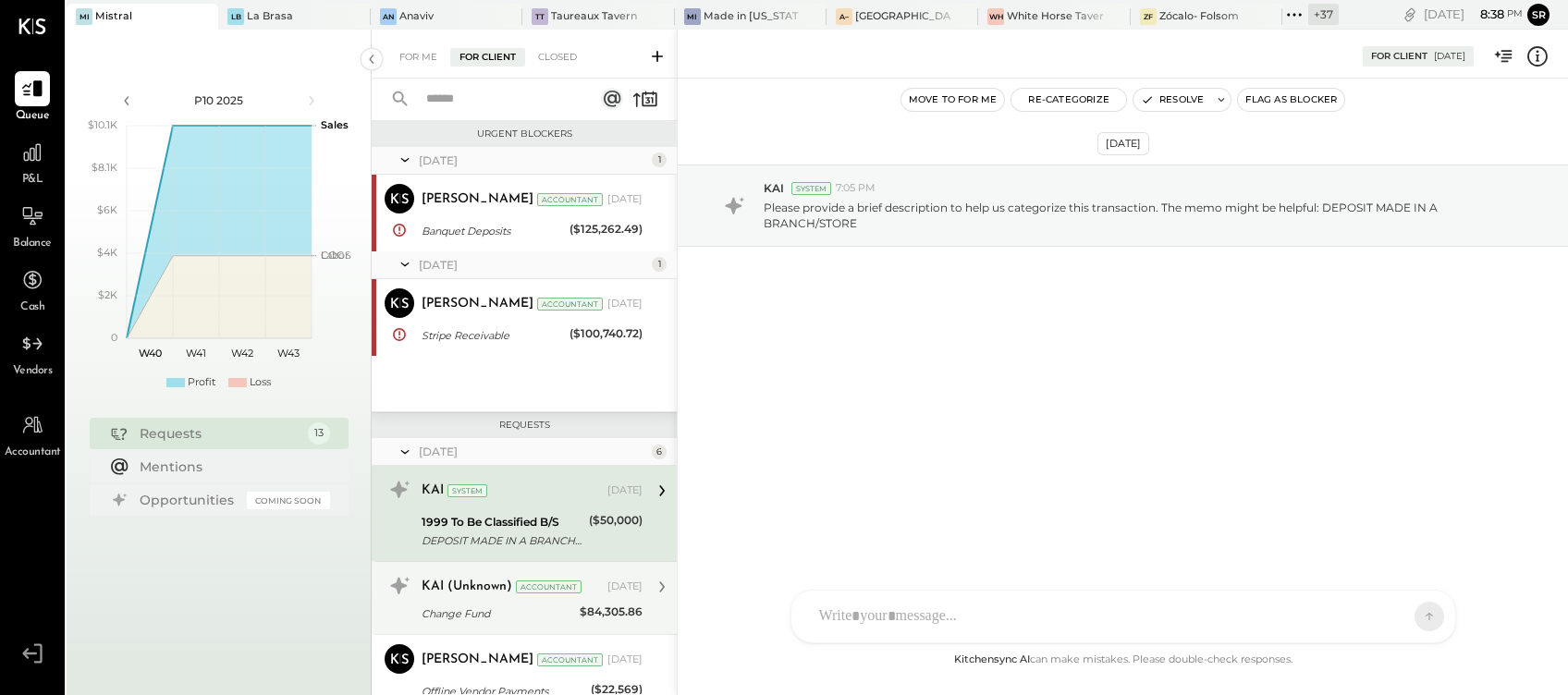
click at [480, 614] on div "Change Fund" at bounding box center [498, 613] width 152 height 18
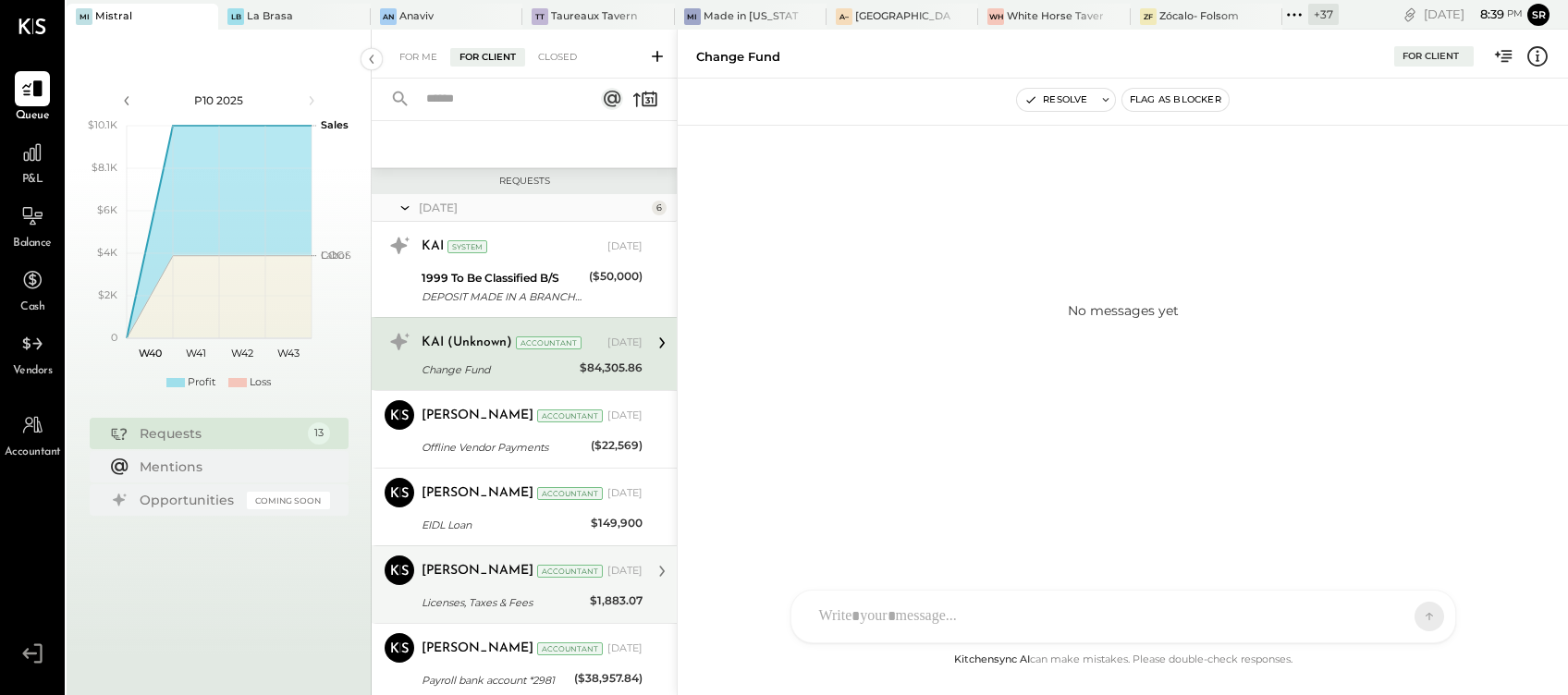
scroll to position [246, 0]
click at [473, 344] on div "KAI (Unknown)" at bounding box center [467, 340] width 91 height 18
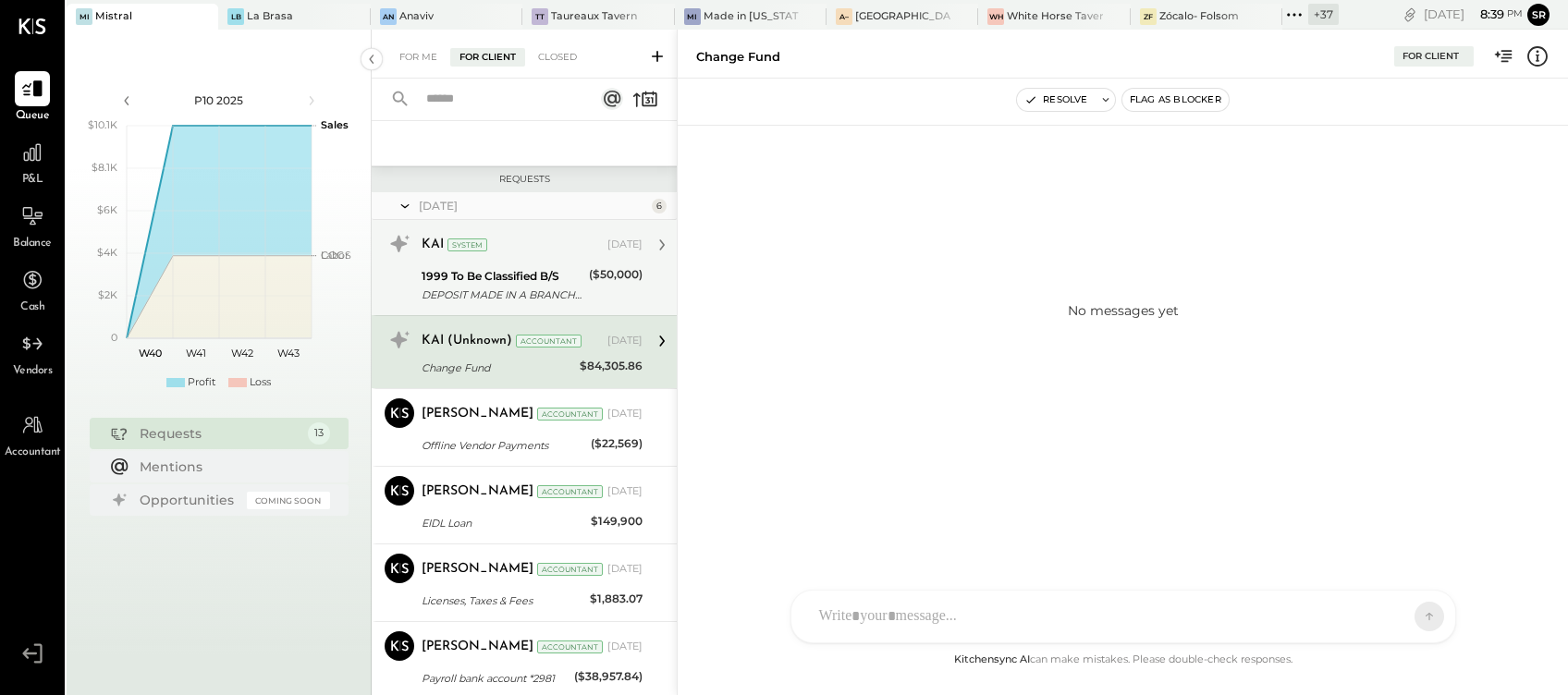
click at [491, 274] on div "1999 To Be Classified B/S" at bounding box center [502, 276] width 162 height 18
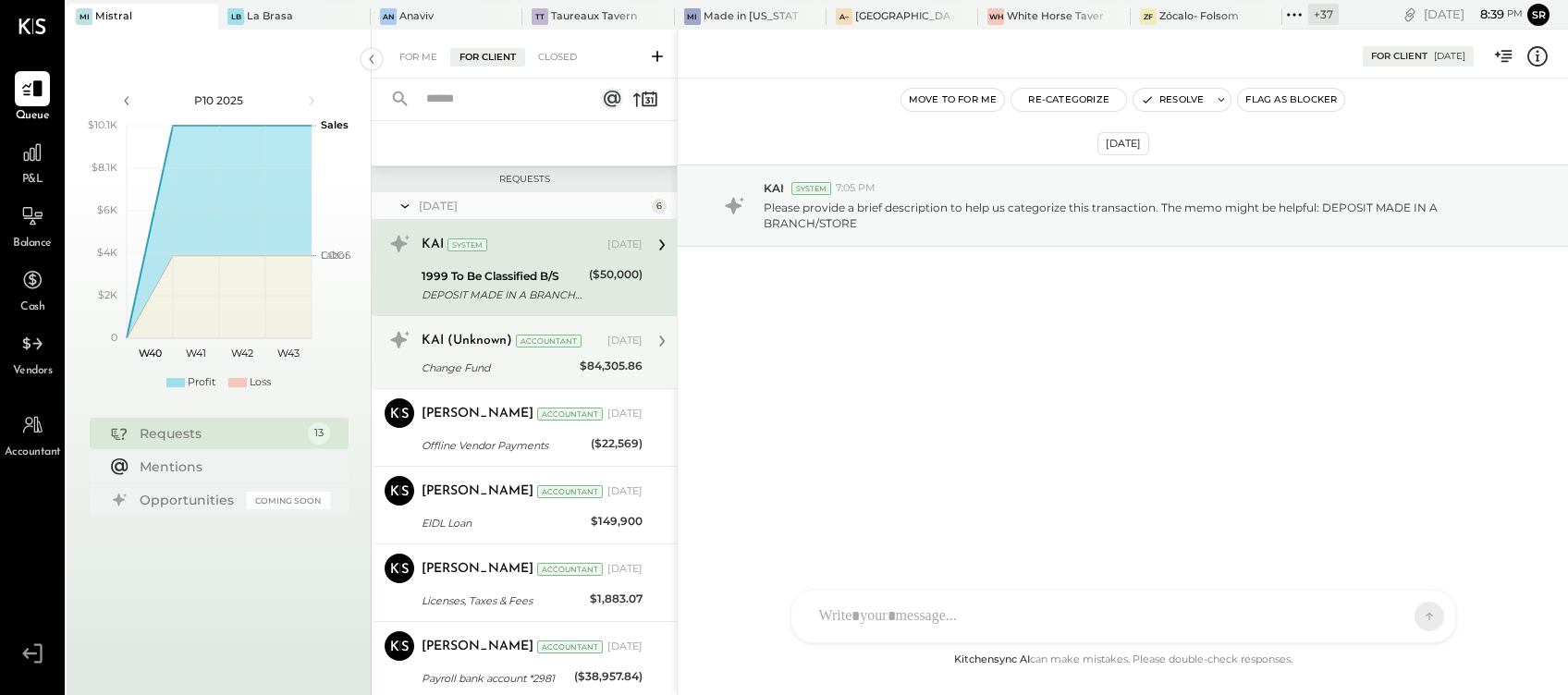
click at [482, 359] on div "Change Fund" at bounding box center [498, 367] width 152 height 18
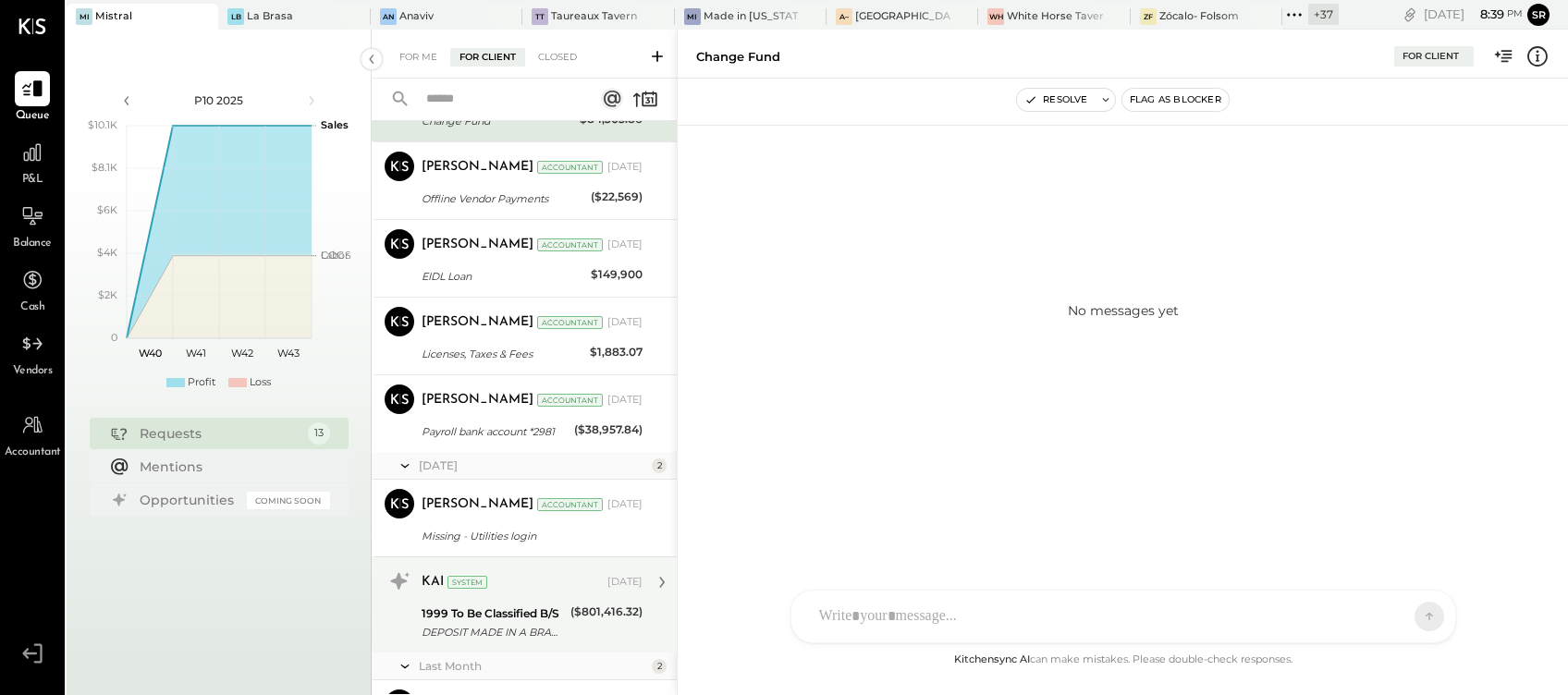
scroll to position [246, 0]
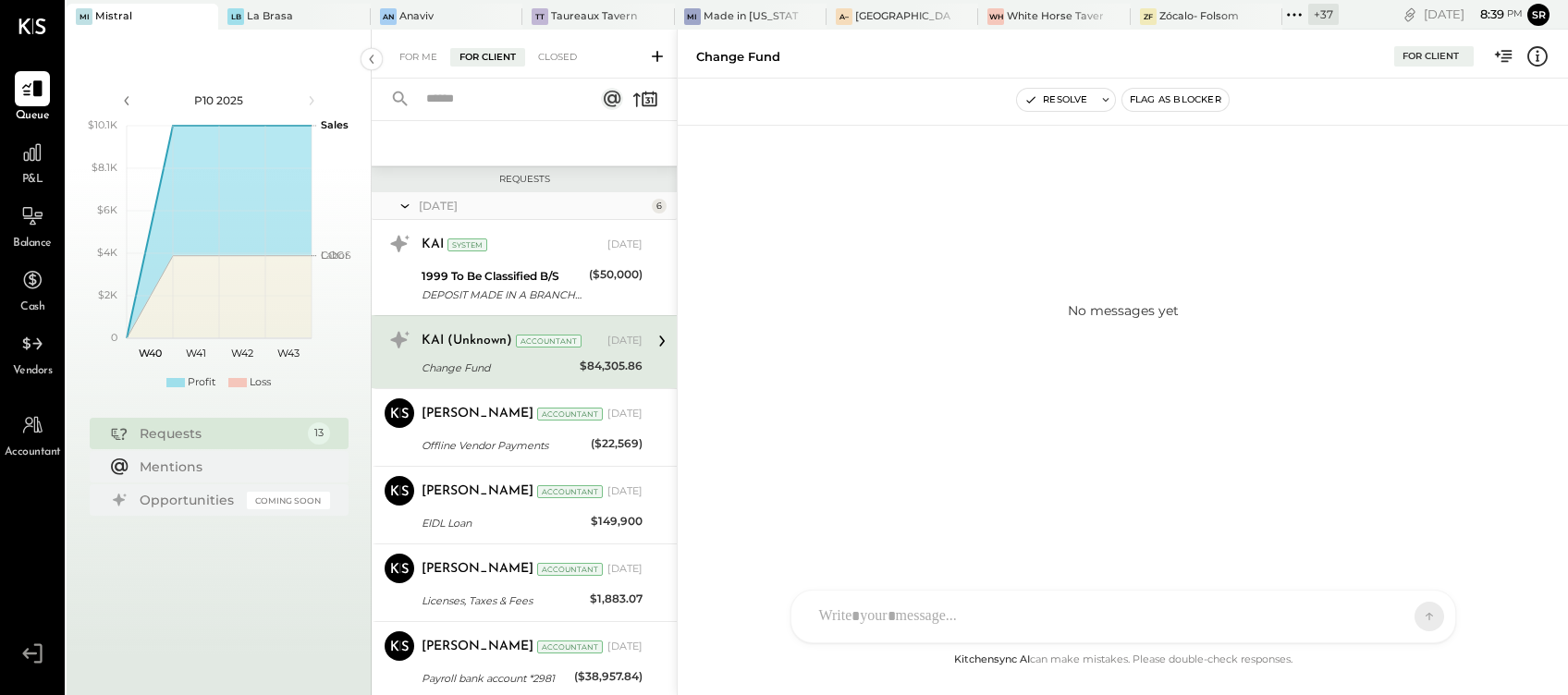
click at [501, 368] on div "Change Fund" at bounding box center [498, 367] width 152 height 18
click at [1042, 98] on button "Resolve" at bounding box center [1056, 99] width 78 height 22
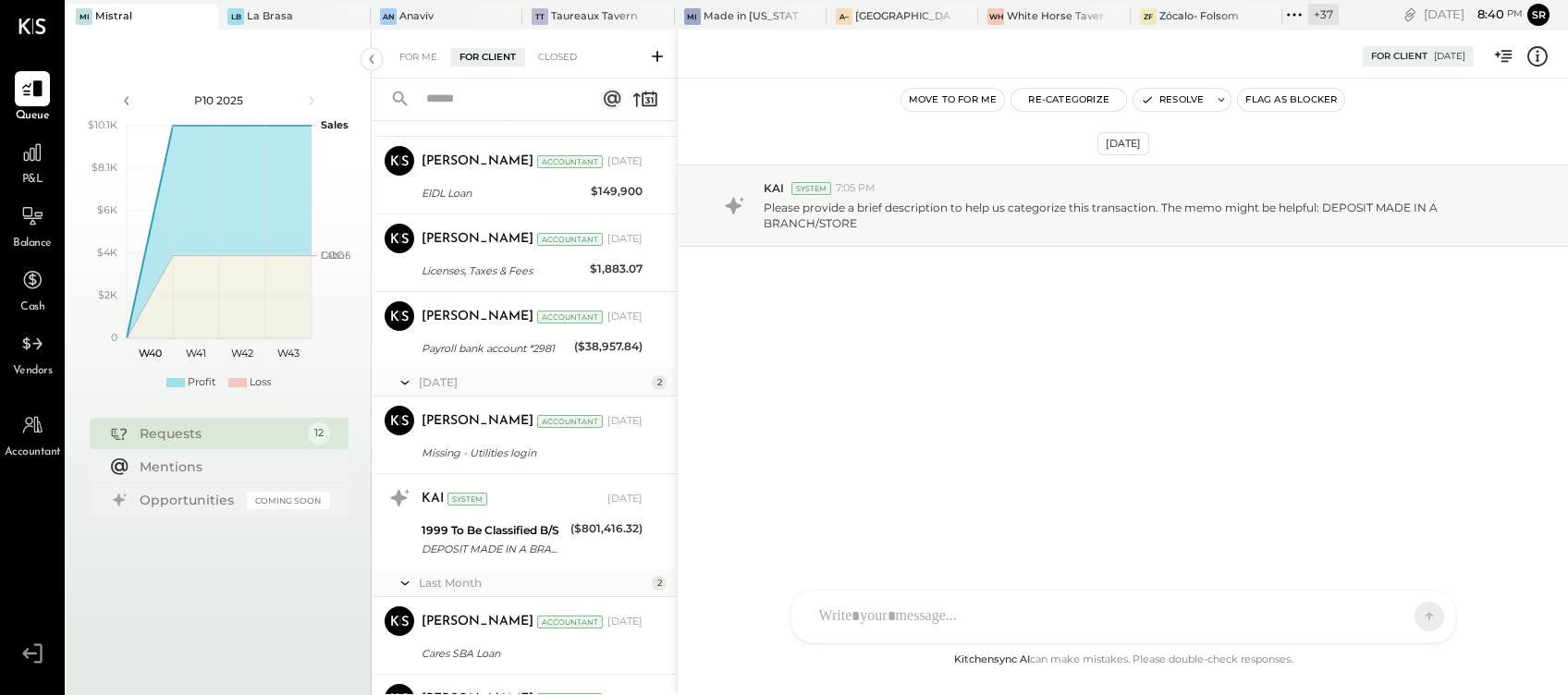
scroll to position [718, 0]
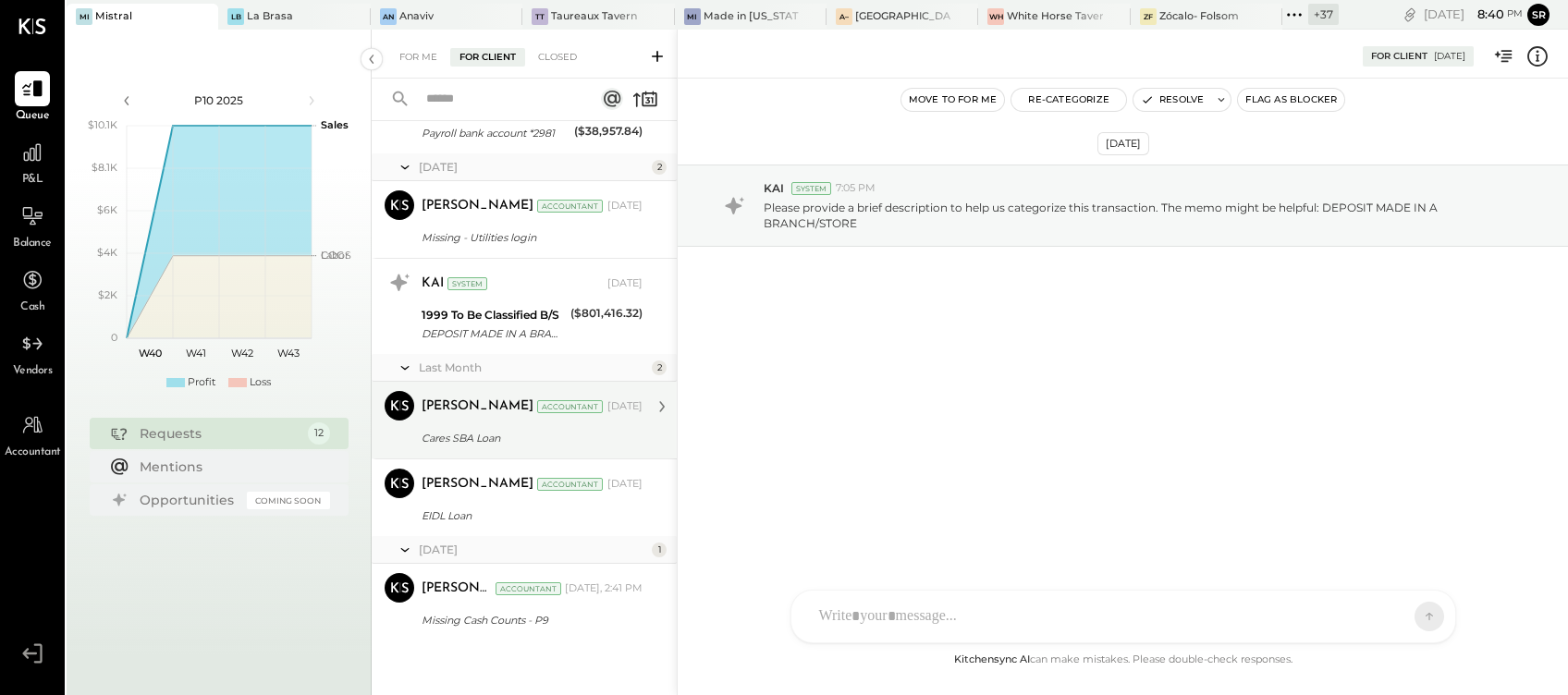
click at [480, 430] on div "Cares SBA Loan" at bounding box center [528, 438] width 215 height 18
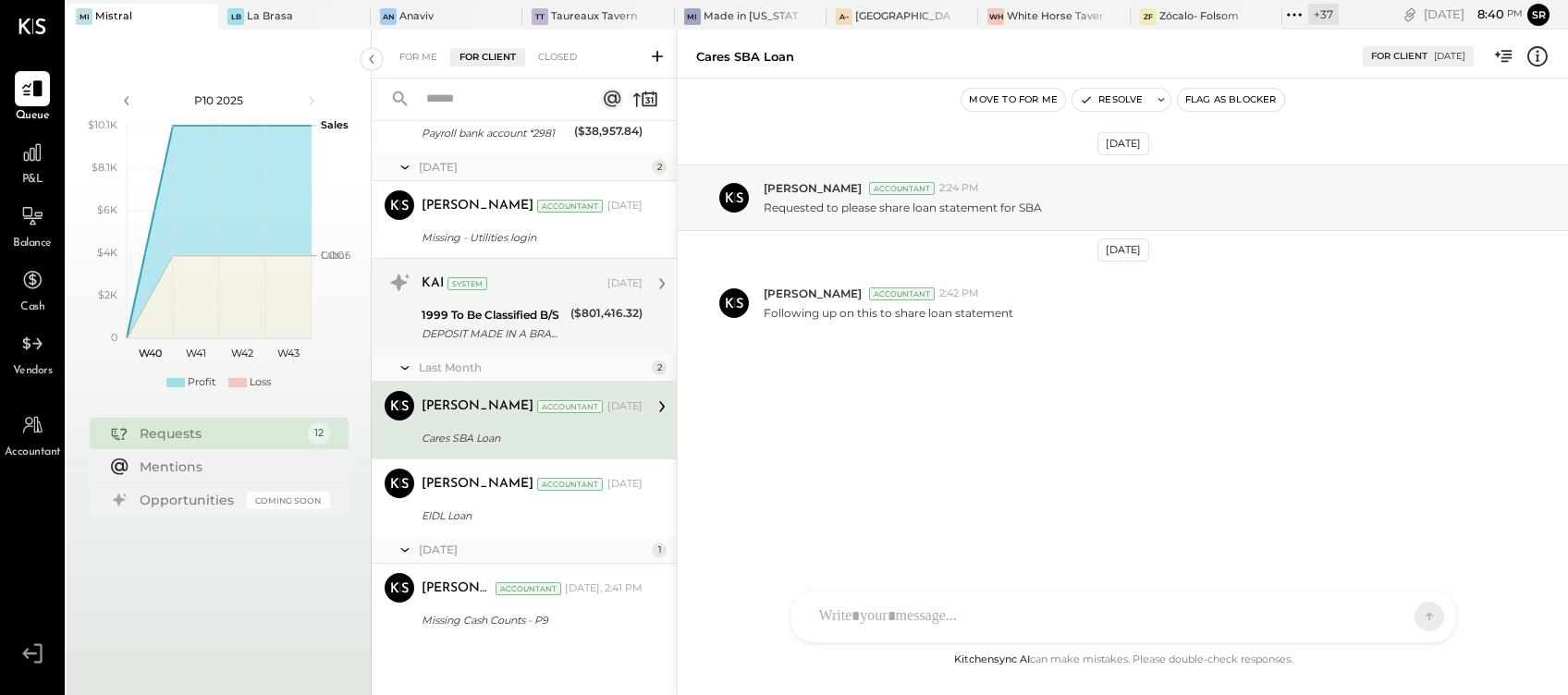
click at [482, 342] on div "1999 To Be Classified B/S DEPOSIT MADE IN A BRANCH/STORE" at bounding box center [493, 324] width 144 height 40
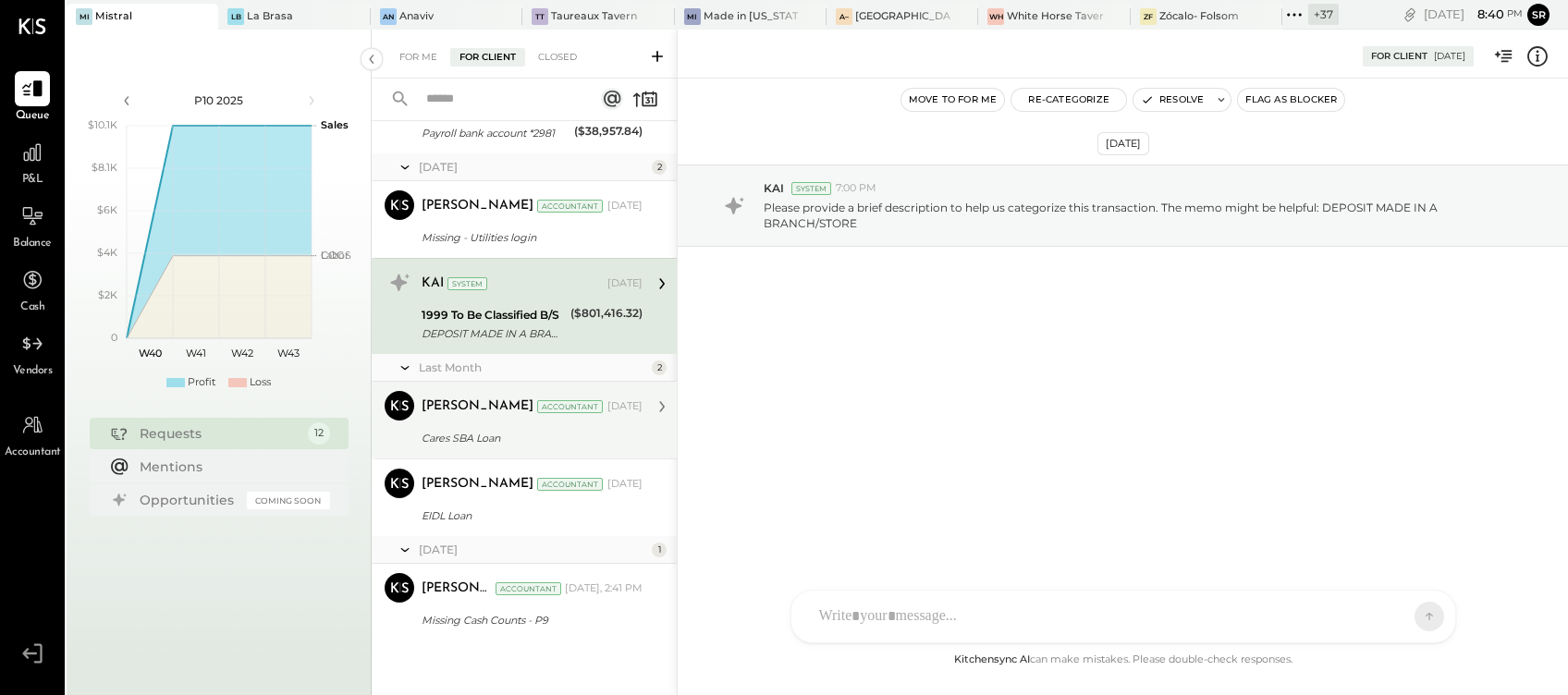
scroll to position [595, 0]
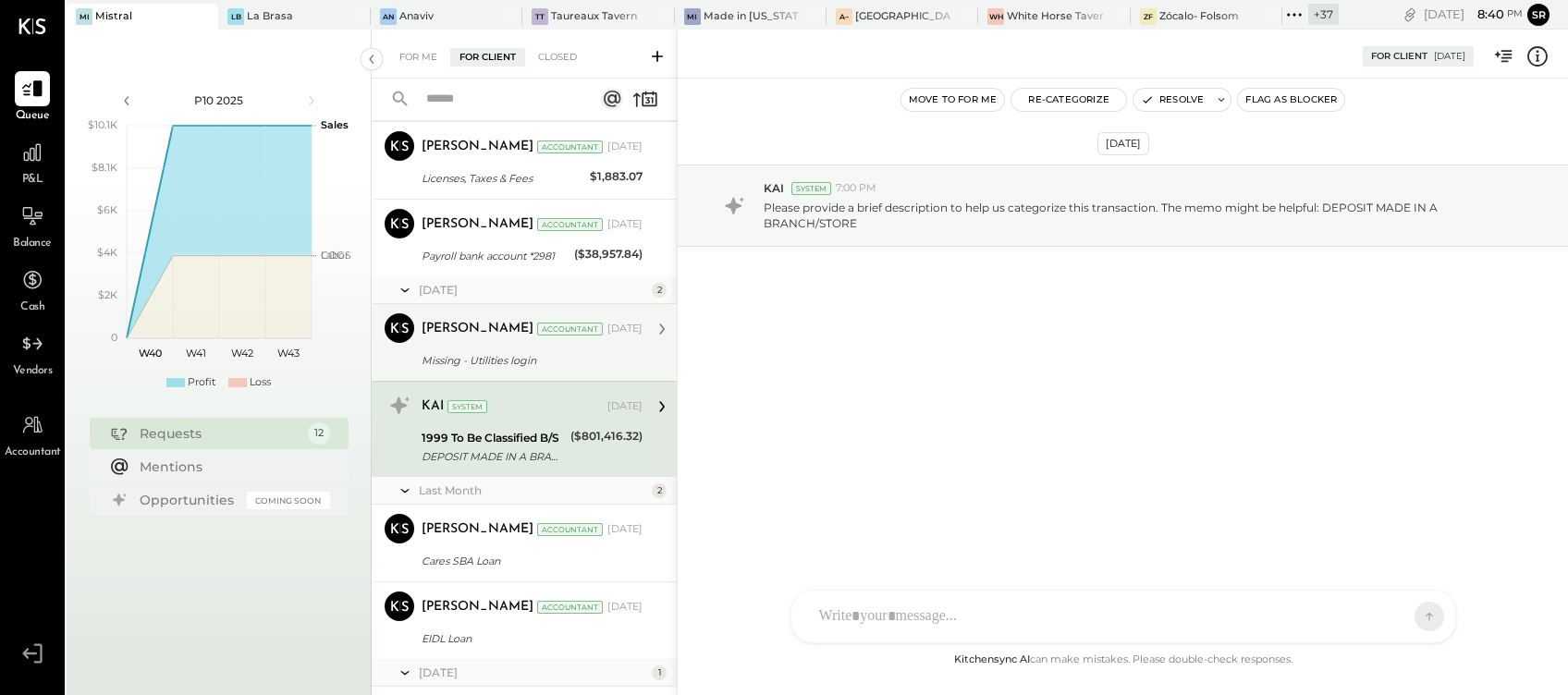
click at [461, 346] on div "[PERSON_NAME] Accountant [DATE] Missing - Utilities login Requested to please s…" at bounding box center [531, 342] width 221 height 58
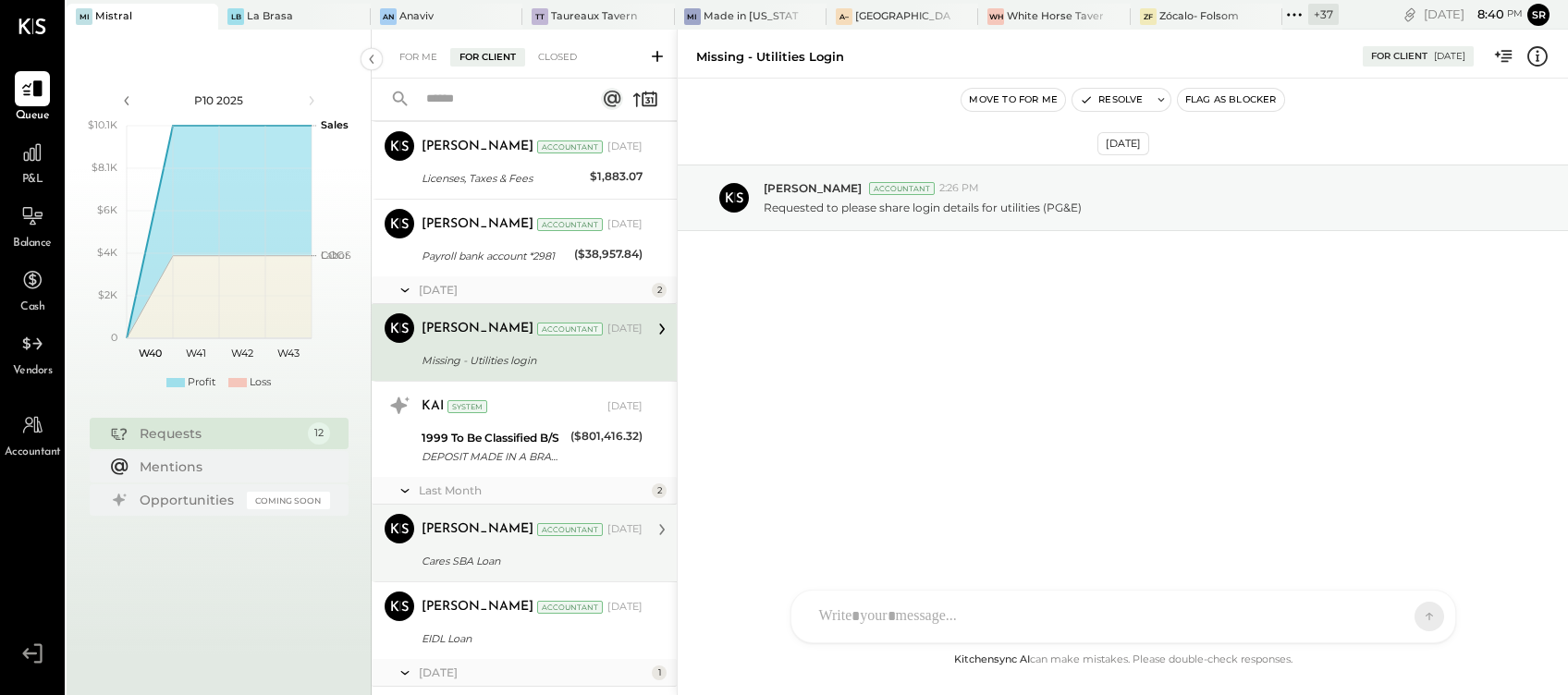
scroll to position [718, 0]
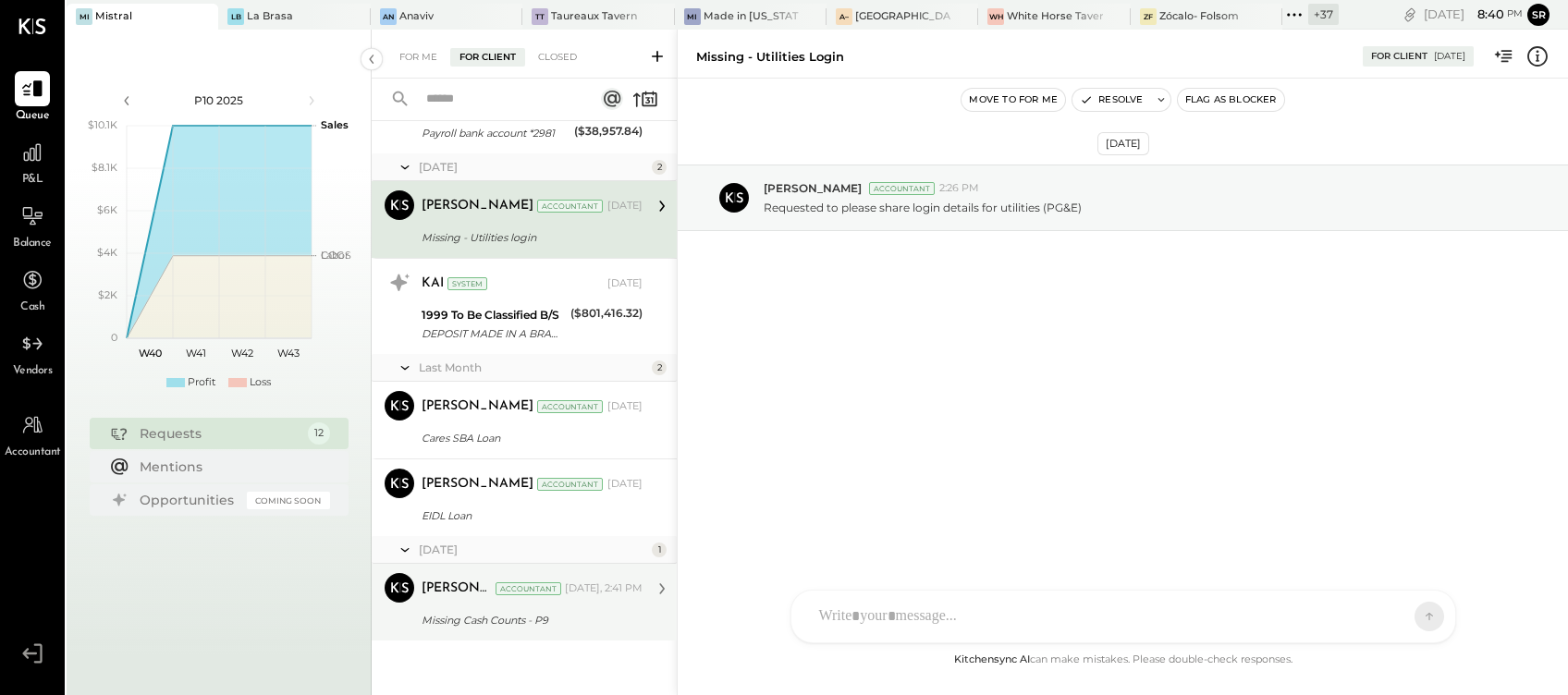
click at [466, 592] on div "[PERSON_NAME]" at bounding box center [456, 588] width 70 height 18
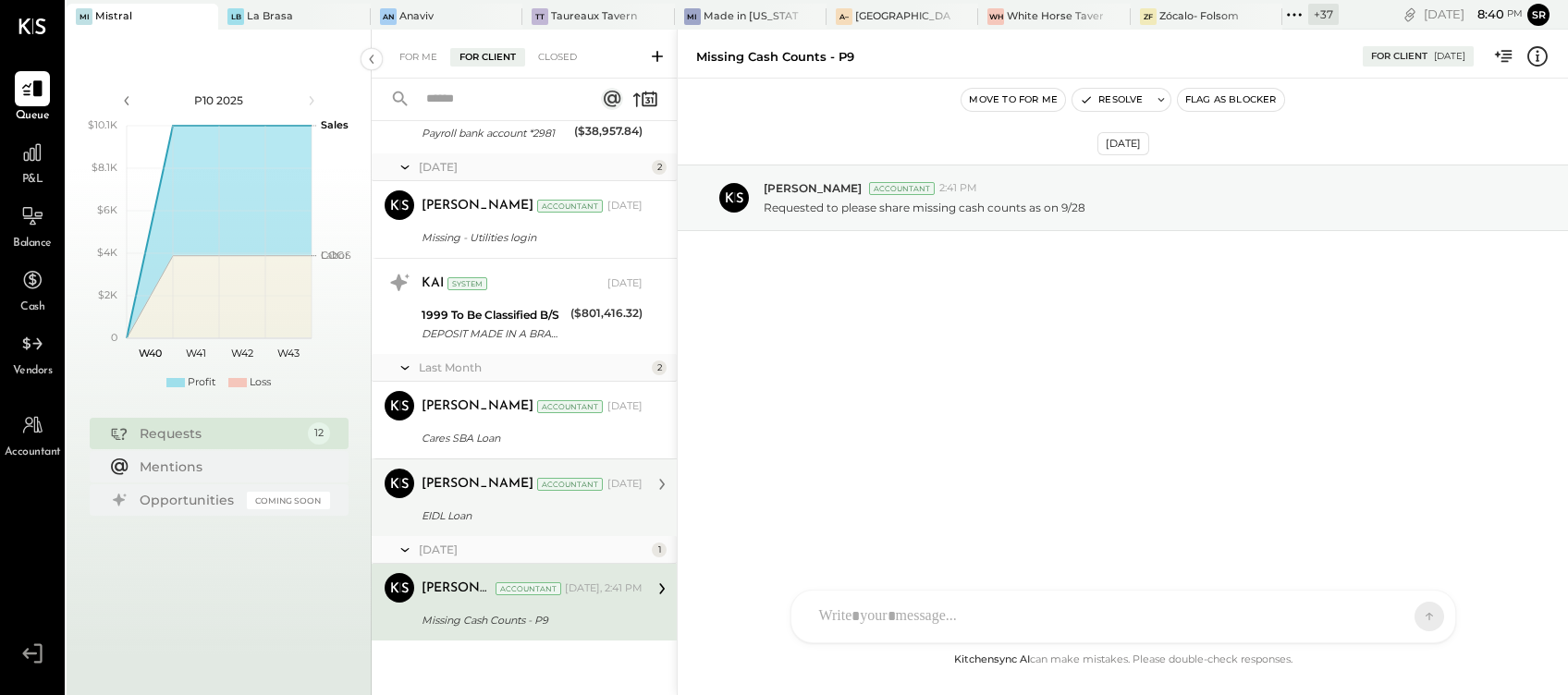
click at [473, 510] on div "EIDL Loan" at bounding box center [528, 515] width 215 height 18
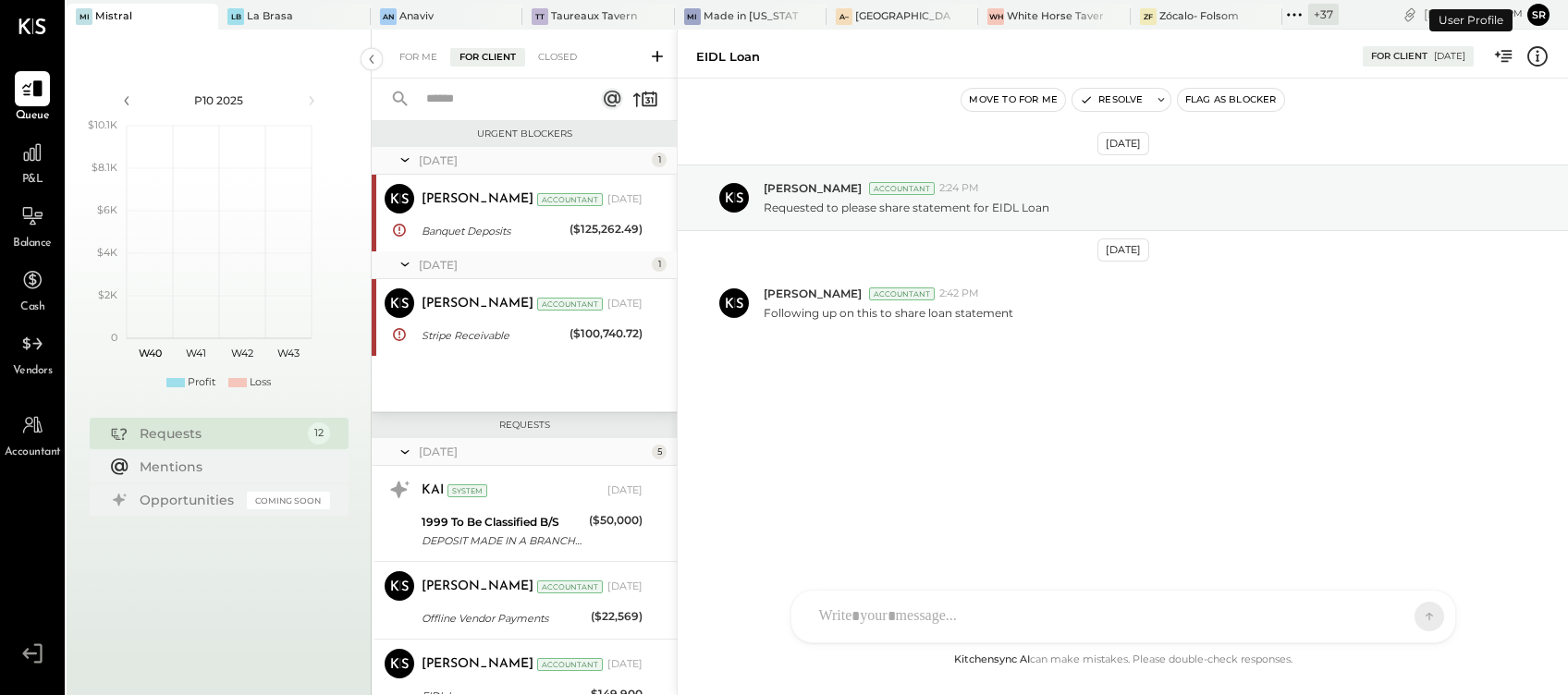
scroll to position [719, 0]
